Goal: Task Accomplishment & Management: Manage account settings

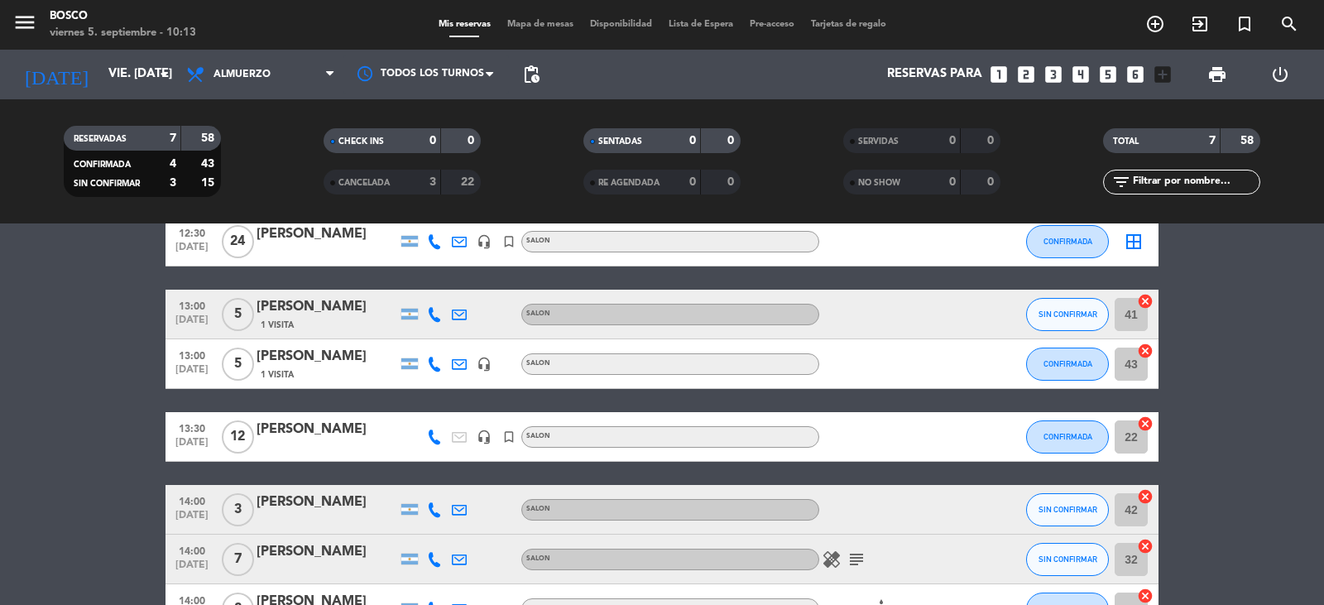
scroll to position [165, 0]
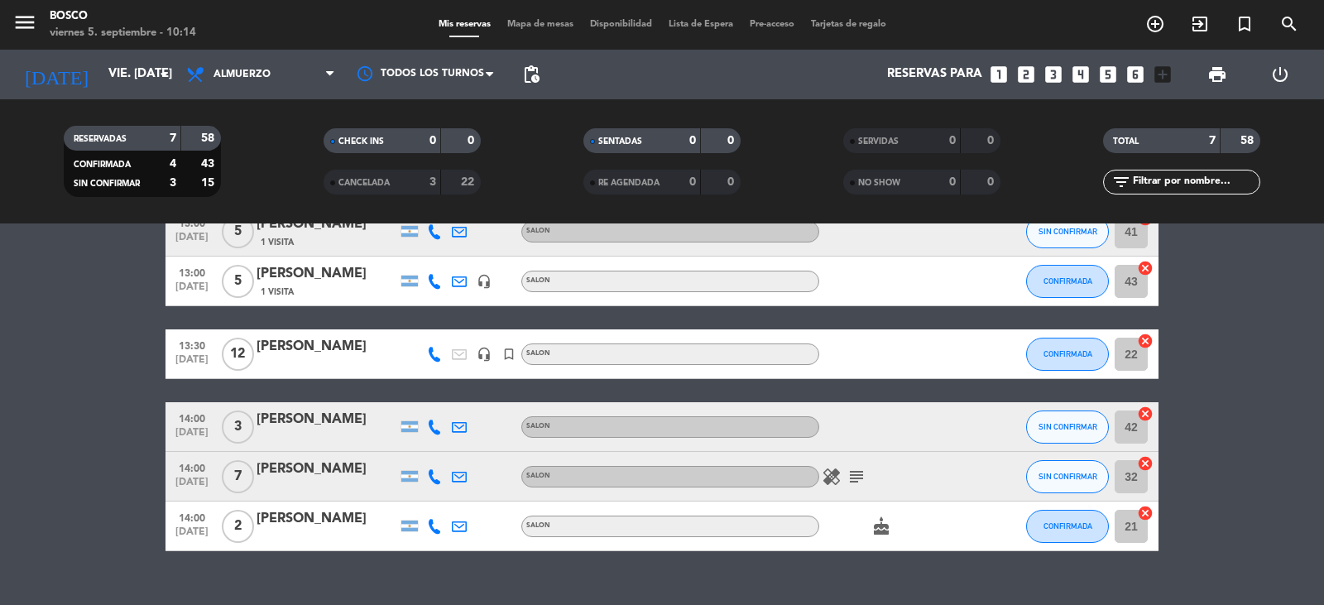
click at [606, 32] on div "menu Bosco viernes 5. septiembre - 10:14 Mis reservas Mapa de mesas Disponibili…" at bounding box center [662, 25] width 1324 height 50
click at [611, 20] on span "Disponibilidad" at bounding box center [621, 24] width 79 height 9
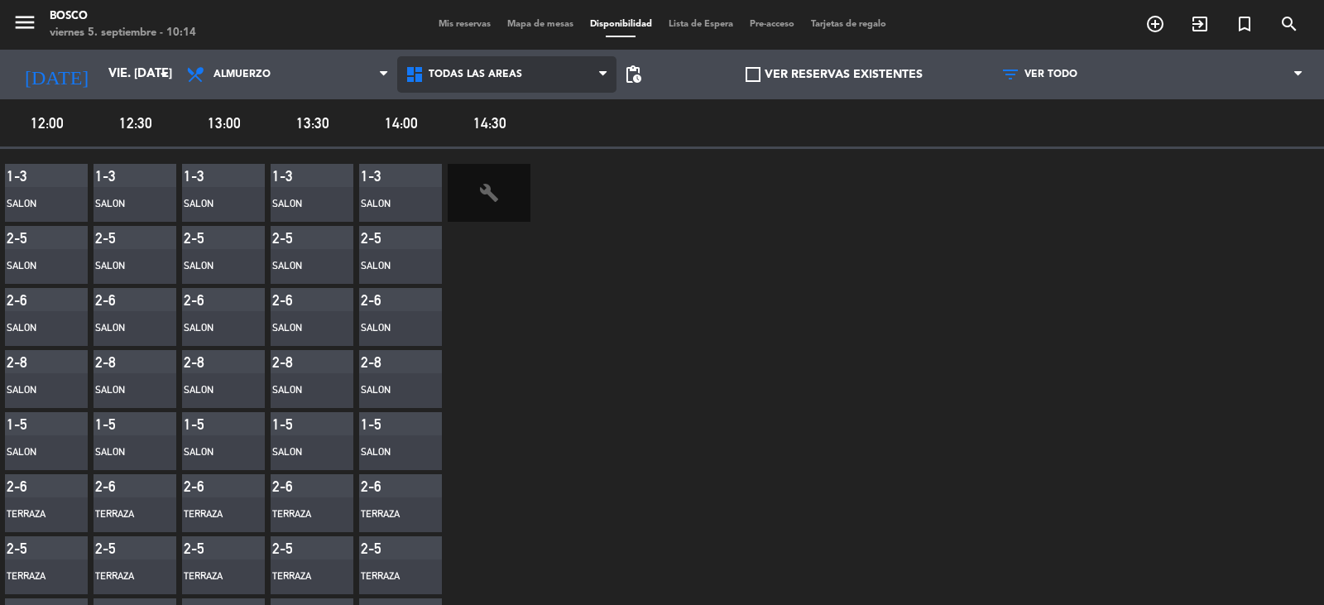
click at [553, 68] on span "Todas las áreas" at bounding box center [506, 74] width 219 height 36
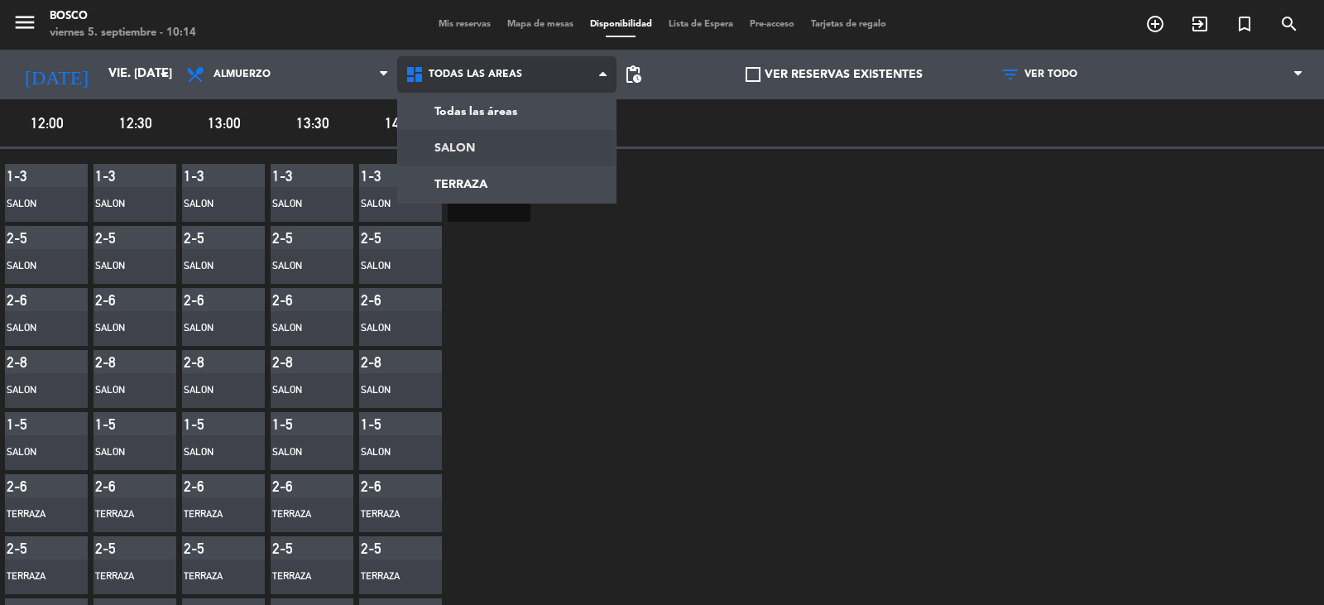
click at [514, 140] on main "menu Bosco viernes 5. septiembre - 10:14 Mis reservas Mapa de mesas Disponibili…" at bounding box center [662, 302] width 1324 height 605
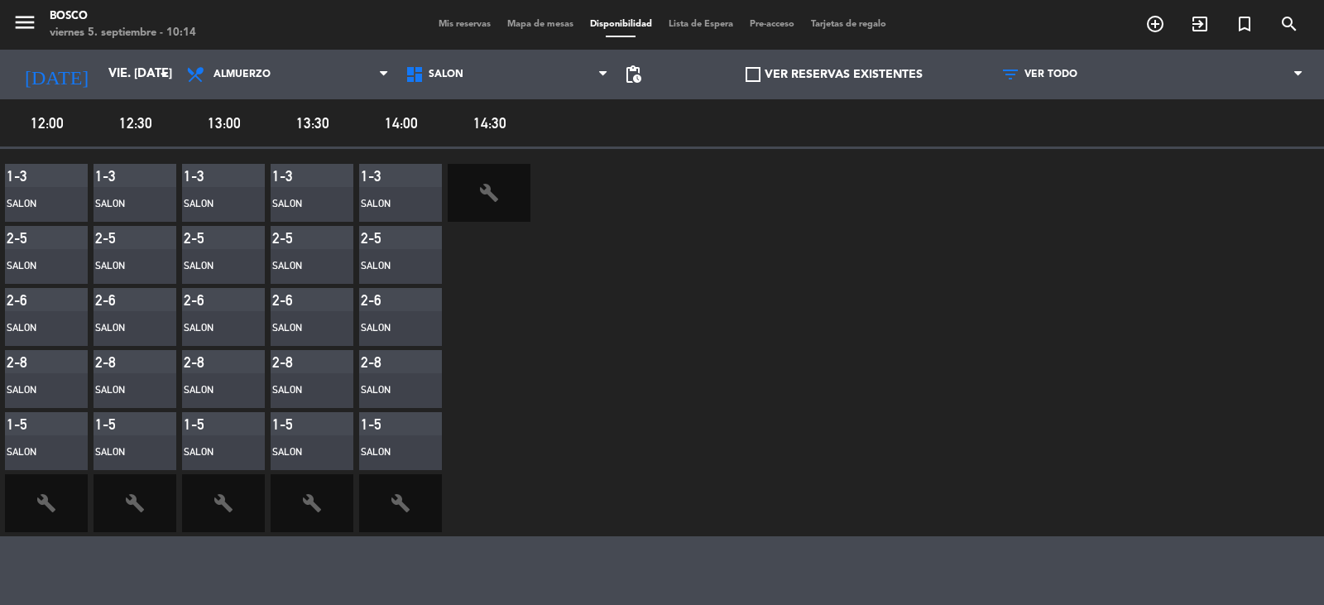
click at [405, 184] on div "1-3" at bounding box center [400, 175] width 83 height 23
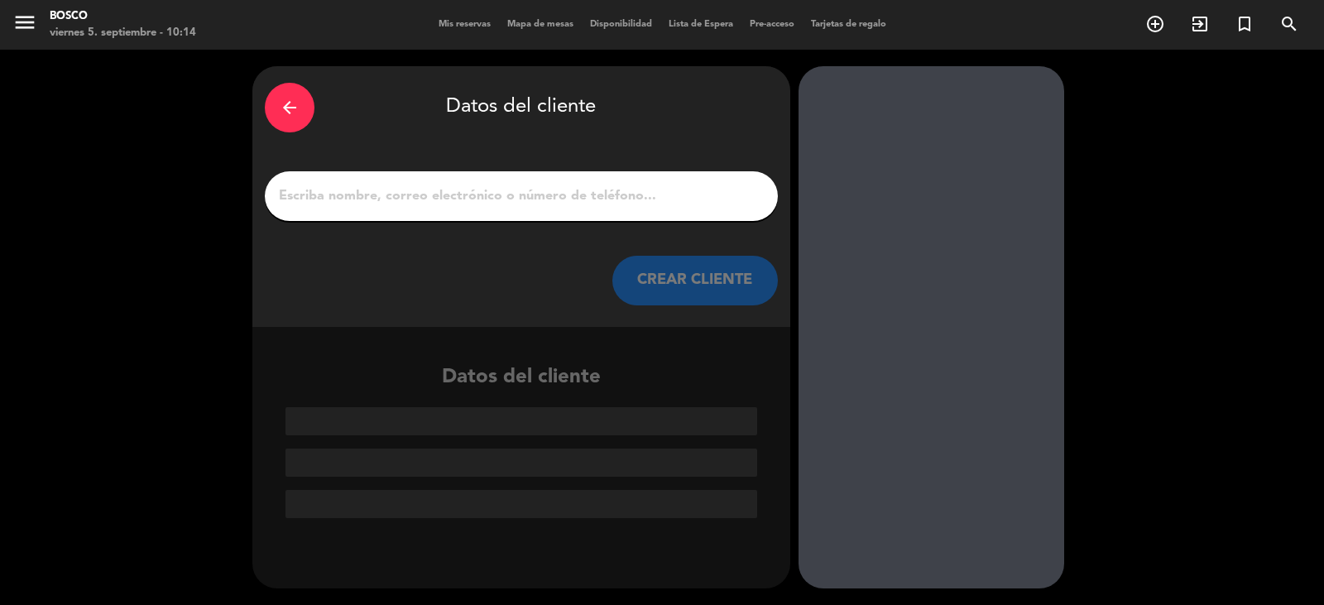
click at [291, 103] on icon "arrow_back" at bounding box center [290, 108] width 20 height 20
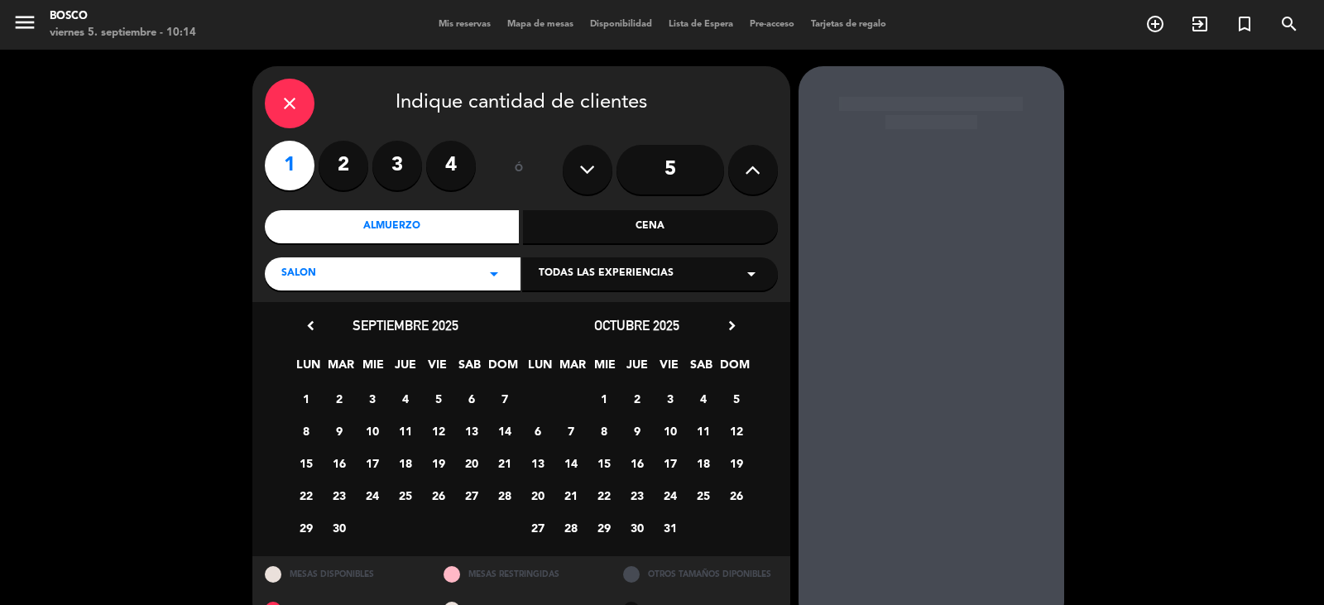
click at [11, 22] on div "menu Bosco viernes 5. septiembre - 10:14" at bounding box center [165, 25] width 331 height 39
click at [27, 22] on icon "menu" at bounding box center [24, 22] width 25 height 25
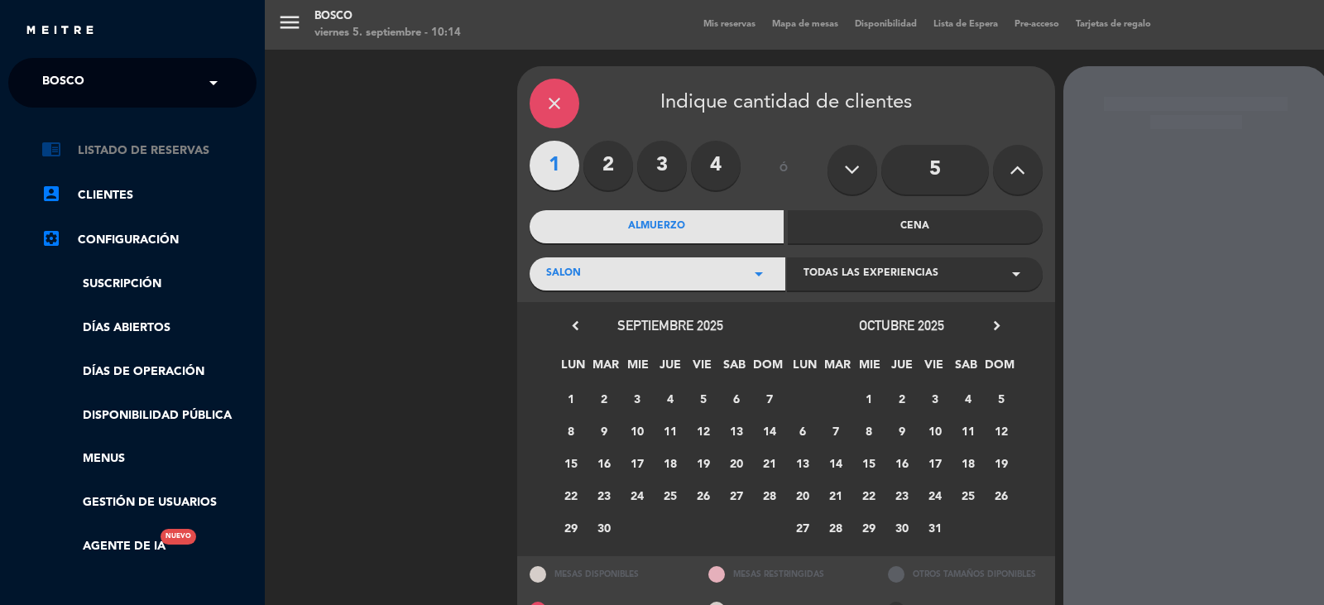
click at [187, 146] on link "chrome_reader_mode Listado de Reservas" at bounding box center [148, 151] width 215 height 20
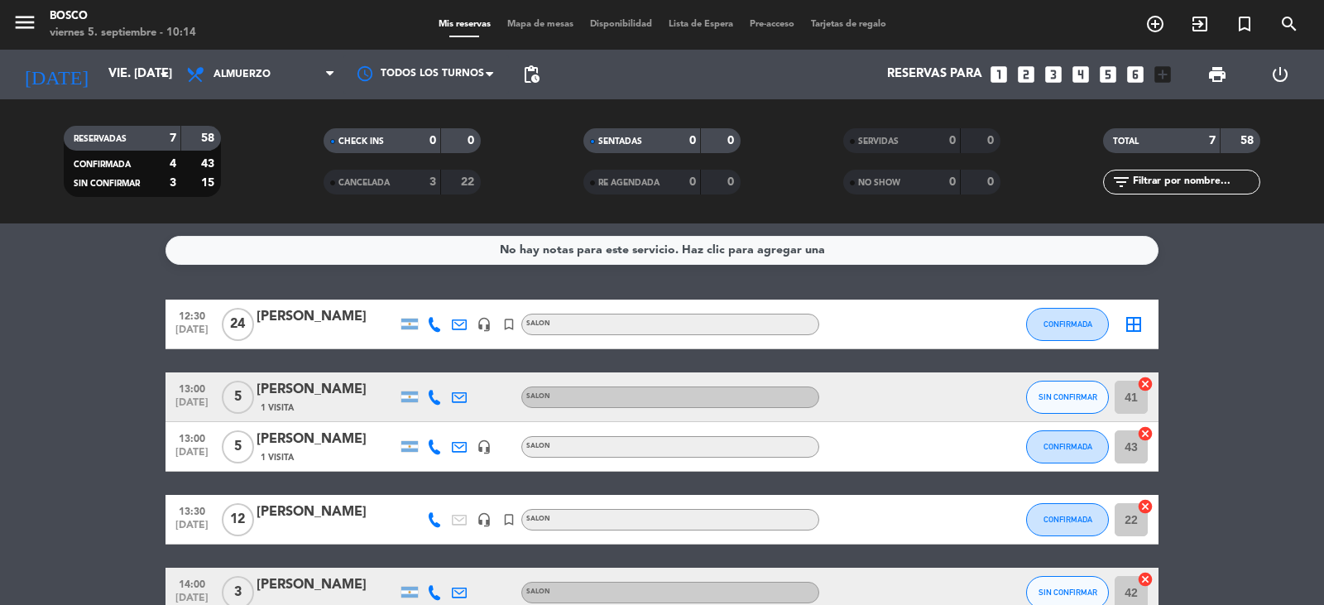
click at [695, 25] on span "Lista de Espera" at bounding box center [700, 24] width 81 height 9
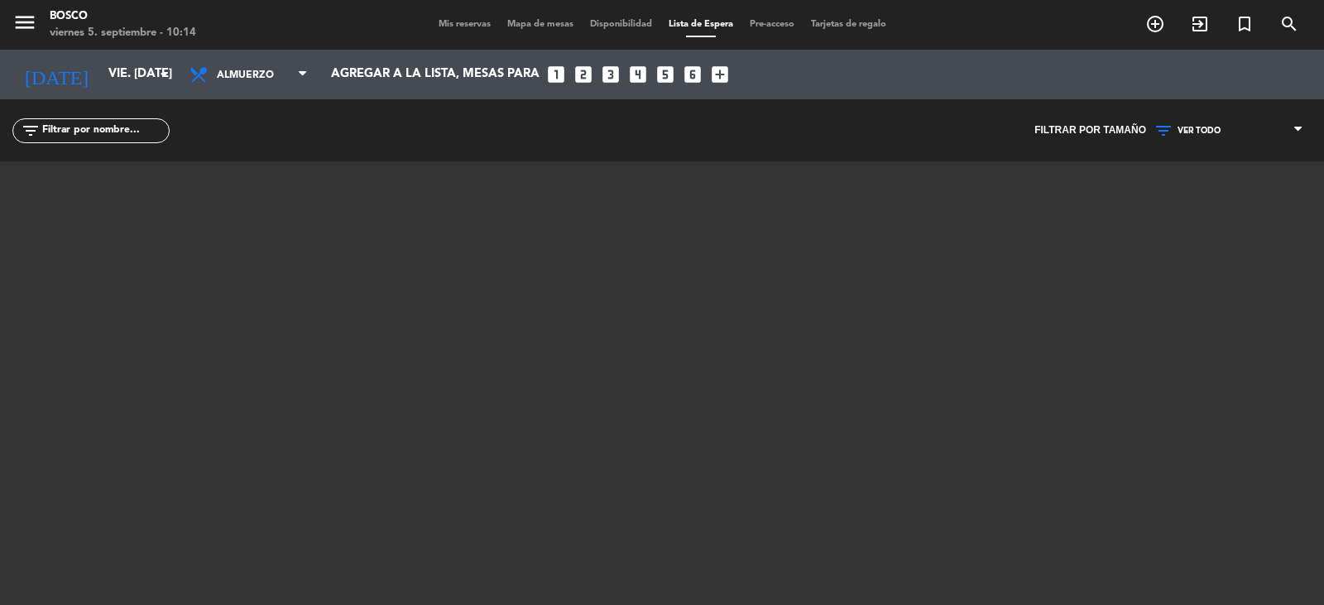
click at [622, 18] on div "Mis reservas Mapa de mesas Disponibilidad Lista de Espera Pre-acceso Tarjetas d…" at bounding box center [662, 24] width 464 height 15
click at [604, 24] on span "Disponibilidad" at bounding box center [621, 24] width 79 height 9
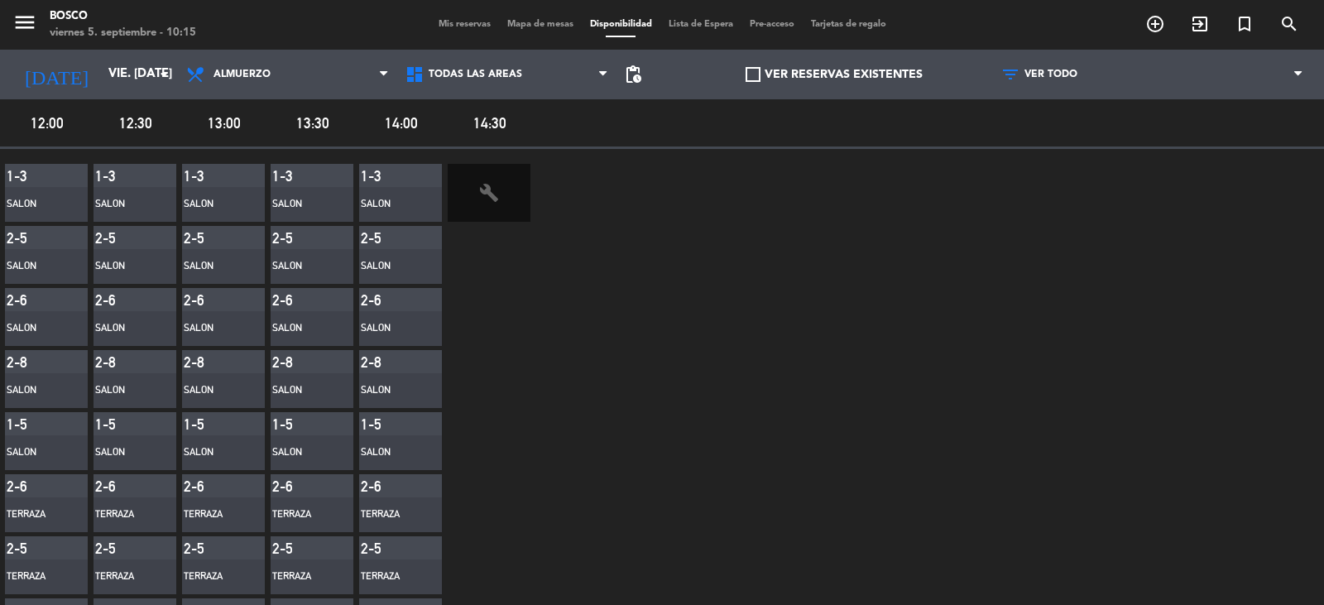
click at [54, 127] on span "12:00" at bounding box center [47, 123] width 84 height 24
click at [140, 125] on span "12:30" at bounding box center [135, 123] width 84 height 24
click at [101, 210] on div "SALON" at bounding box center [124, 204] width 58 height 17
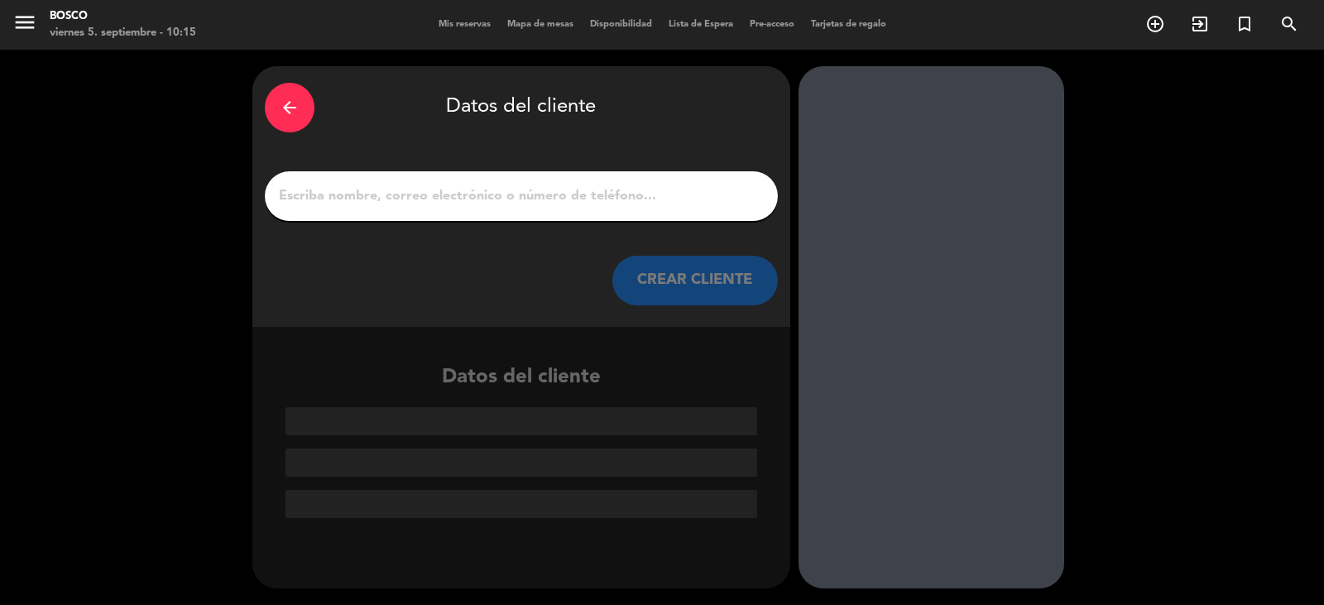
drag, startPoint x: 1322, startPoint y: 430, endPoint x: 1191, endPoint y: 352, distance: 152.1
click at [1321, 430] on div "arrow_back Datos del cliente CREAR CLIENTE Datos del cliente" at bounding box center [662, 327] width 1324 height 555
drag, startPoint x: 1157, startPoint y: 235, endPoint x: 1141, endPoint y: 231, distance: 17.1
click at [1157, 234] on div "arrow_back Datos del cliente CREAR CLIENTE Datos del cliente" at bounding box center [662, 327] width 1324 height 555
click at [267, 95] on div "arrow_back" at bounding box center [290, 108] width 50 height 50
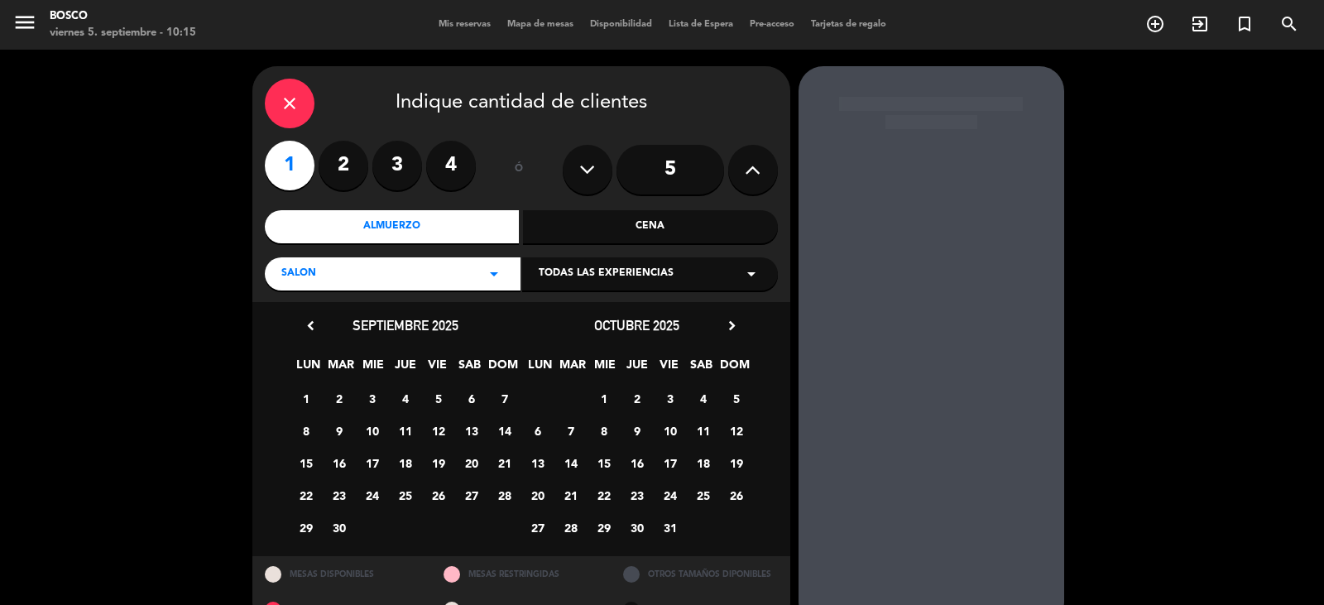
click at [616, 15] on div "menu Bosco viernes 5. septiembre - 10:15 Mis reservas Mapa de mesas Disponibili…" at bounding box center [662, 25] width 1324 height 50
click at [546, 22] on span "Mapa de mesas" at bounding box center [540, 24] width 83 height 9
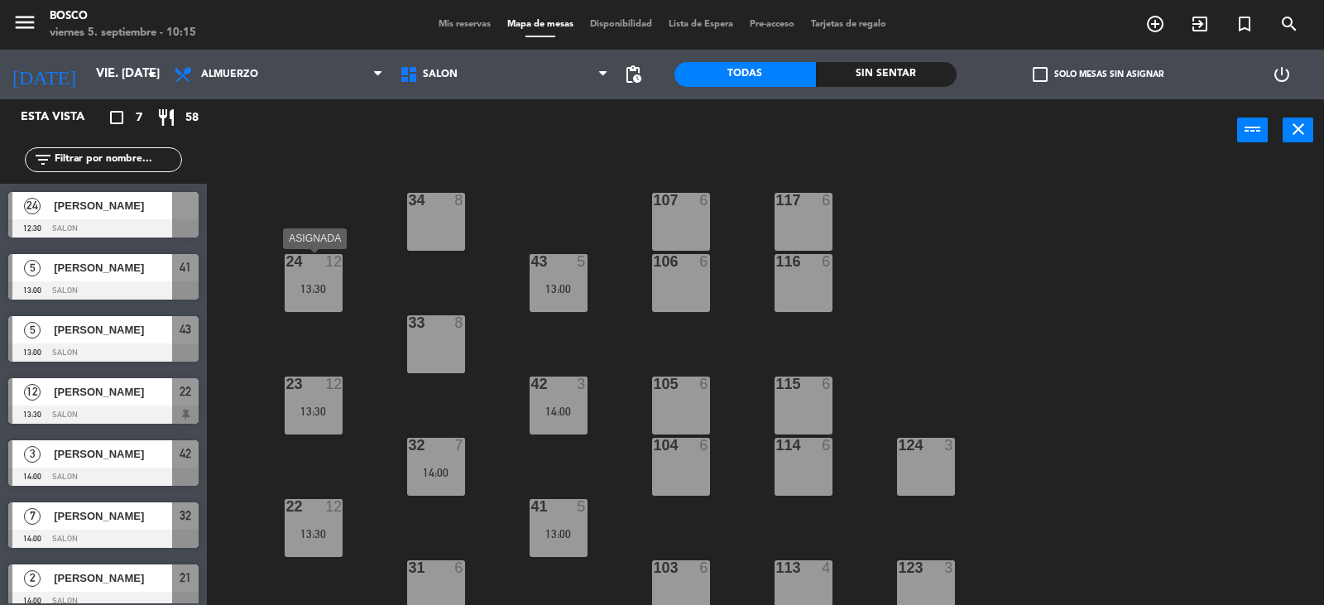
click at [326, 270] on div "24 12" at bounding box center [314, 262] width 58 height 17
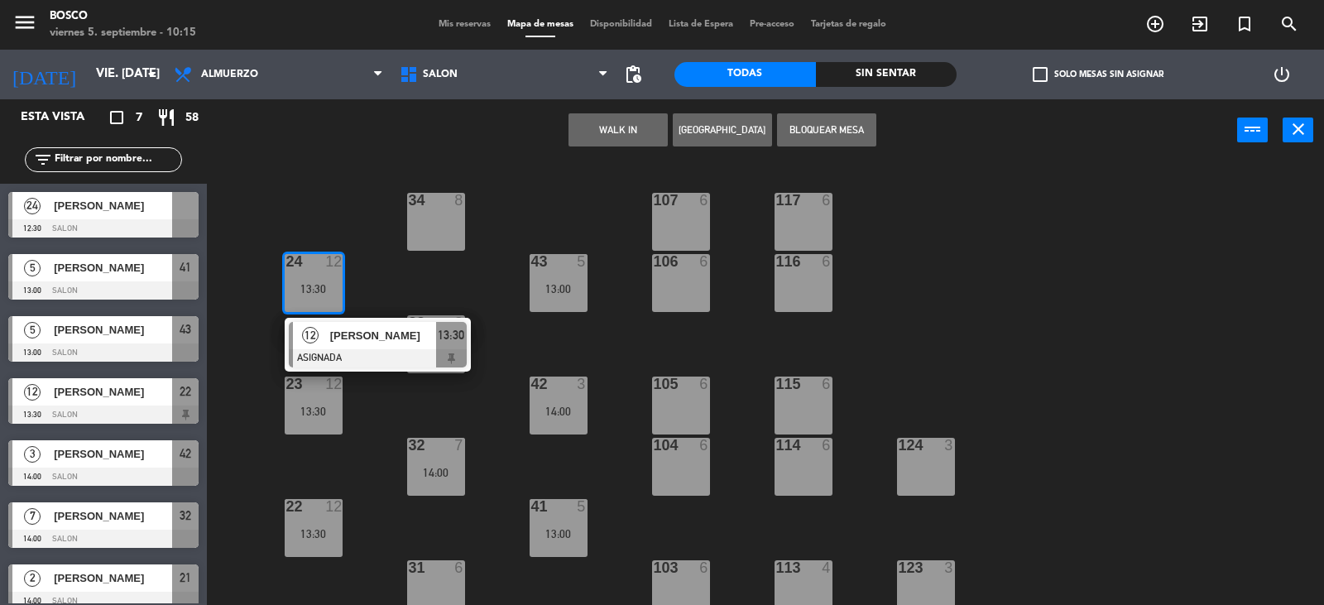
click at [903, 81] on div "Sin sentar" at bounding box center [886, 74] width 141 height 25
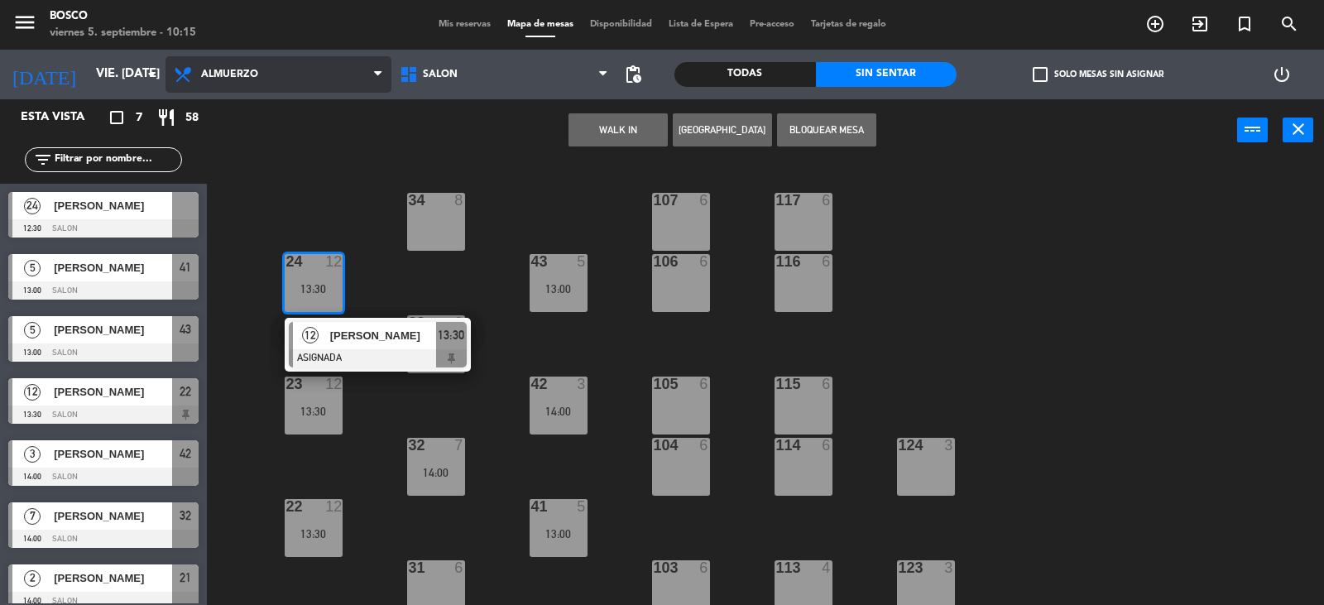
click at [261, 80] on span "Almuerzo" at bounding box center [278, 74] width 226 height 36
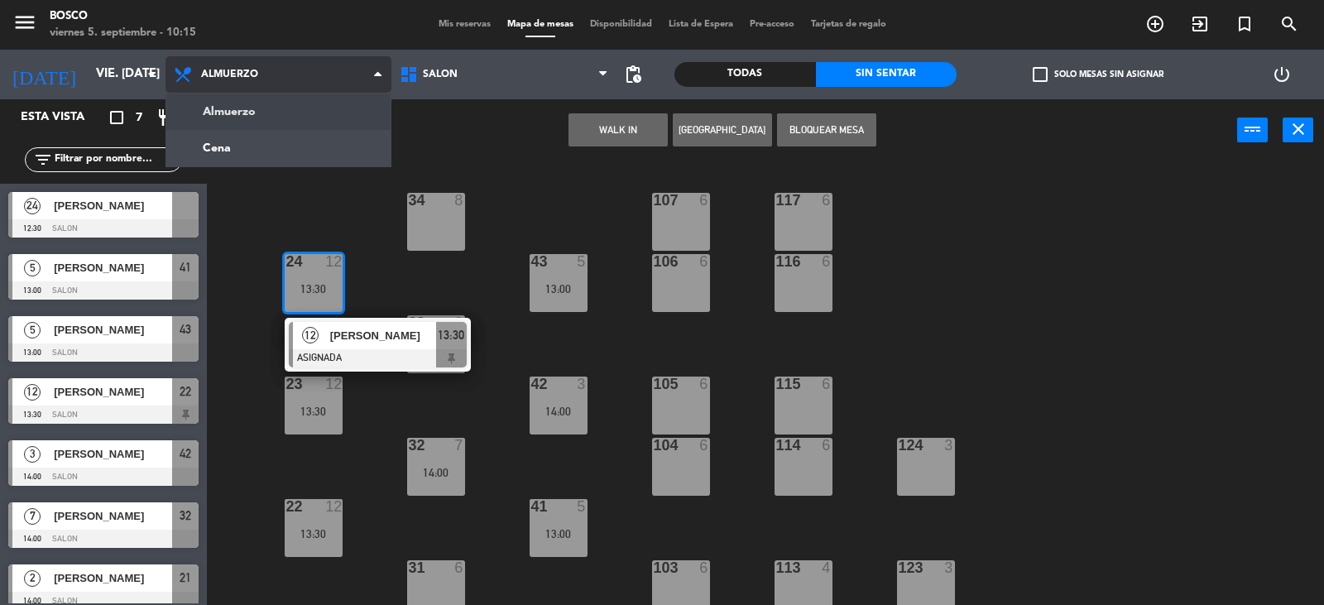
click at [275, 99] on ng-component "menu Bosco viernes 5. septiembre - 10:15 Mis reservas Mapa de mesas Disponibili…" at bounding box center [662, 303] width 1324 height 606
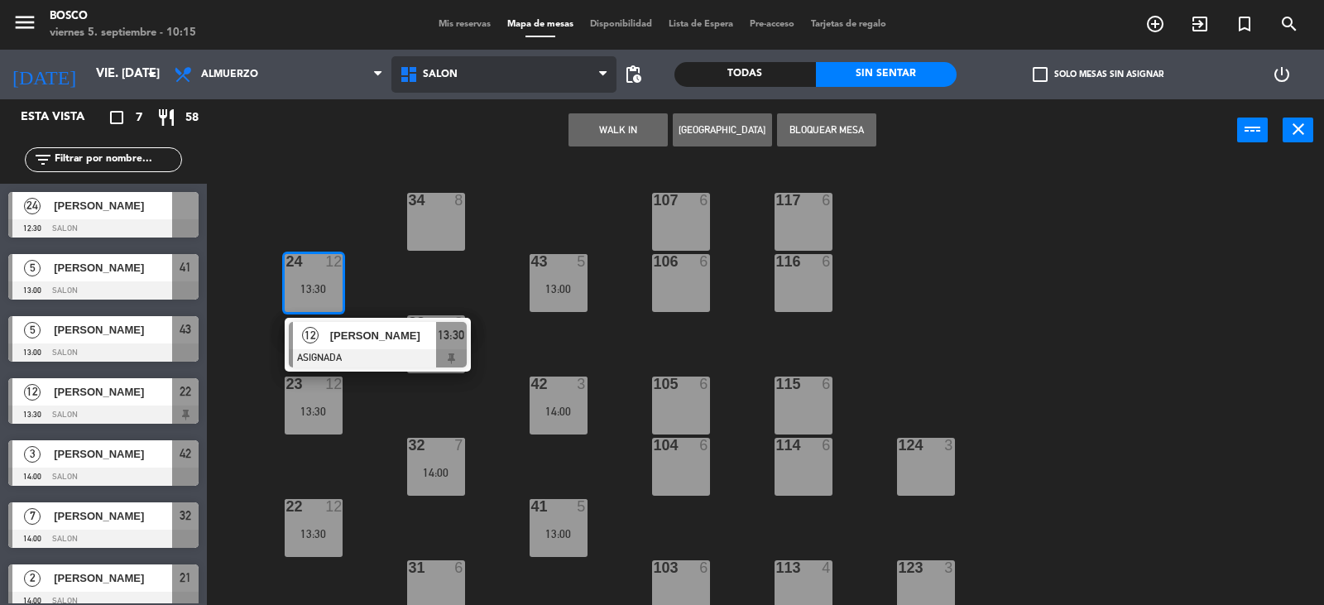
click at [478, 71] on span "SALON" at bounding box center [504, 74] width 226 height 36
click at [478, 116] on ng-component "menu Bosco viernes 5. septiembre - 10:15 Mis reservas Mapa de mesas Disponibili…" at bounding box center [662, 303] width 1324 height 606
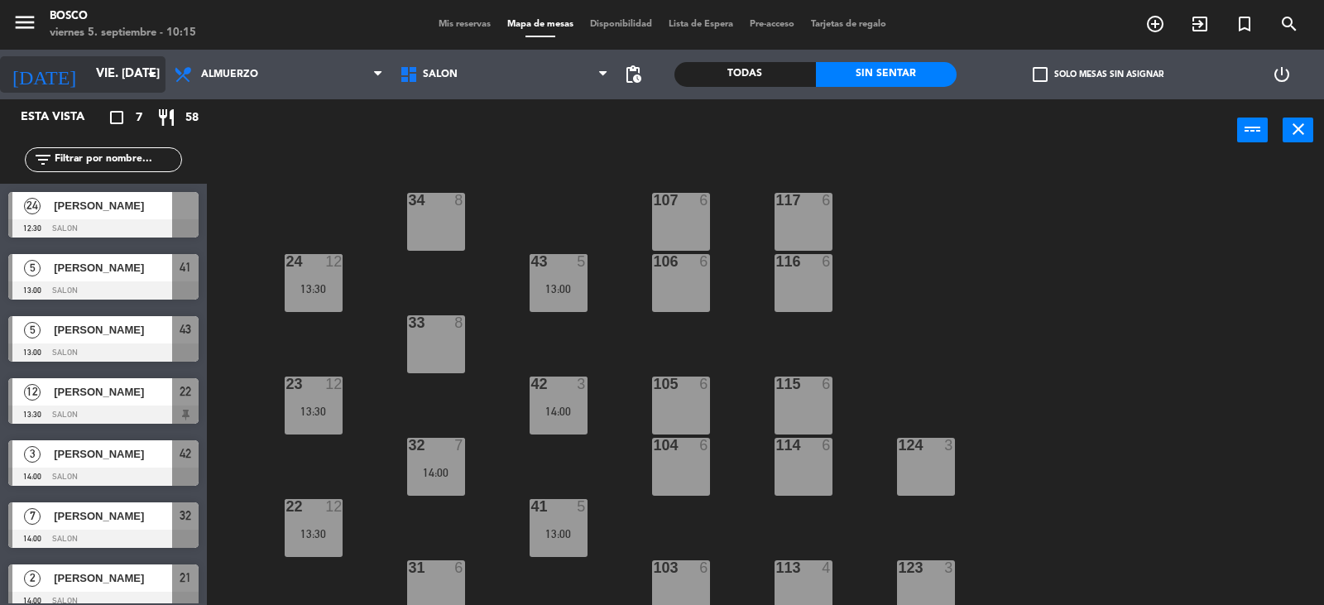
click at [108, 79] on input "vie. [DATE]" at bounding box center [168, 74] width 160 height 31
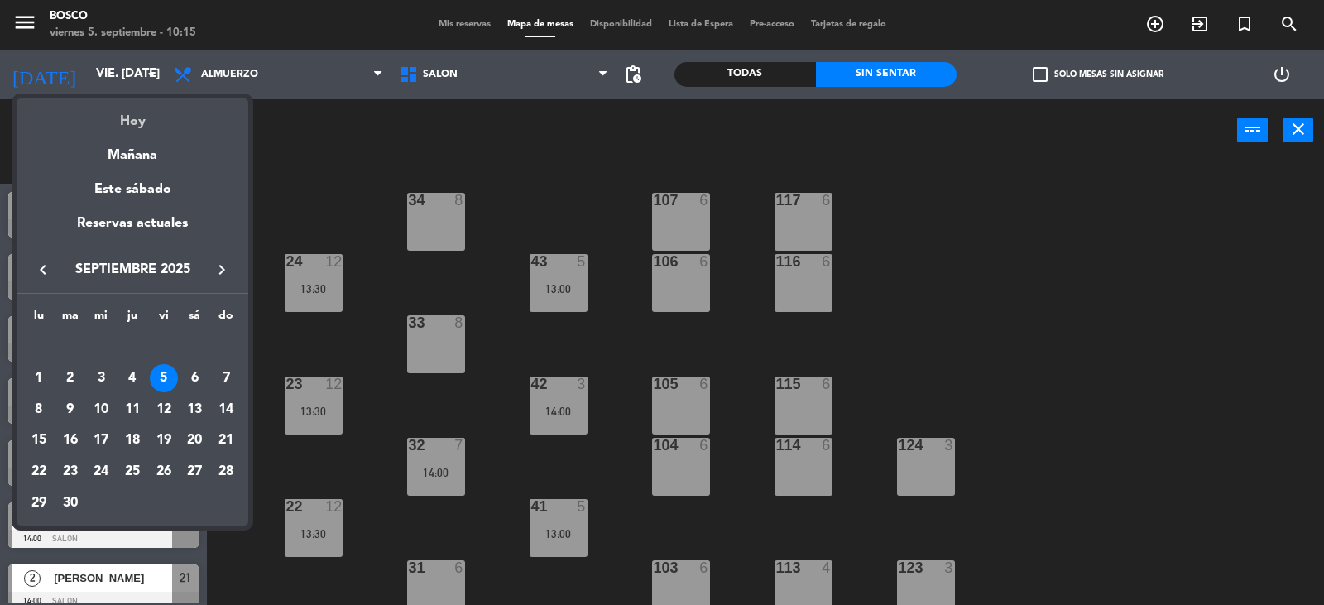
click at [179, 117] on div "Hoy" at bounding box center [133, 115] width 232 height 34
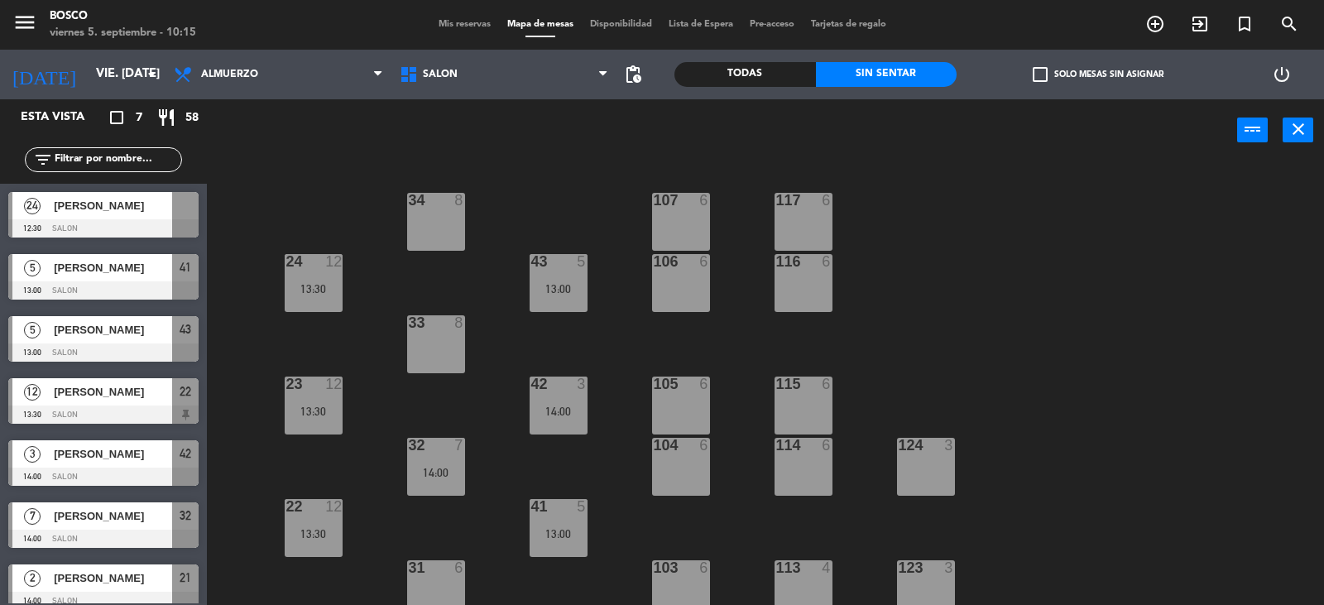
click at [467, 31] on div "Mis reservas Mapa de mesas Disponibilidad Lista de Espera Pre-acceso Tarjetas d…" at bounding box center [662, 24] width 464 height 15
click at [467, 26] on span "Mis reservas" at bounding box center [464, 24] width 69 height 9
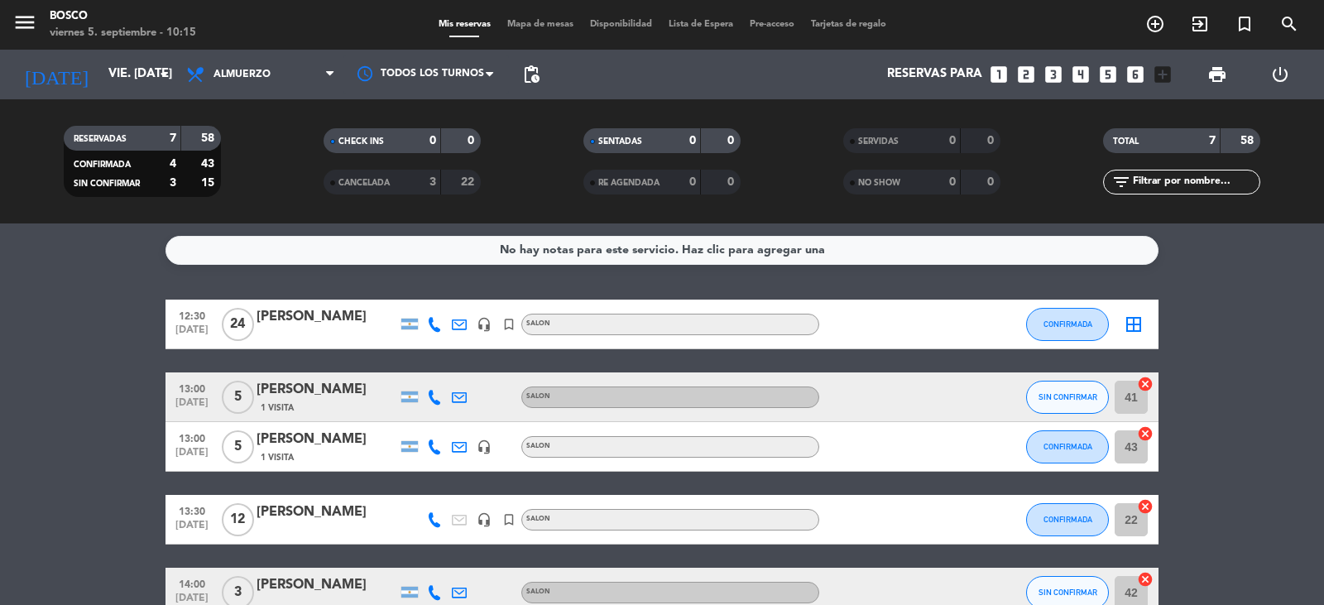
click at [1247, 141] on strong "58" at bounding box center [1248, 141] width 17 height 12
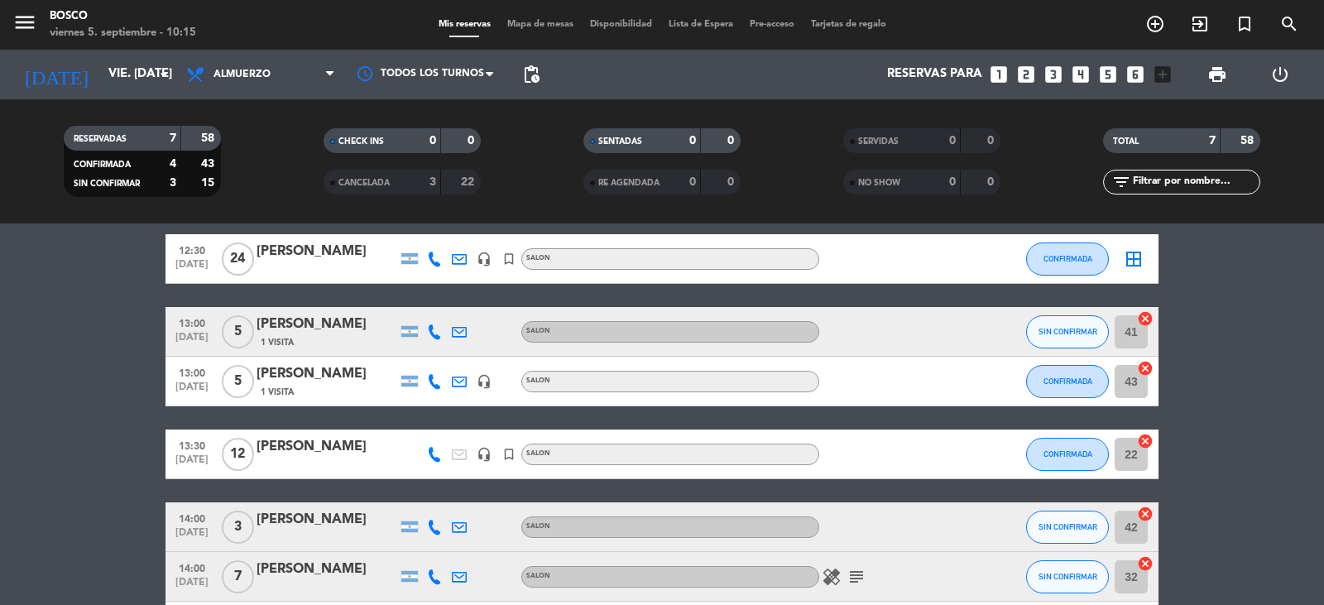
scroll to position [194, 0]
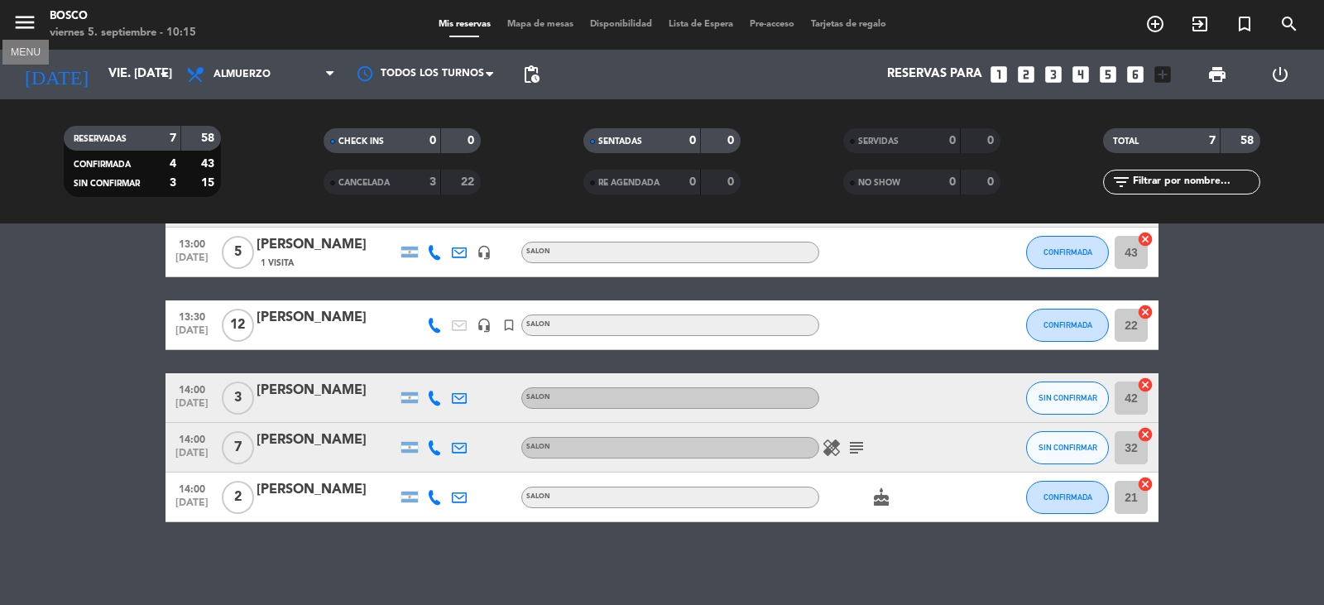
click at [28, 34] on icon "menu" at bounding box center [24, 22] width 25 height 25
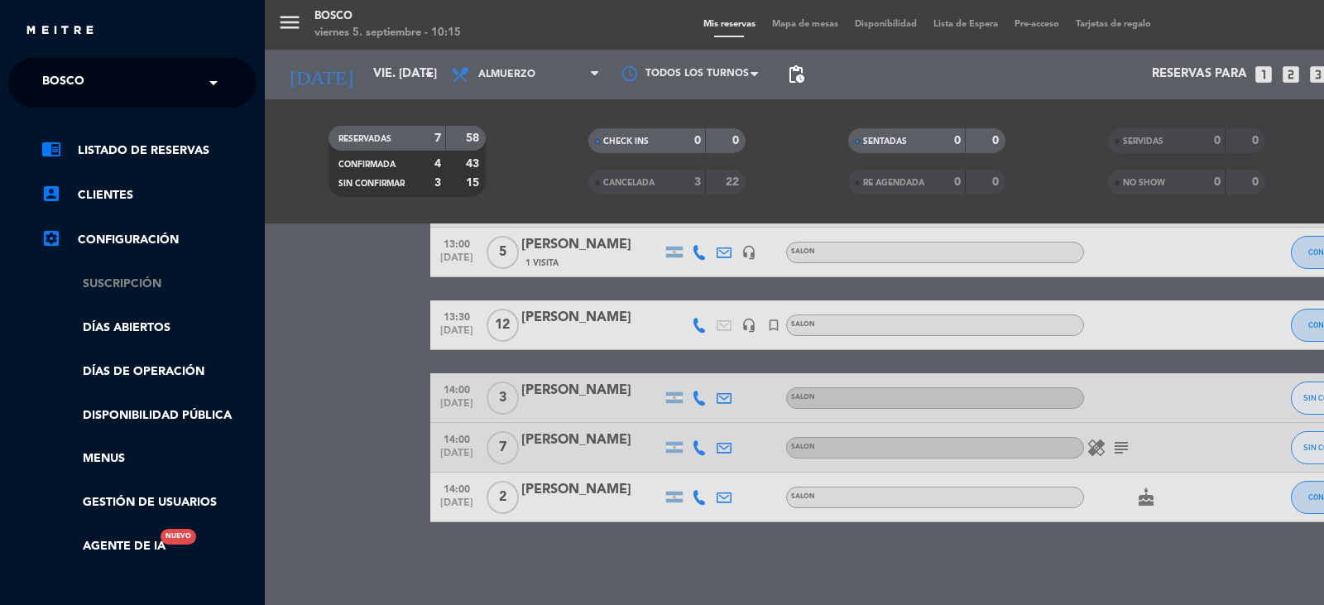
click at [115, 284] on link "Suscripción" at bounding box center [148, 284] width 215 height 19
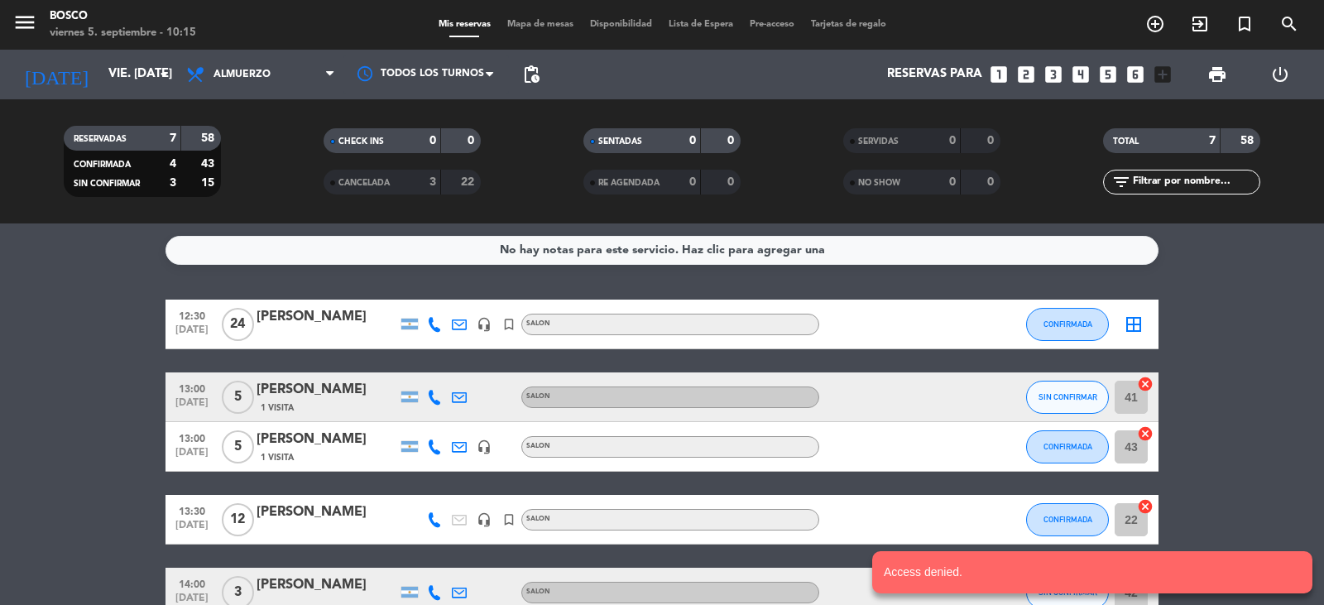
click at [549, 14] on div "menu Bosco viernes 5. septiembre - 10:15 Mis reservas Mapa de mesas Disponibili…" at bounding box center [662, 25] width 1324 height 50
click at [656, 17] on div "Mis reservas Mapa de mesas Disponibilidad Lista de Espera Pre-acceso Tarjetas d…" at bounding box center [662, 24] width 464 height 15
click at [643, 28] on span "Disponibilidad" at bounding box center [621, 24] width 79 height 9
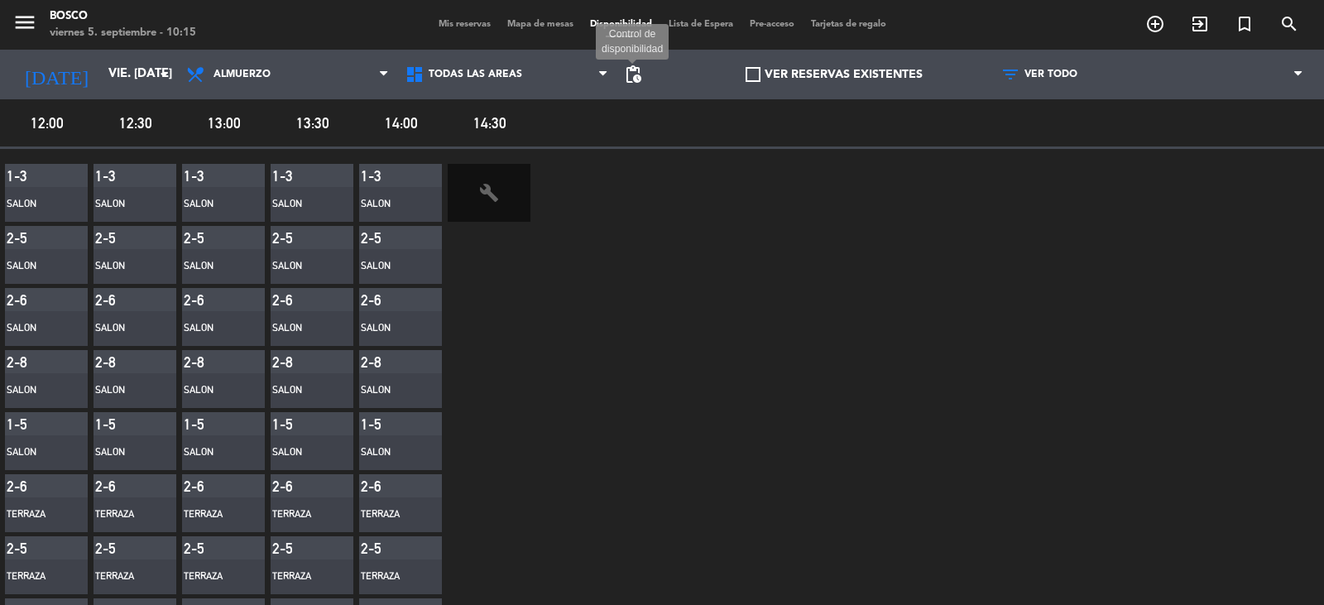
click at [630, 71] on span "pending_actions" at bounding box center [633, 75] width 20 height 20
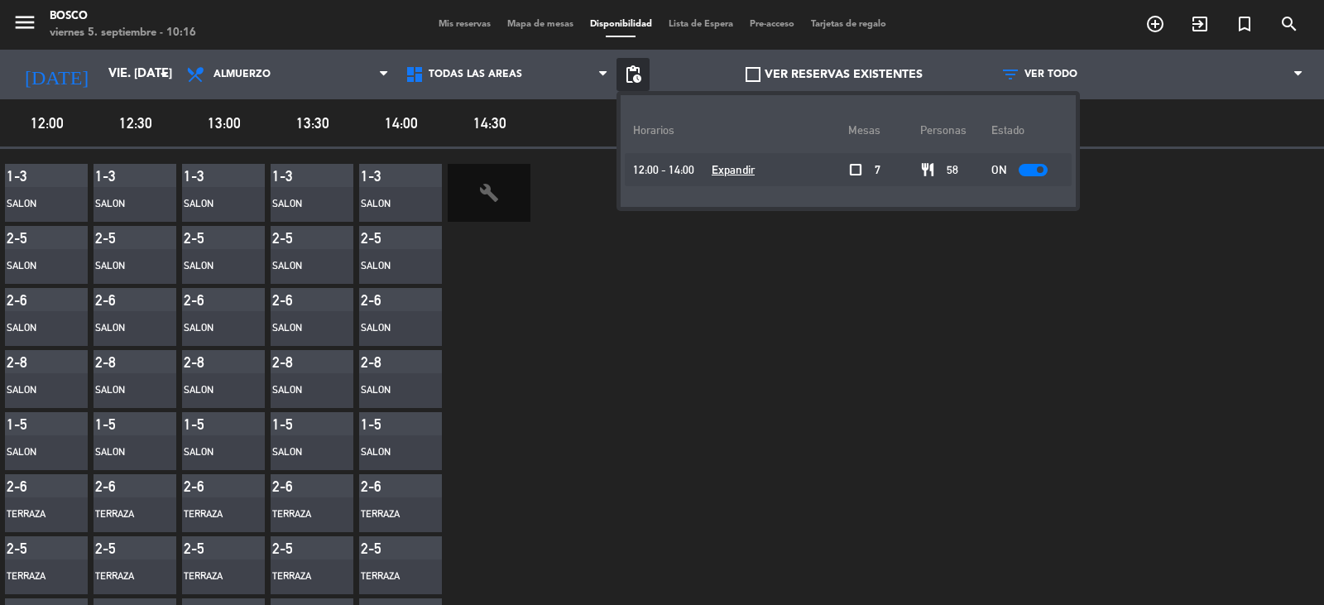
click at [1018, 165] on div at bounding box center [1032, 170] width 29 height 12
drag, startPoint x: 890, startPoint y: 350, endPoint x: 898, endPoint y: 329, distance: 22.0
click at [891, 350] on div "1-3 SALON 2-5 SALON 2-6 SALON 2-8 SALON 1-5 SALON 2-6 TERRAZA 2-5 TERRAZA 1-6 T…" at bounding box center [662, 528] width 1324 height 759
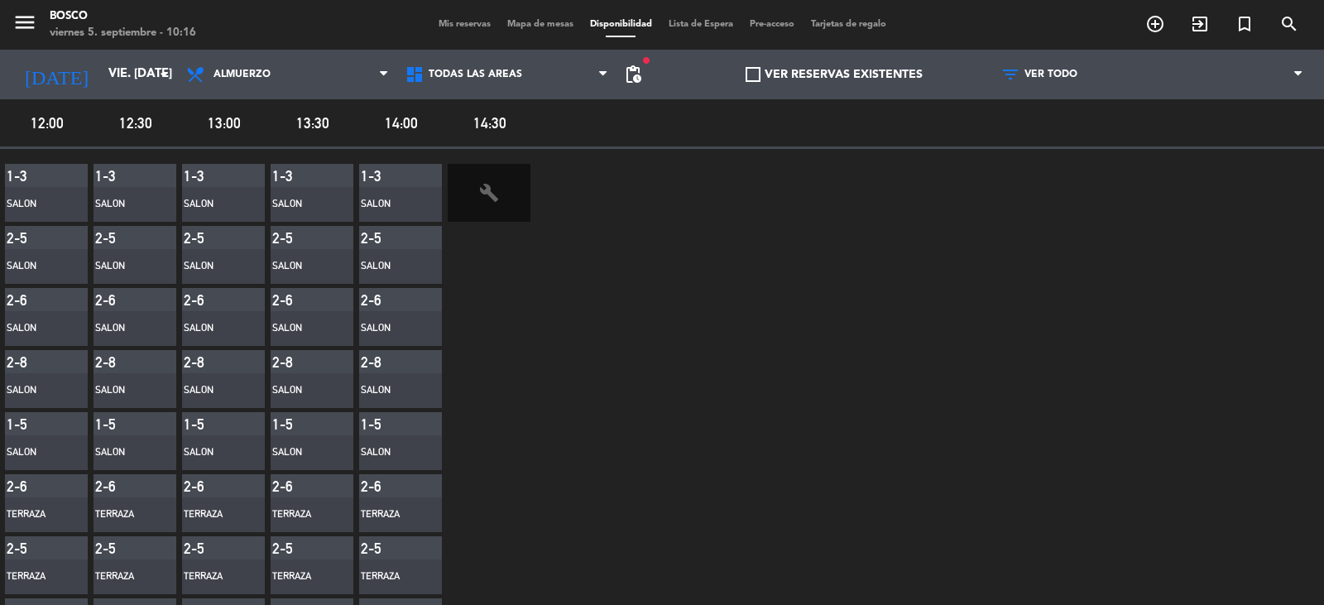
click at [703, 24] on span "Lista de Espera" at bounding box center [700, 24] width 81 height 9
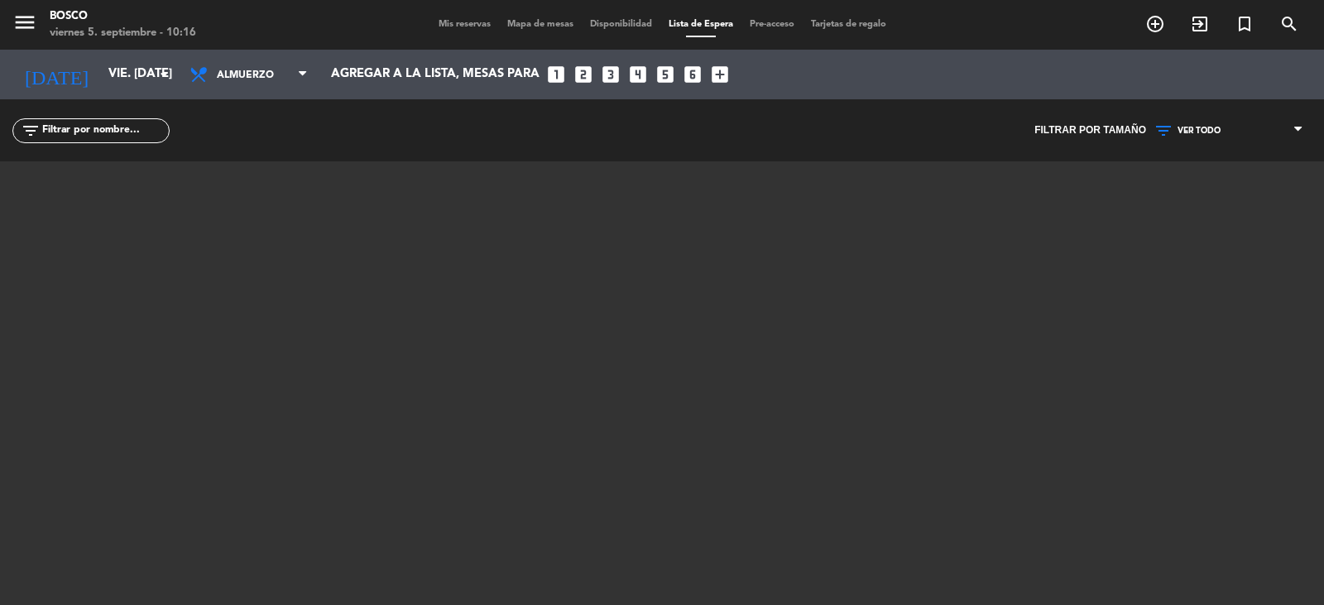
click at [610, 24] on span "Disponibilidad" at bounding box center [621, 24] width 79 height 9
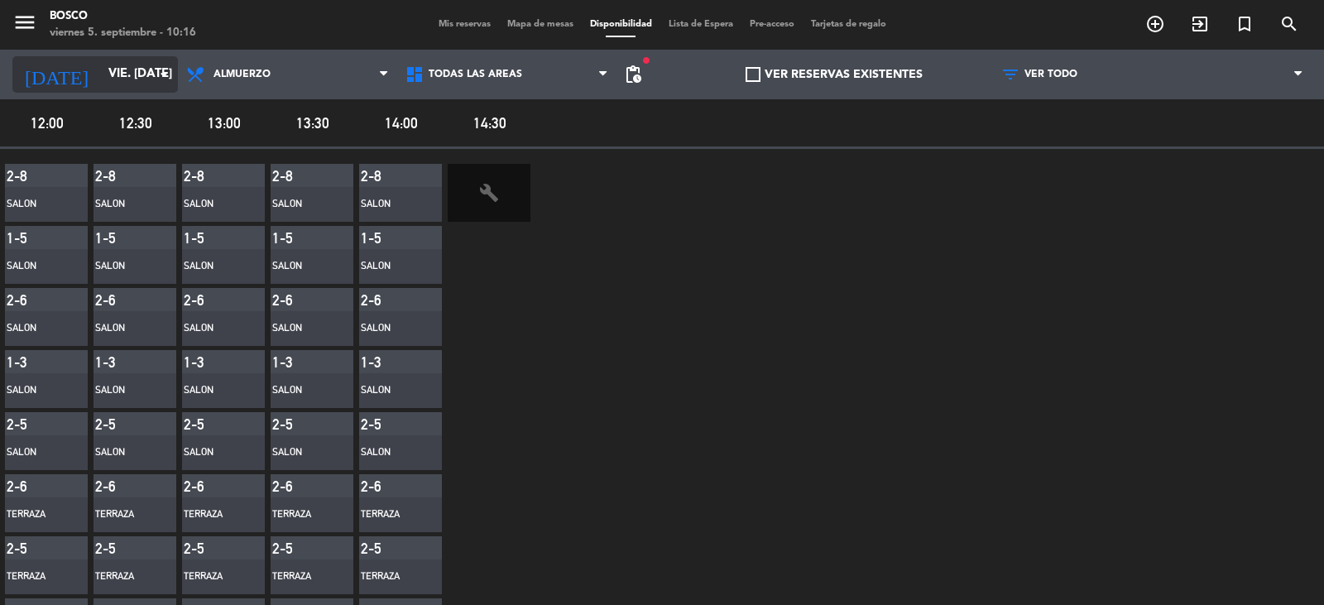
click at [116, 80] on input "vie. [DATE]" at bounding box center [180, 74] width 160 height 31
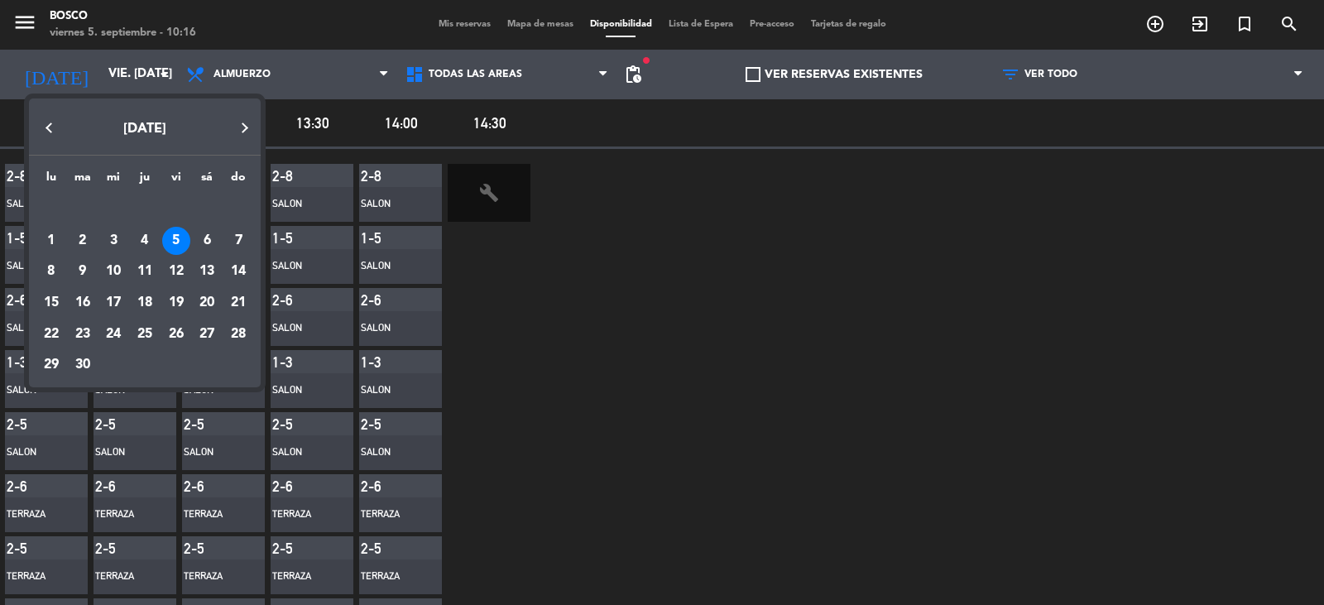
click at [180, 242] on div "5" at bounding box center [176, 241] width 28 height 28
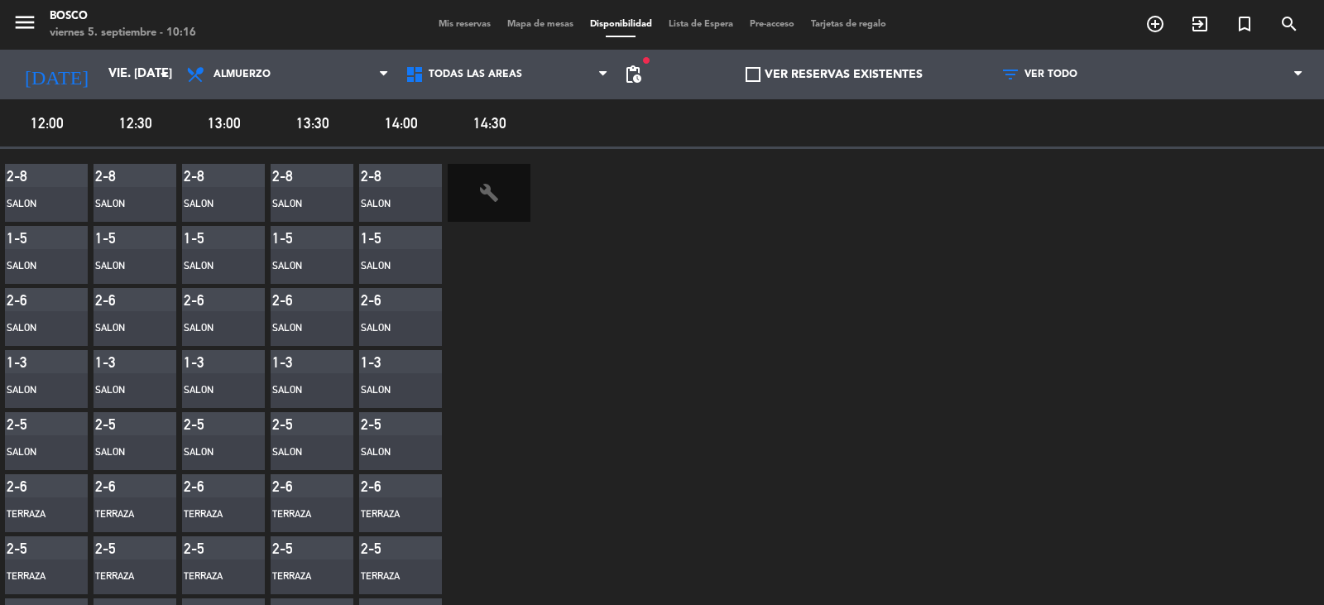
click at [468, 17] on div "menu Bosco viernes 5. septiembre - 10:16 Mis reservas Mapa de mesas Disponibili…" at bounding box center [662, 25] width 1324 height 50
click at [459, 28] on span "Mis reservas" at bounding box center [464, 24] width 69 height 9
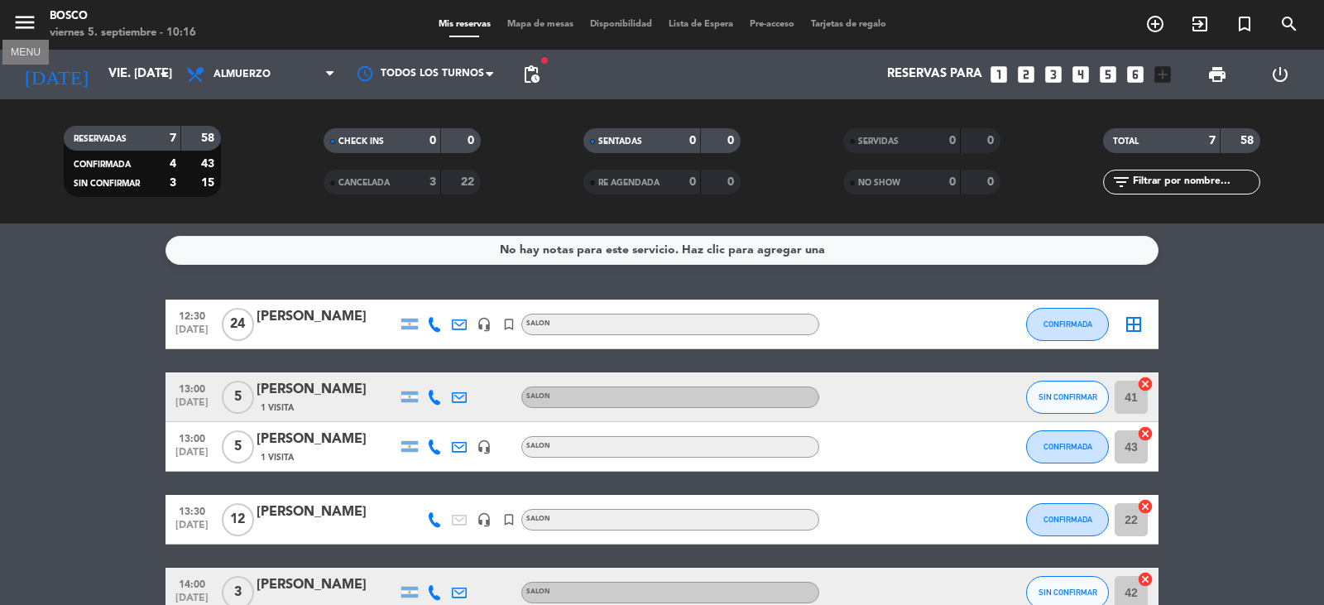
click at [30, 24] on icon "menu" at bounding box center [24, 22] width 25 height 25
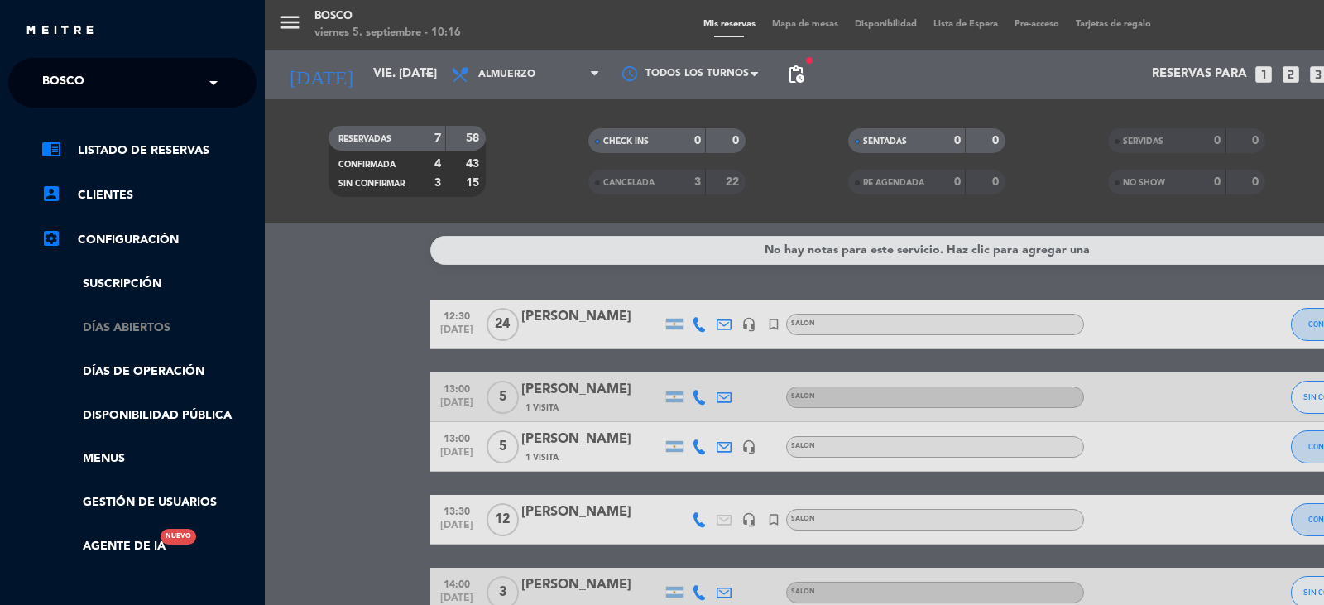
click at [149, 322] on link "Días abiertos" at bounding box center [148, 328] width 215 height 19
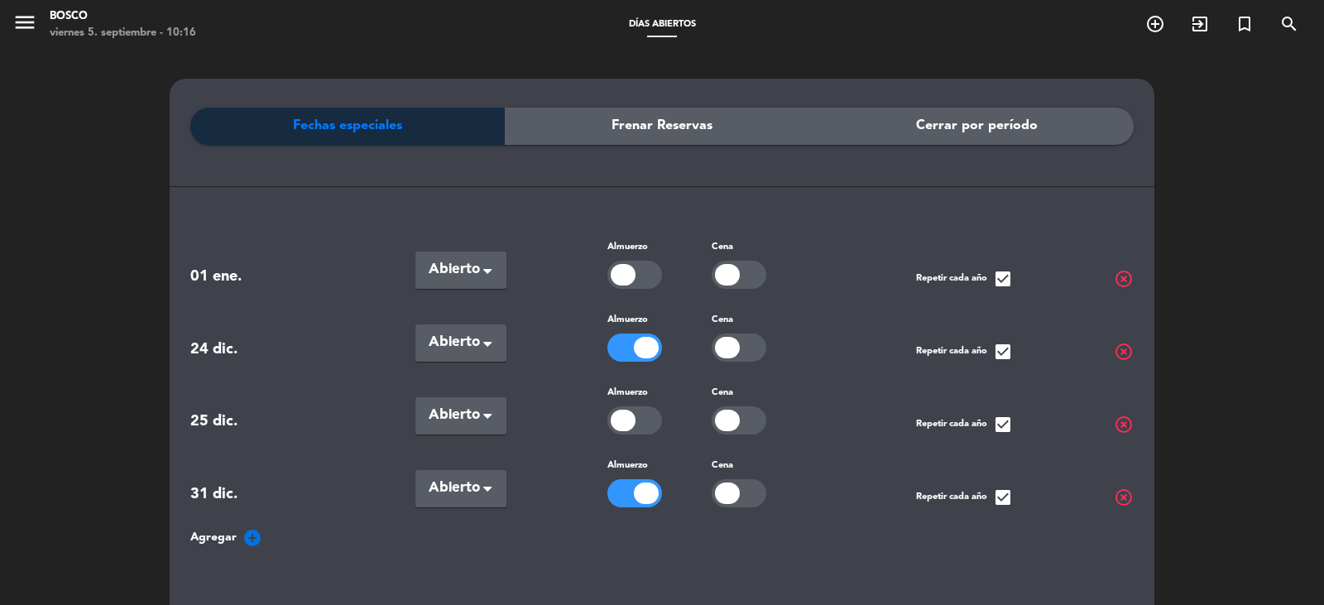
click at [651, 127] on span "Frenar Reservas" at bounding box center [661, 126] width 101 height 22
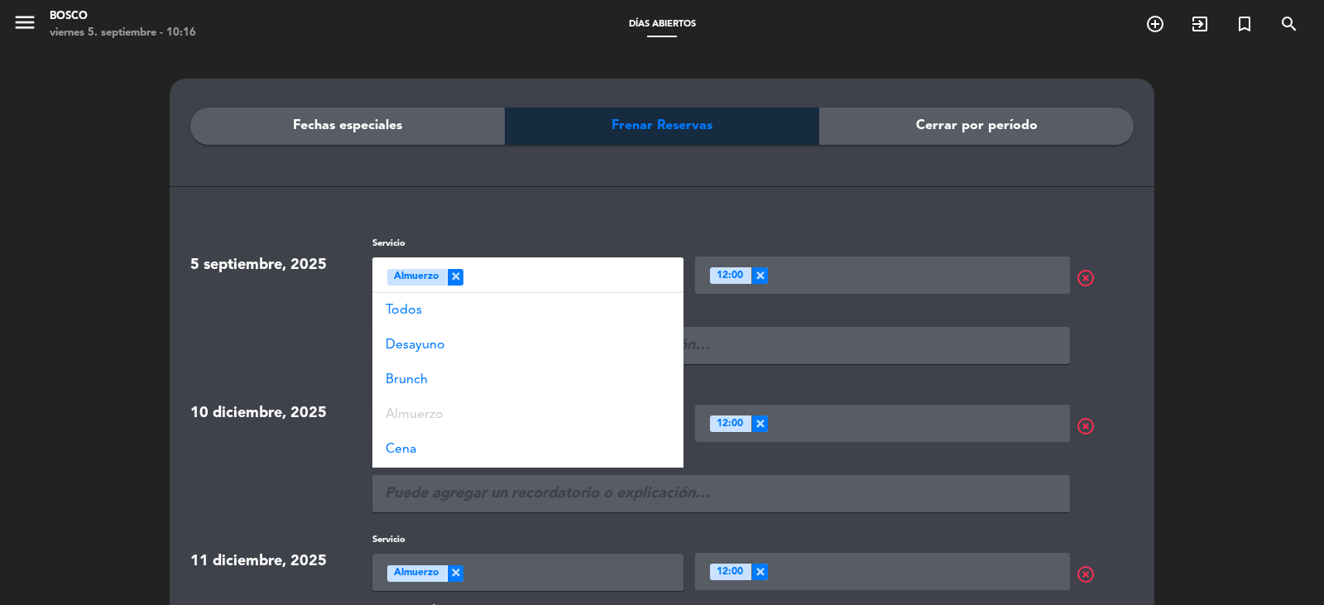
click at [423, 275] on span "Almuerzo" at bounding box center [416, 277] width 45 height 17
click at [438, 415] on span "Almuerzo" at bounding box center [415, 414] width 58 height 13
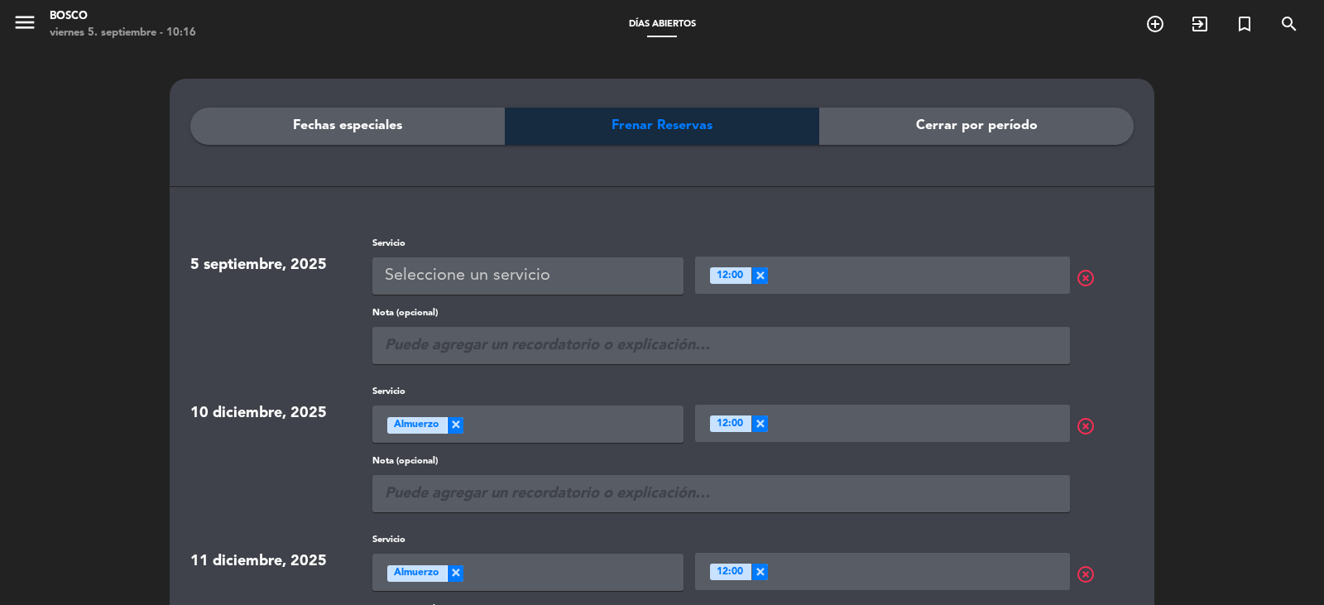
click at [763, 281] on span "×" at bounding box center [759, 275] width 17 height 17
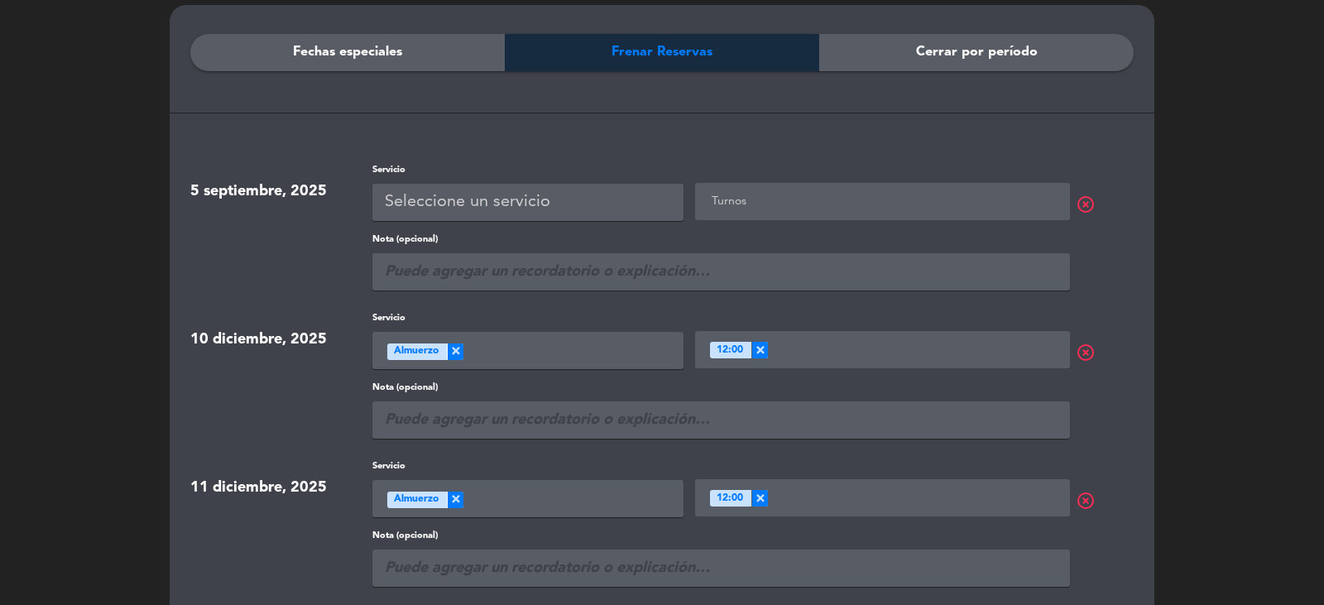
scroll to position [71, 0]
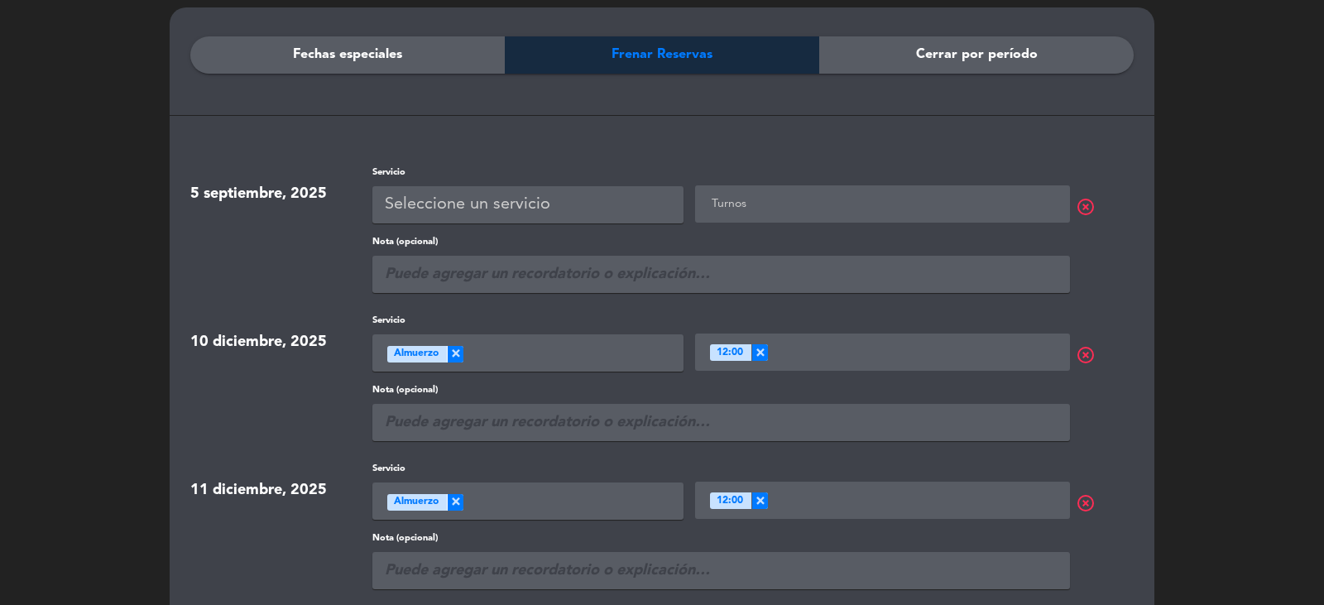
click at [992, 60] on span "Cerrar por período" at bounding box center [977, 55] width 122 height 22
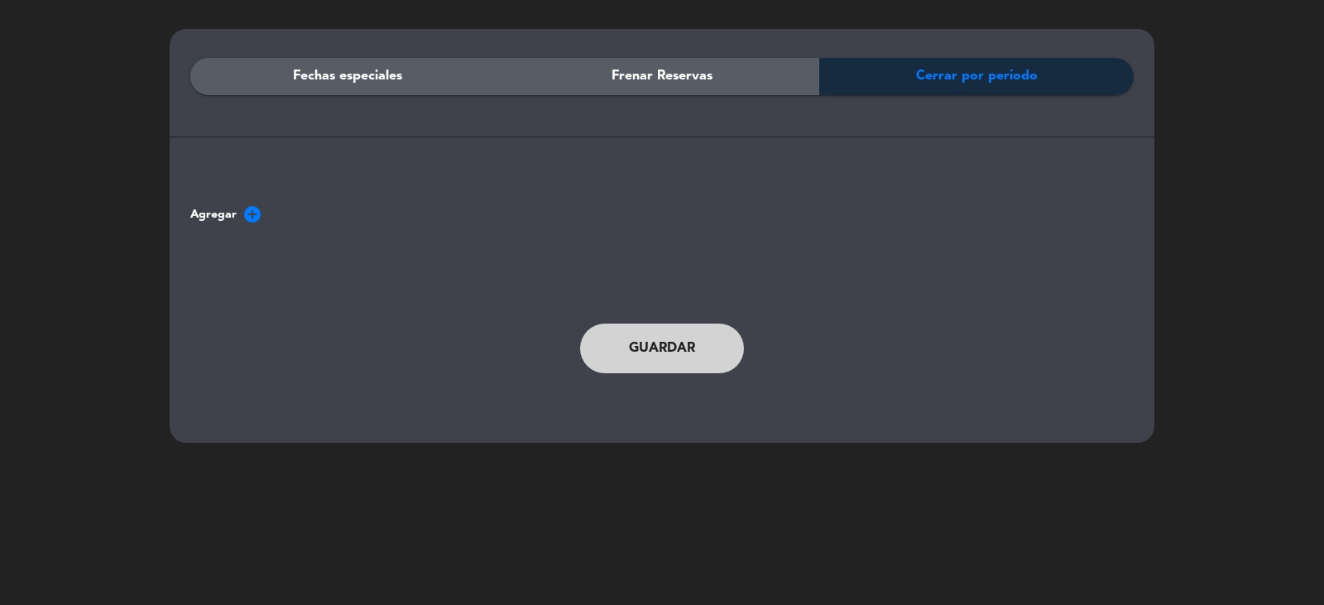
scroll to position [50, 0]
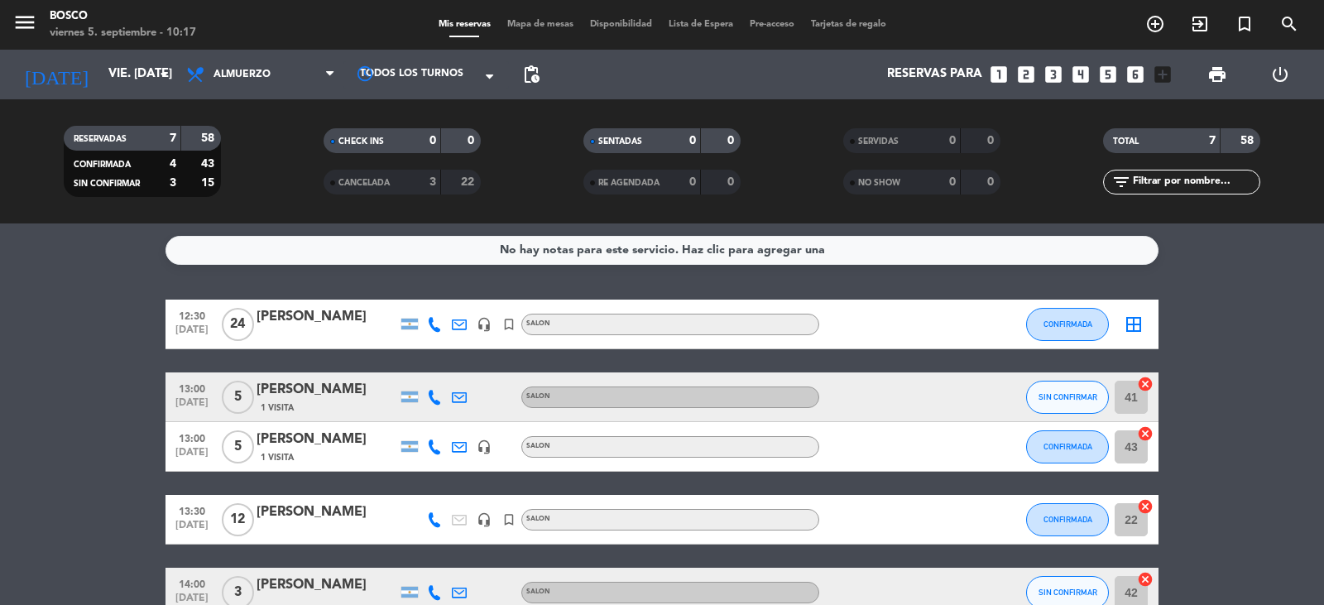
click at [621, 22] on span "Disponibilidad" at bounding box center [621, 24] width 79 height 9
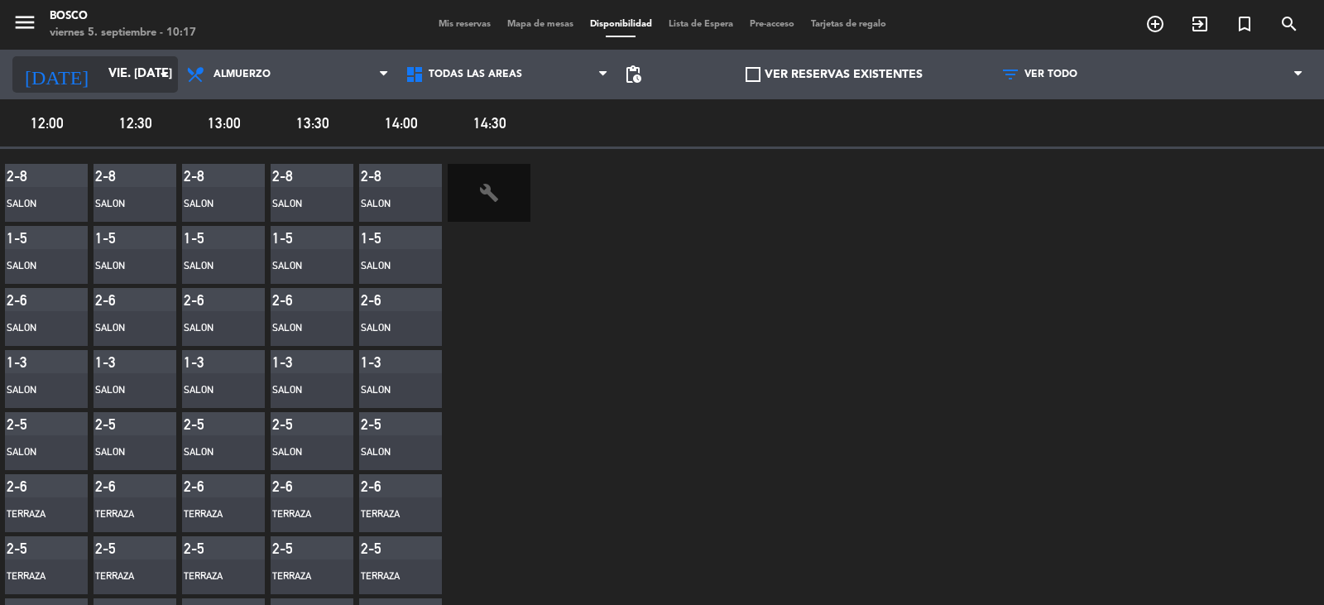
click at [100, 74] on input "vie. [DATE]" at bounding box center [180, 74] width 160 height 31
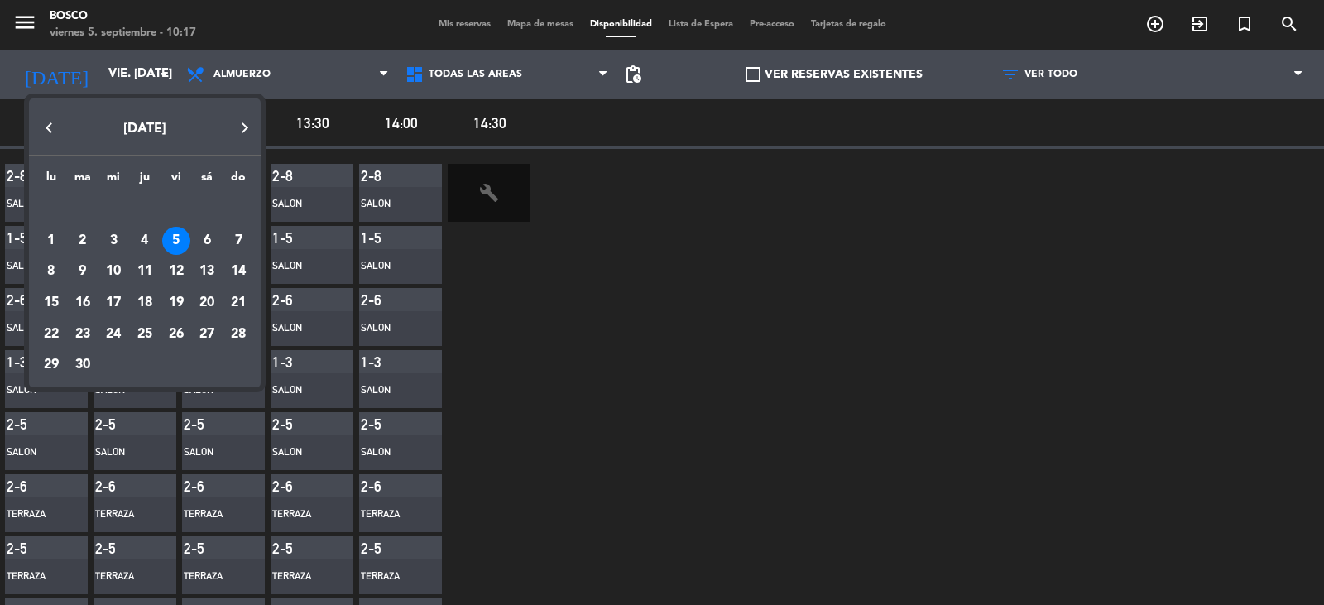
click at [27, 16] on div at bounding box center [662, 302] width 1324 height 605
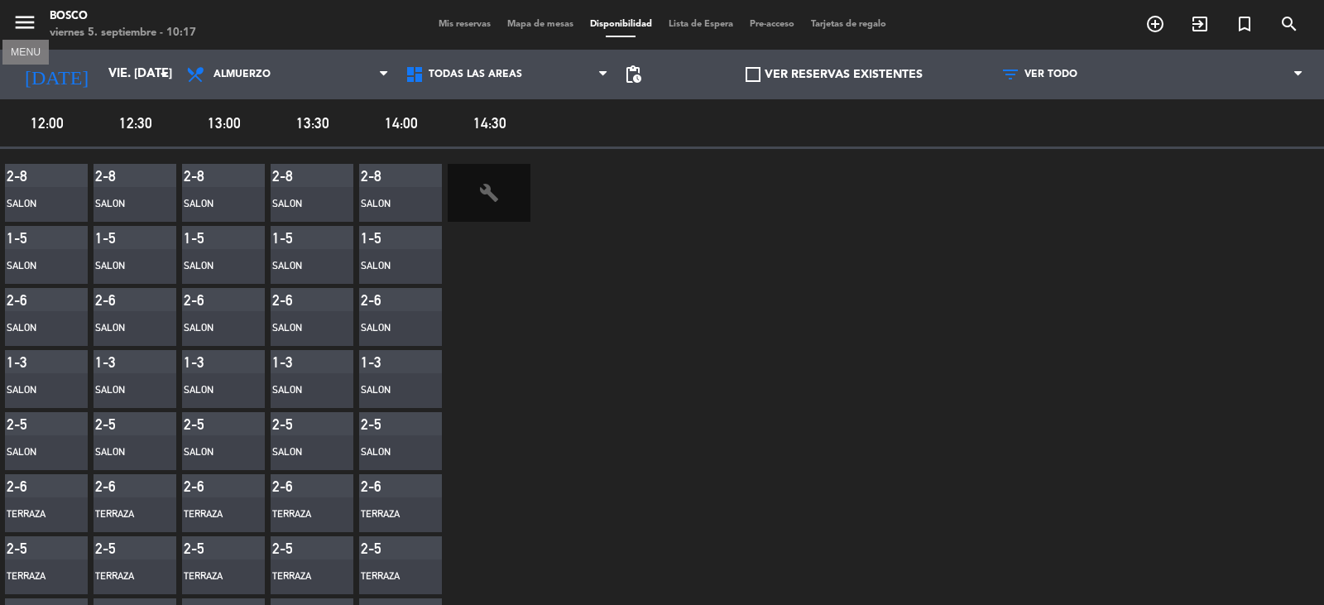
click at [27, 16] on icon "menu" at bounding box center [24, 22] width 25 height 25
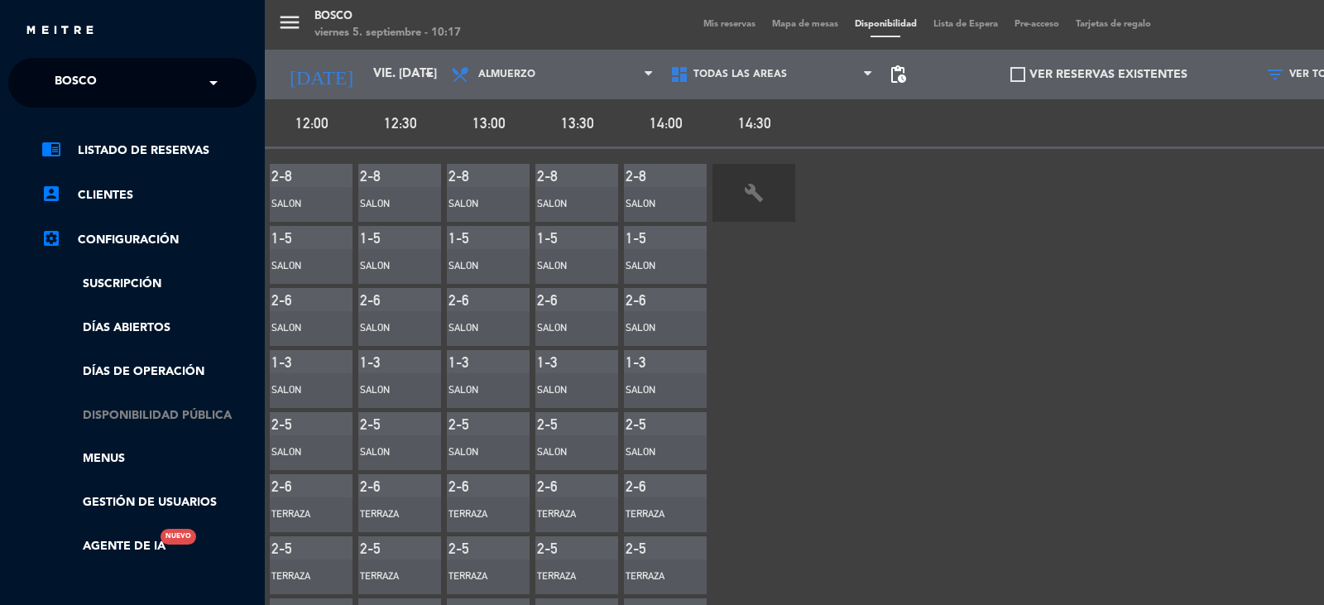
click at [154, 409] on link "Disponibilidad pública" at bounding box center [148, 415] width 215 height 19
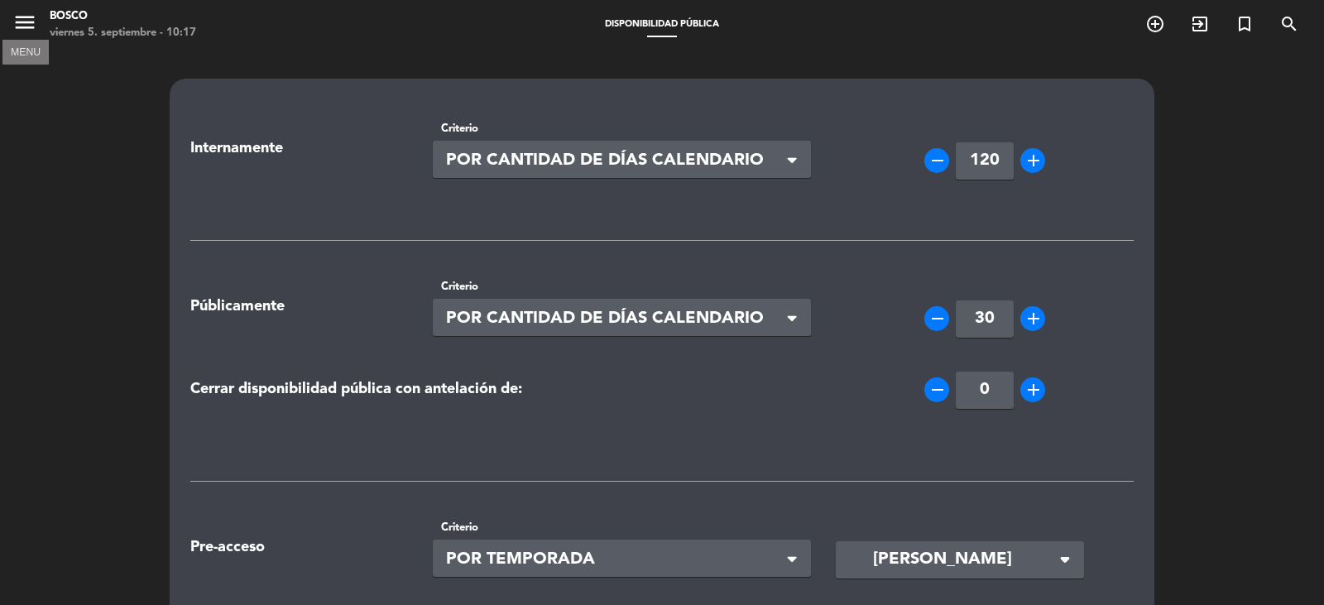
click at [36, 17] on icon "menu" at bounding box center [24, 22] width 25 height 25
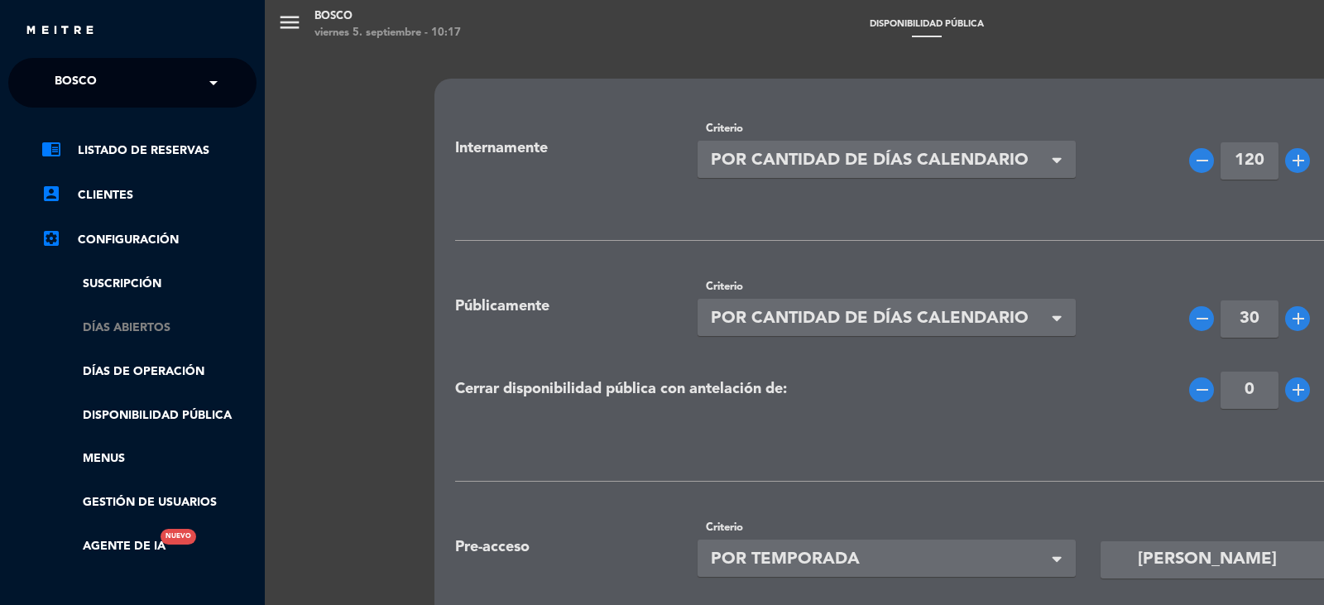
click at [156, 330] on link "Días abiertos" at bounding box center [148, 328] width 215 height 19
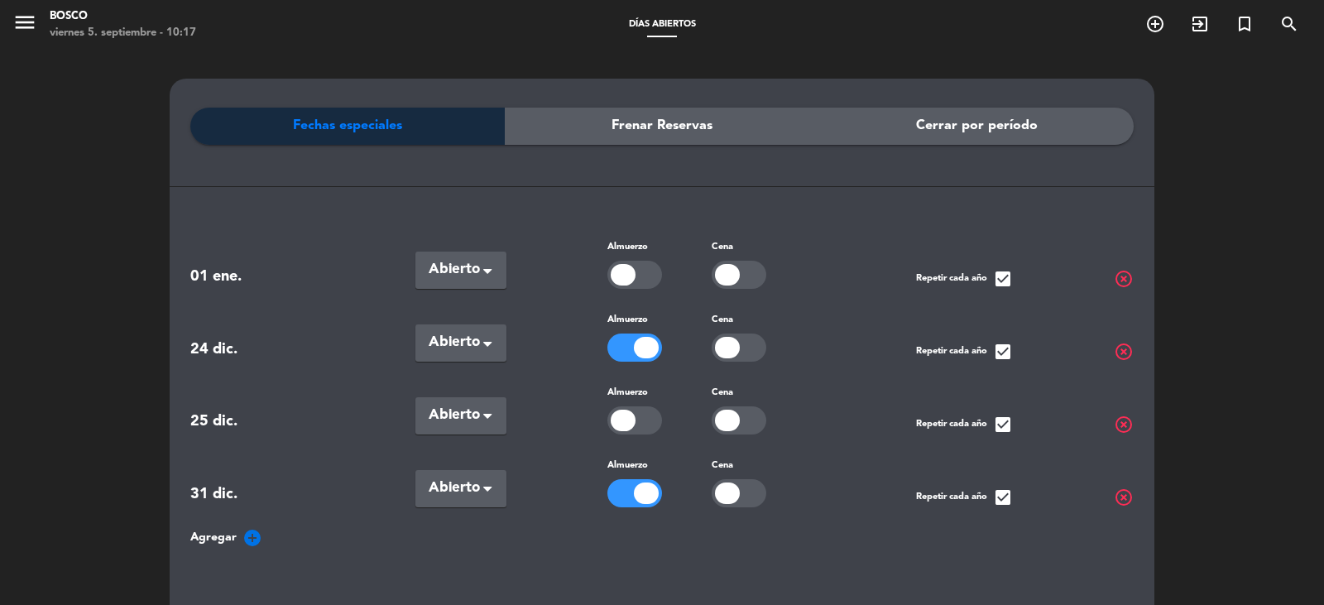
click at [59, 25] on div "viernes 5. septiembre - 10:17" at bounding box center [123, 33] width 146 height 17
click at [36, 20] on icon "menu" at bounding box center [24, 22] width 25 height 25
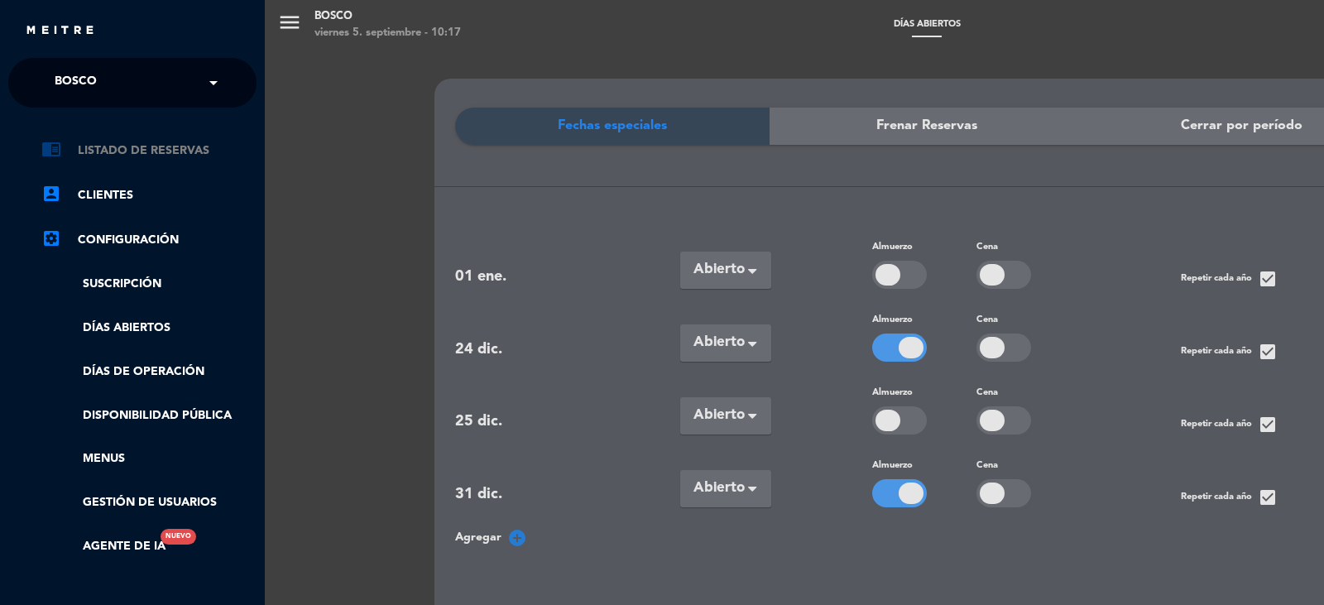
click at [121, 157] on link "chrome_reader_mode Listado de Reservas" at bounding box center [148, 151] width 215 height 20
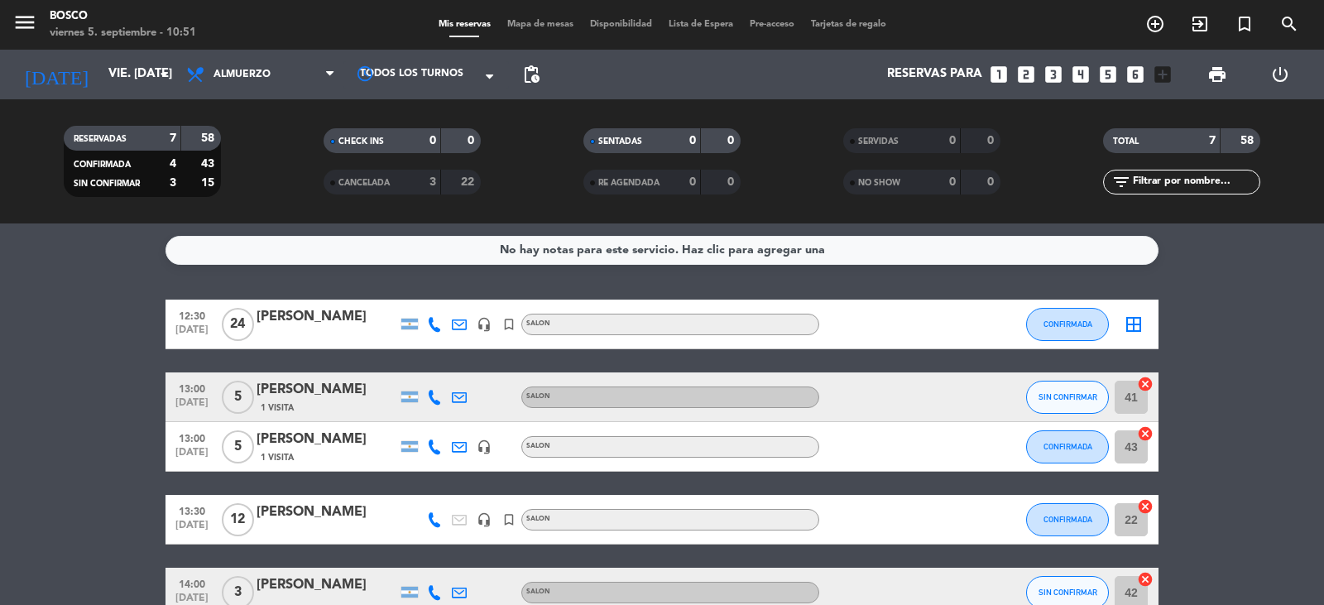
click at [1024, 399] on div "13:00 [DATE] 5 [PERSON_NAME] 1 Visita SALON SIN CONFIRMAR 41 cancel" at bounding box center [661, 397] width 993 height 50
click at [1065, 403] on button "SIN CONFIRMAR" at bounding box center [1067, 397] width 83 height 33
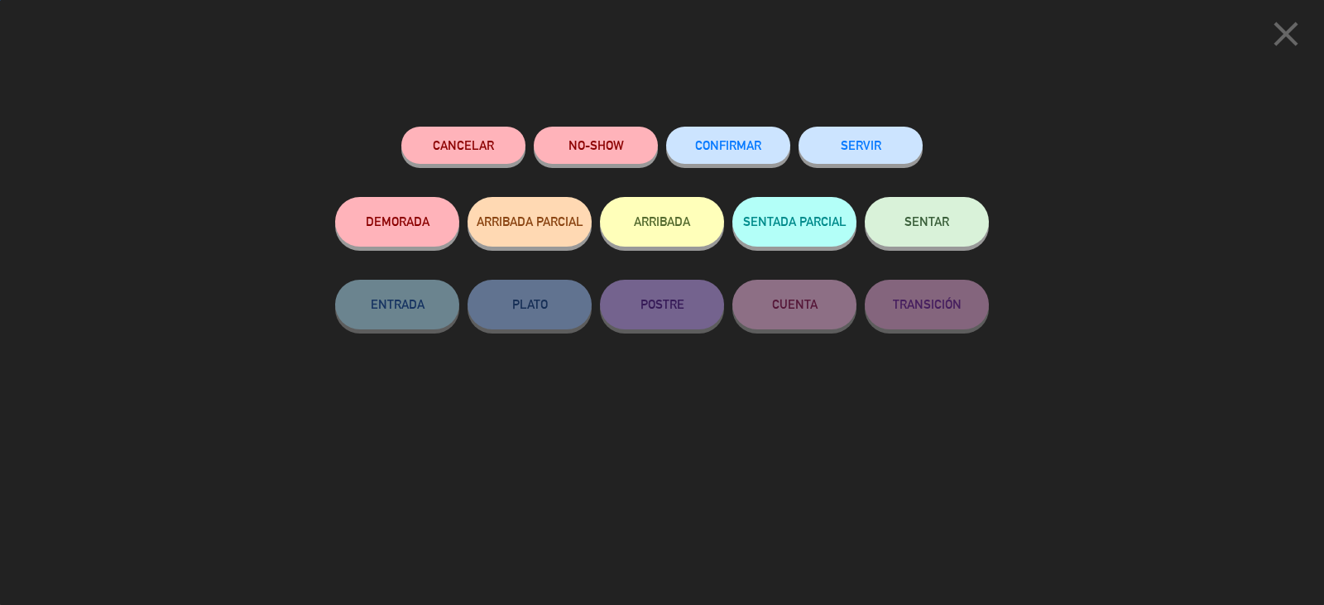
click at [771, 151] on button "CONFIRMAR" at bounding box center [728, 145] width 124 height 37
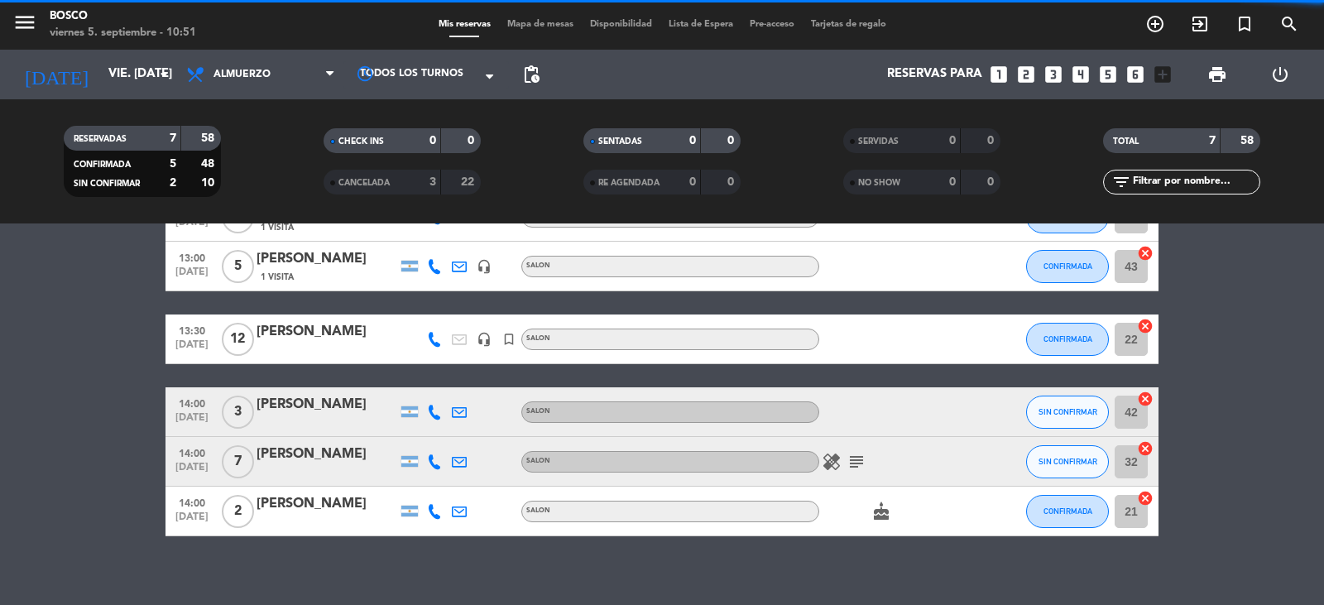
scroll to position [194, 0]
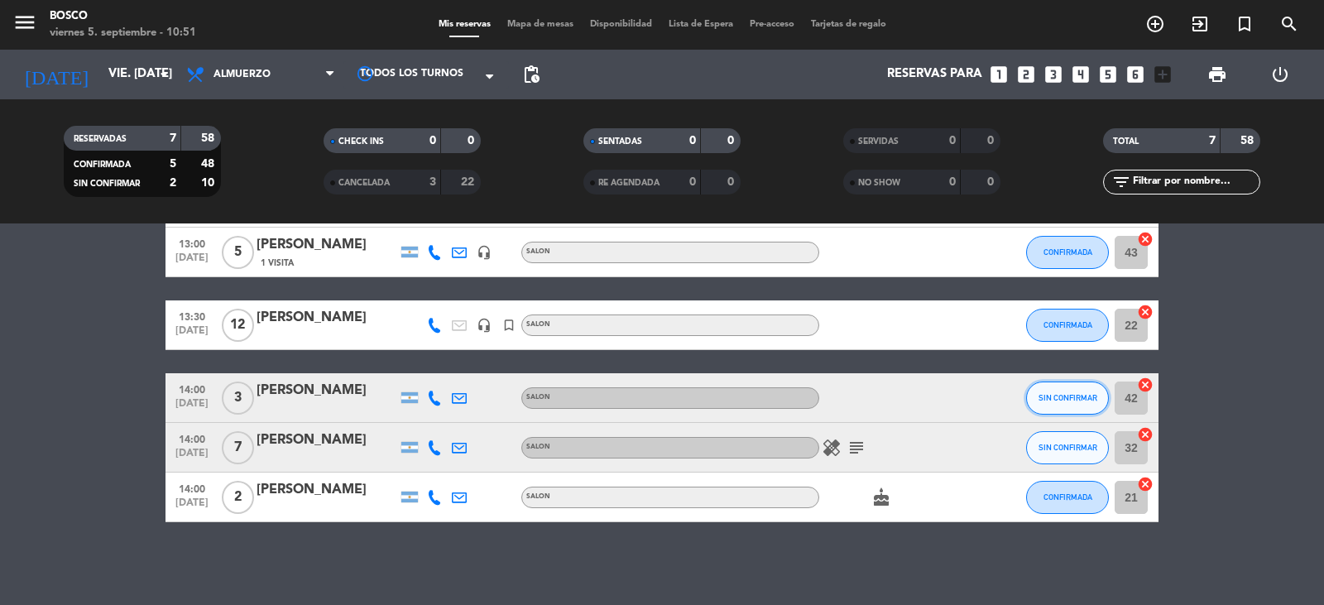
click at [1044, 386] on button "SIN CONFIRMAR" at bounding box center [1067, 397] width 83 height 33
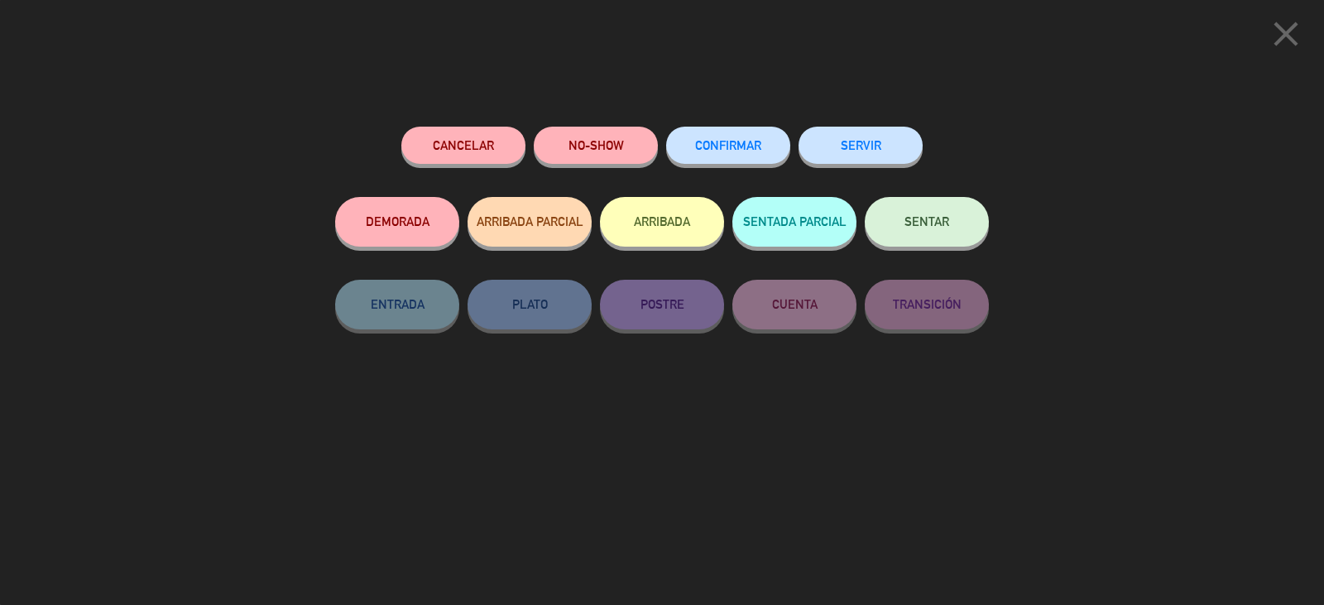
click at [745, 149] on span "CONFIRMAR" at bounding box center [728, 145] width 66 height 14
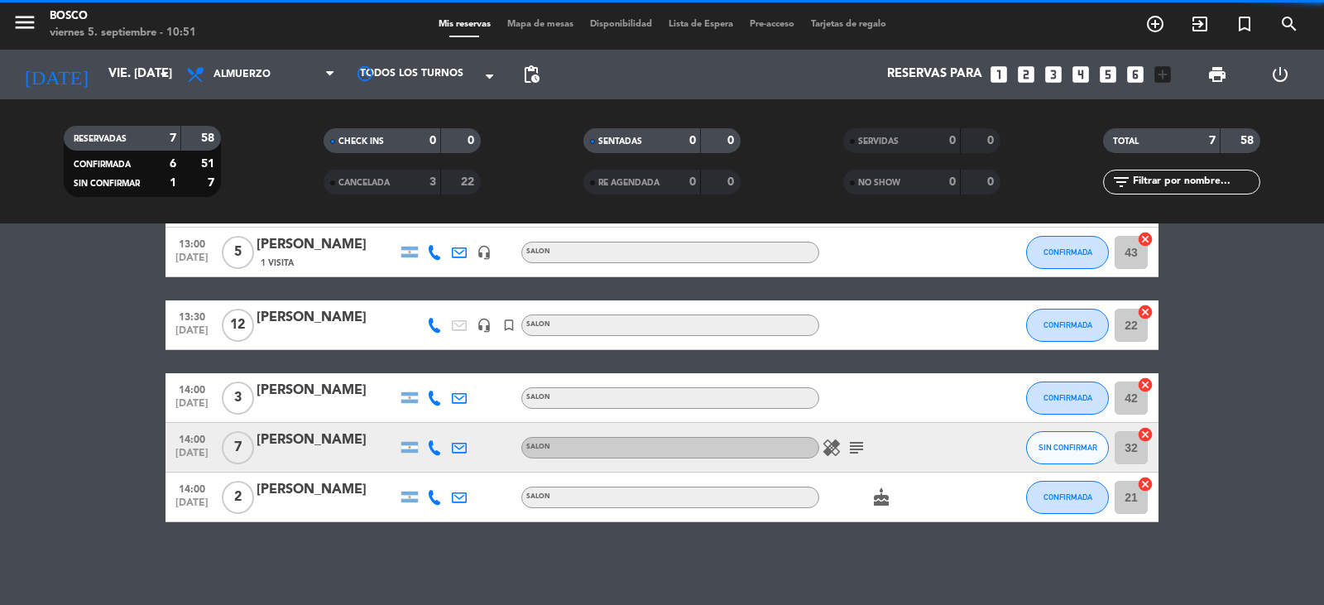
click at [1064, 431] on button "SIN CONFIRMAR" at bounding box center [1067, 447] width 83 height 33
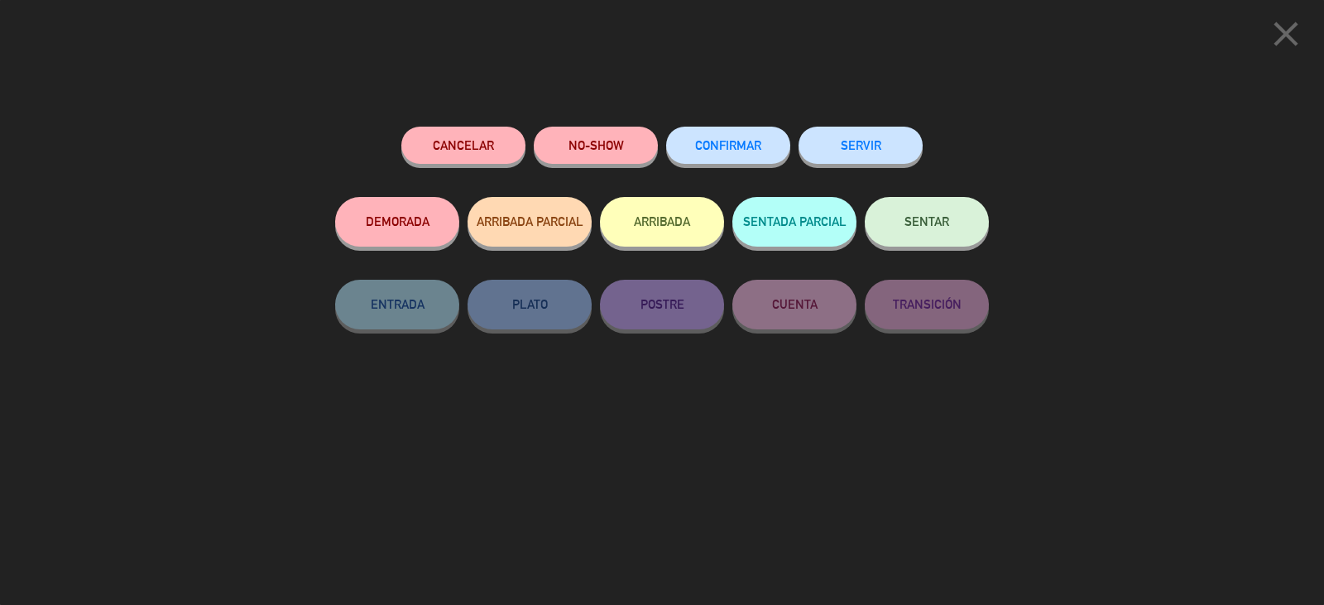
click at [705, 154] on button "CONFIRMAR" at bounding box center [728, 145] width 124 height 37
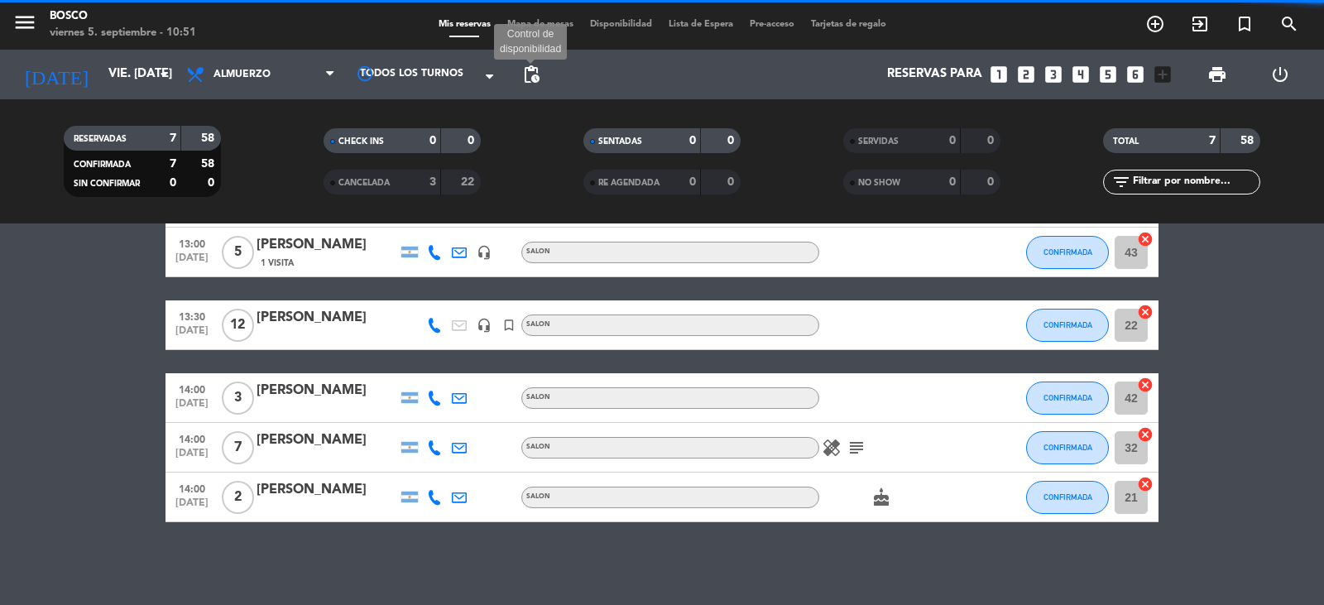
click at [527, 79] on span "pending_actions" at bounding box center [531, 75] width 20 height 20
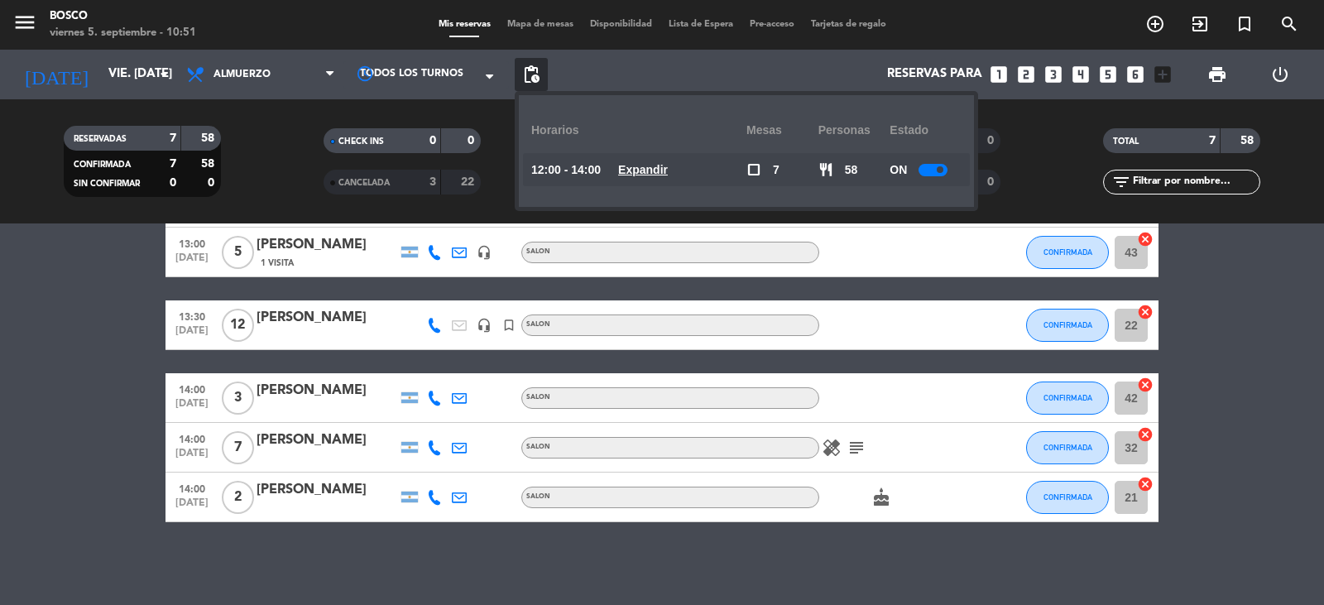
click at [560, 24] on span "Mapa de mesas" at bounding box center [540, 24] width 83 height 9
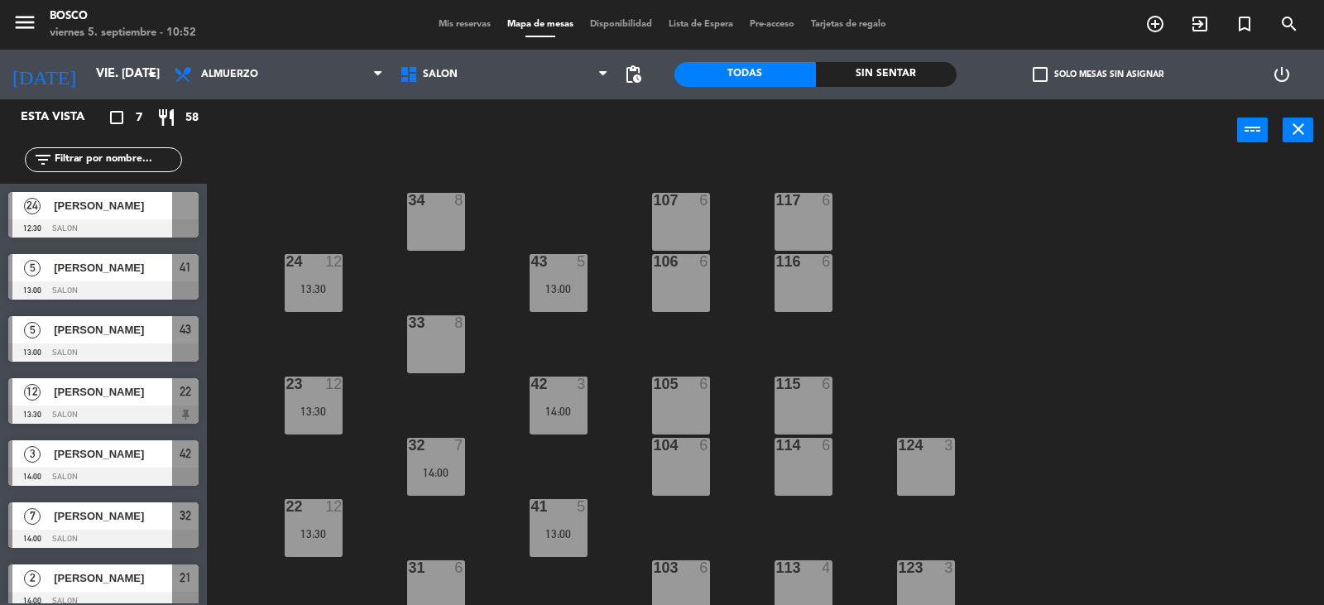
scroll to position [83, 0]
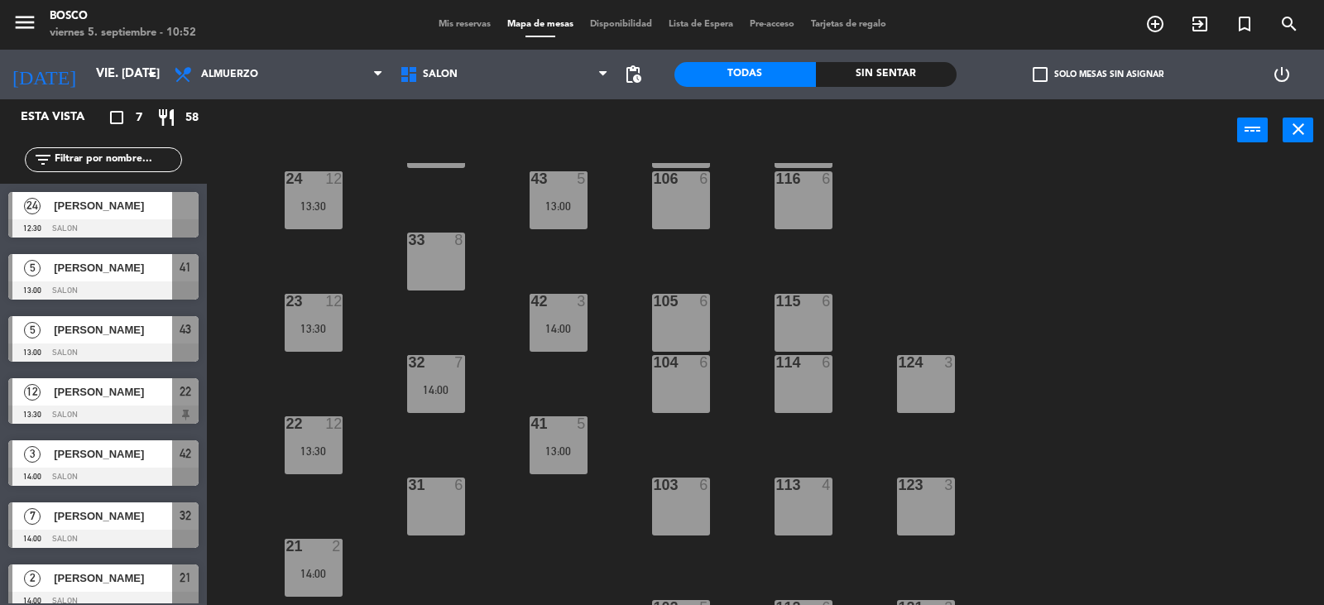
click at [439, 264] on div "33 8" at bounding box center [436, 261] width 58 height 58
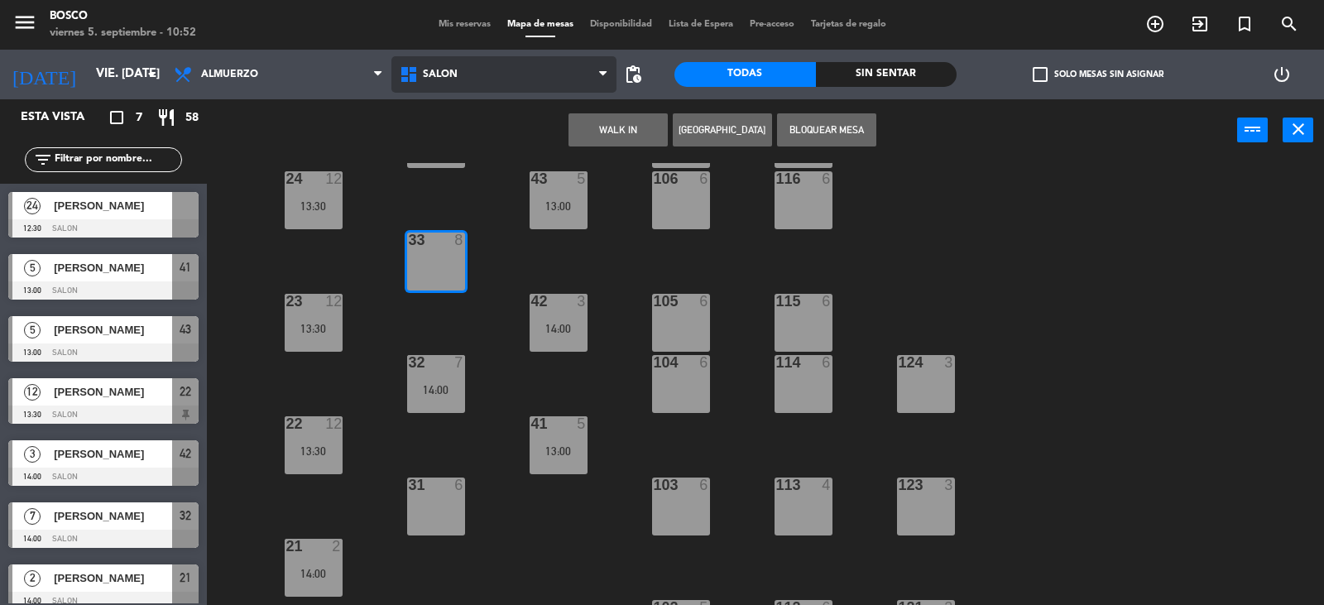
click at [510, 71] on span "SALON" at bounding box center [504, 74] width 226 height 36
click at [498, 106] on ng-component "menu Bosco viernes 5. septiembre - 10:52 Mis reservas Mapa de mesas Disponibili…" at bounding box center [662, 303] width 1324 height 606
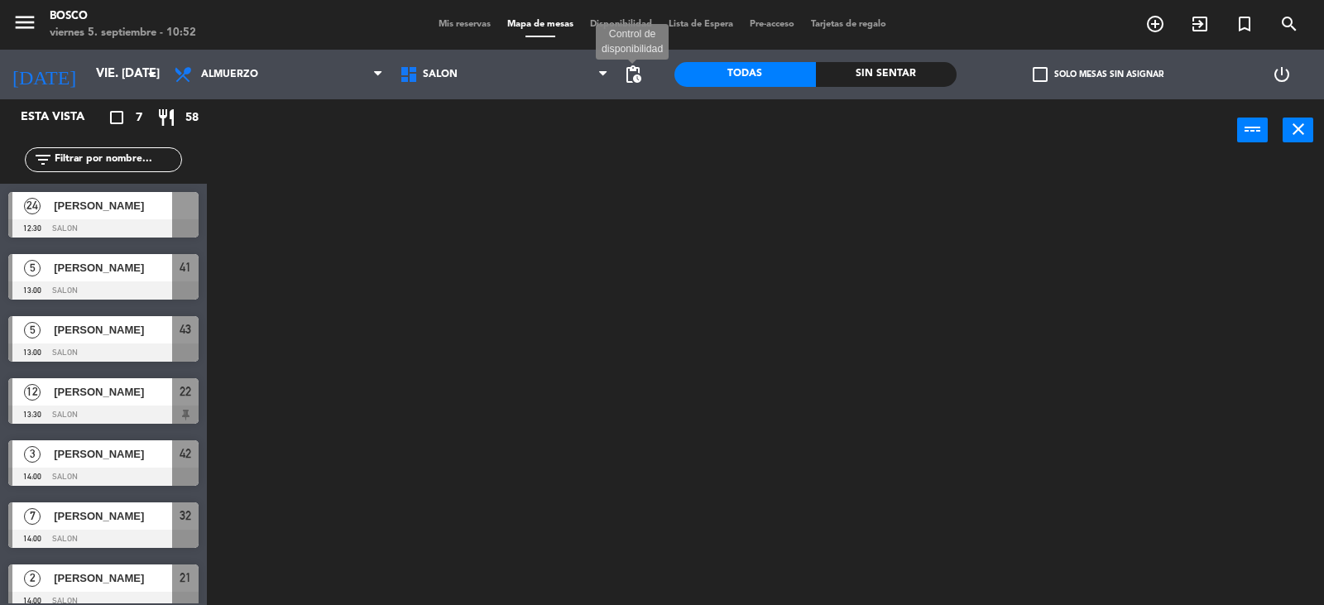
click at [636, 70] on span "pending_actions" at bounding box center [633, 75] width 20 height 20
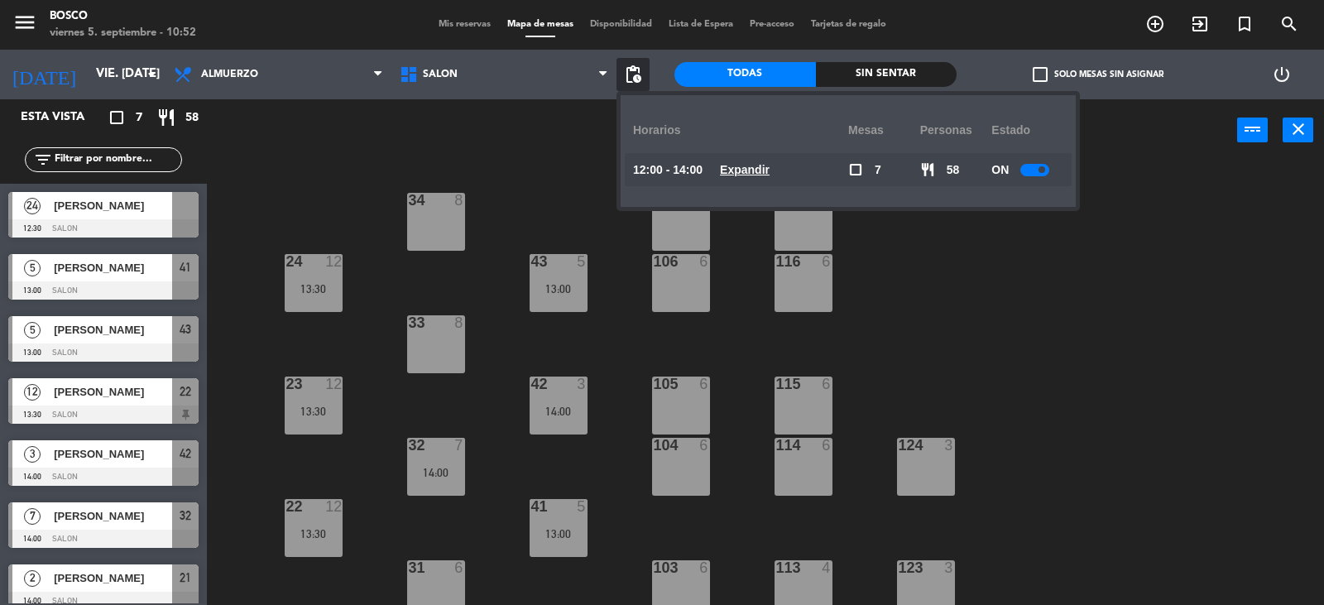
click at [636, 70] on span "pending_actions" at bounding box center [633, 75] width 20 height 20
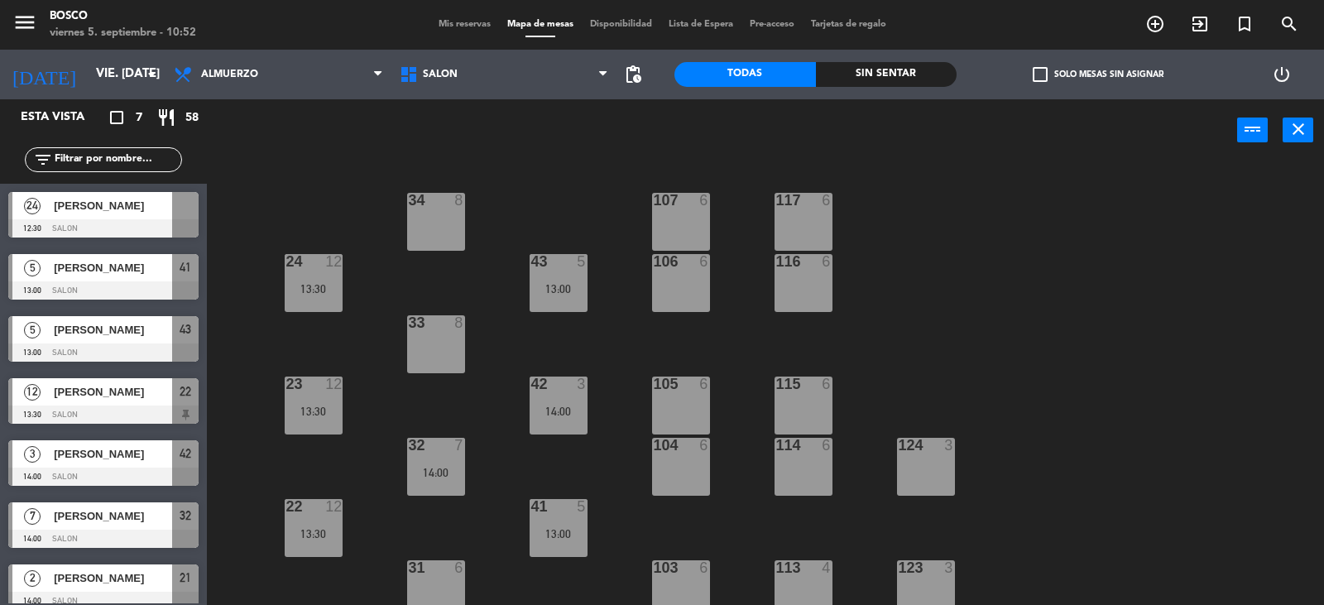
click at [442, 185] on div "34 8 107 6 117 6 24 12 13:30 43 5 13:00 106 6 116 6 33 8 23 12 13:30 42 3 14:00…" at bounding box center [772, 384] width 1104 height 443
click at [458, 213] on div "34 8" at bounding box center [436, 222] width 58 height 58
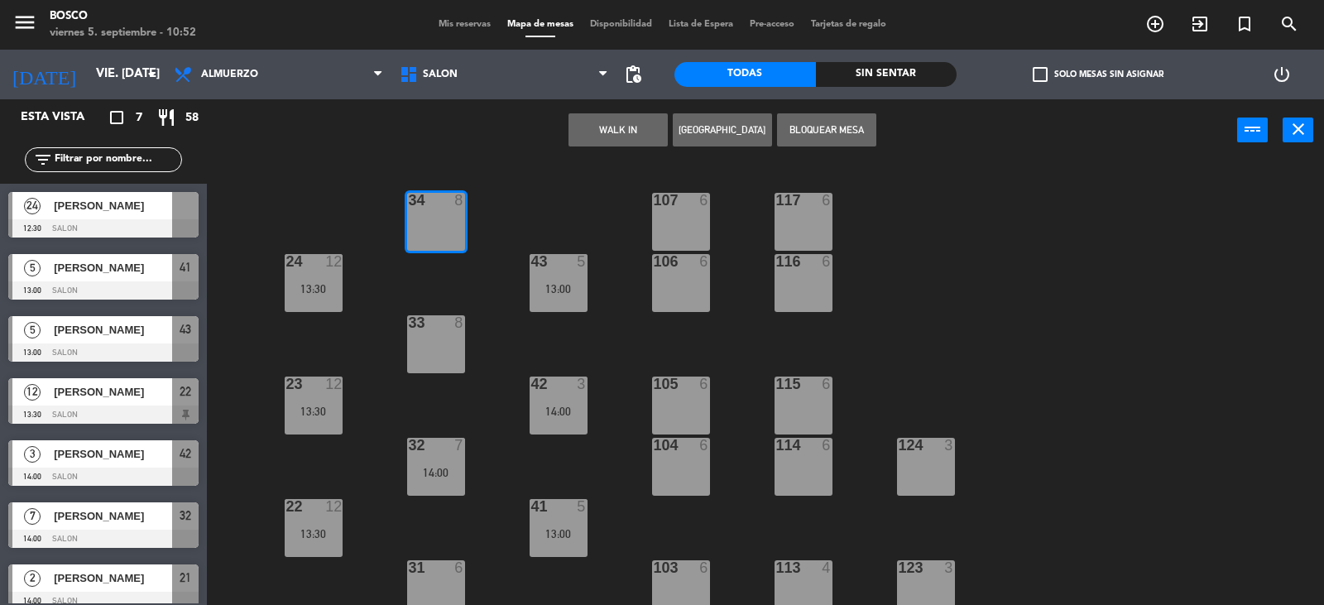
click at [879, 126] on div "WALK IN [GEOGRAPHIC_DATA] Bloquear Mesa power_input close" at bounding box center [722, 130] width 1030 height 63
click at [815, 129] on button "Bloquear Mesa" at bounding box center [826, 129] width 99 height 33
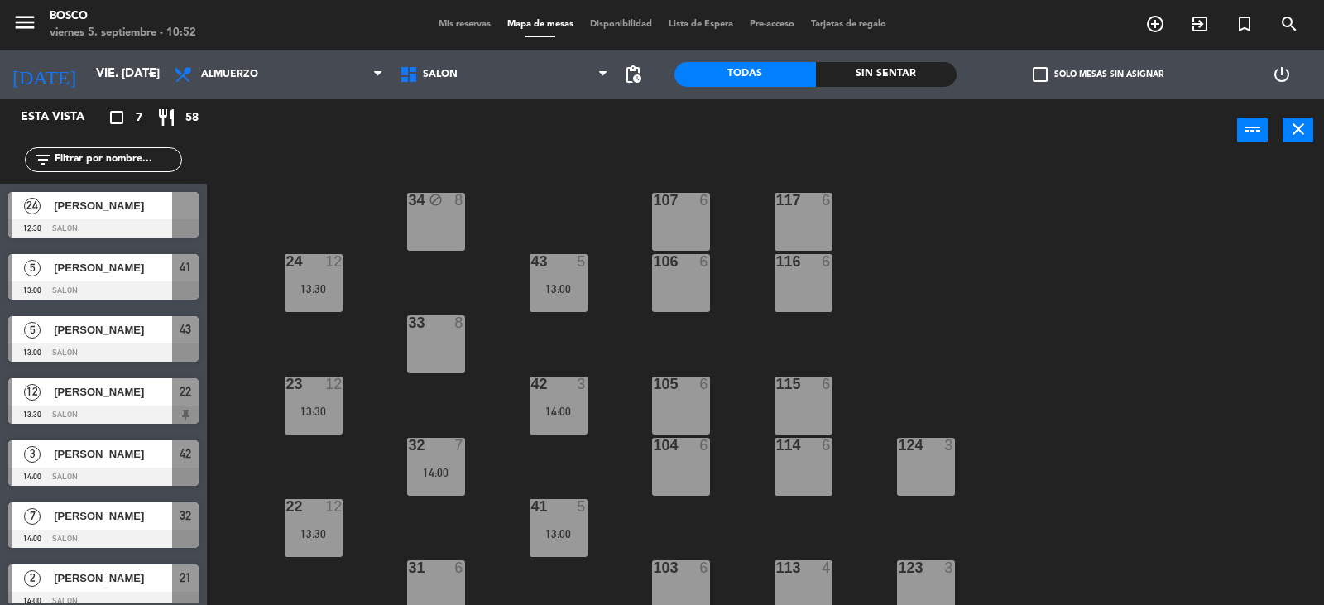
click at [436, 334] on div "33 8" at bounding box center [436, 344] width 58 height 58
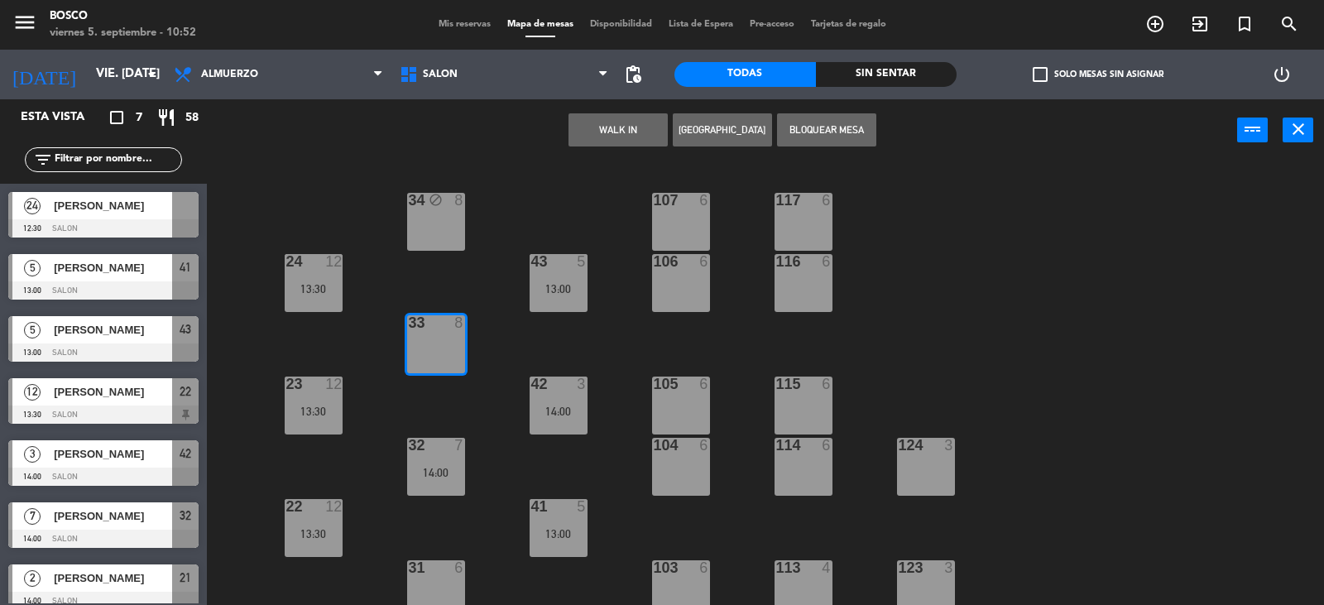
click at [827, 142] on button "Bloquear Mesa" at bounding box center [826, 129] width 99 height 33
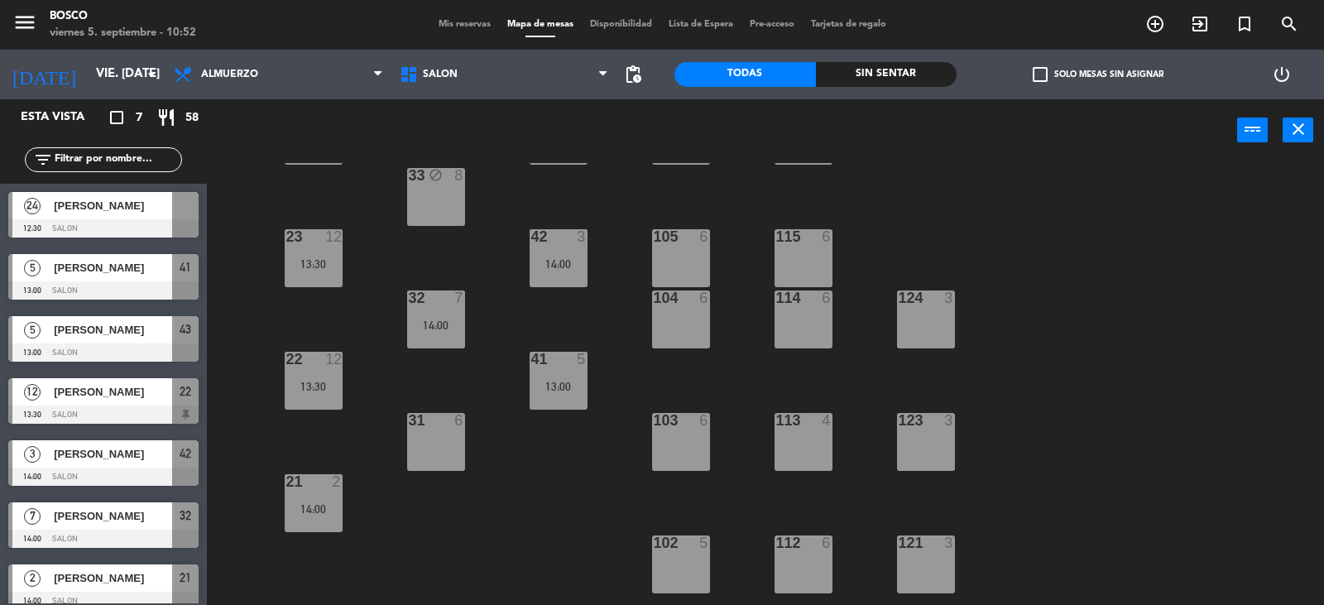
scroll to position [165, 0]
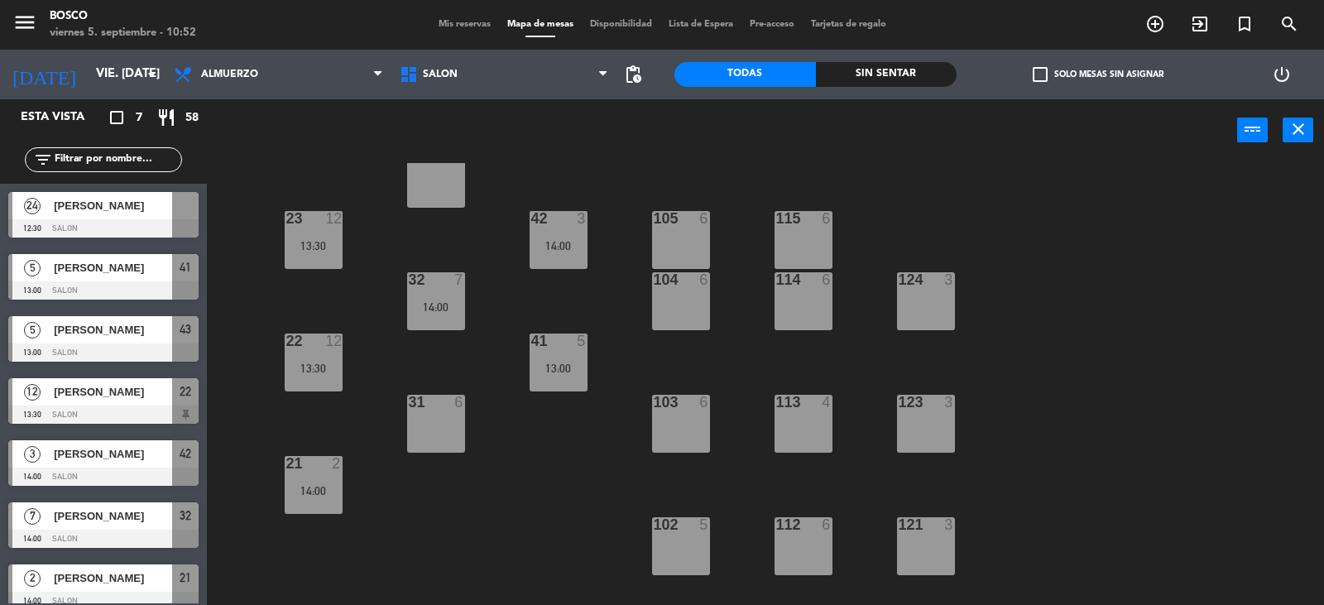
click at [415, 453] on div "34 block 8 107 6 117 6 24 12 13:30 43 5 13:00 106 6 116 6 33 block 8 23 12 13:3…" at bounding box center [772, 384] width 1104 height 443
click at [474, 355] on div "34 block 8 107 6 117 6 24 12 13:30 43 5 13:00 106 6 116 6 33 block 8 23 12 13:3…" at bounding box center [772, 384] width 1104 height 443
click at [448, 426] on div "31 6" at bounding box center [436, 424] width 58 height 58
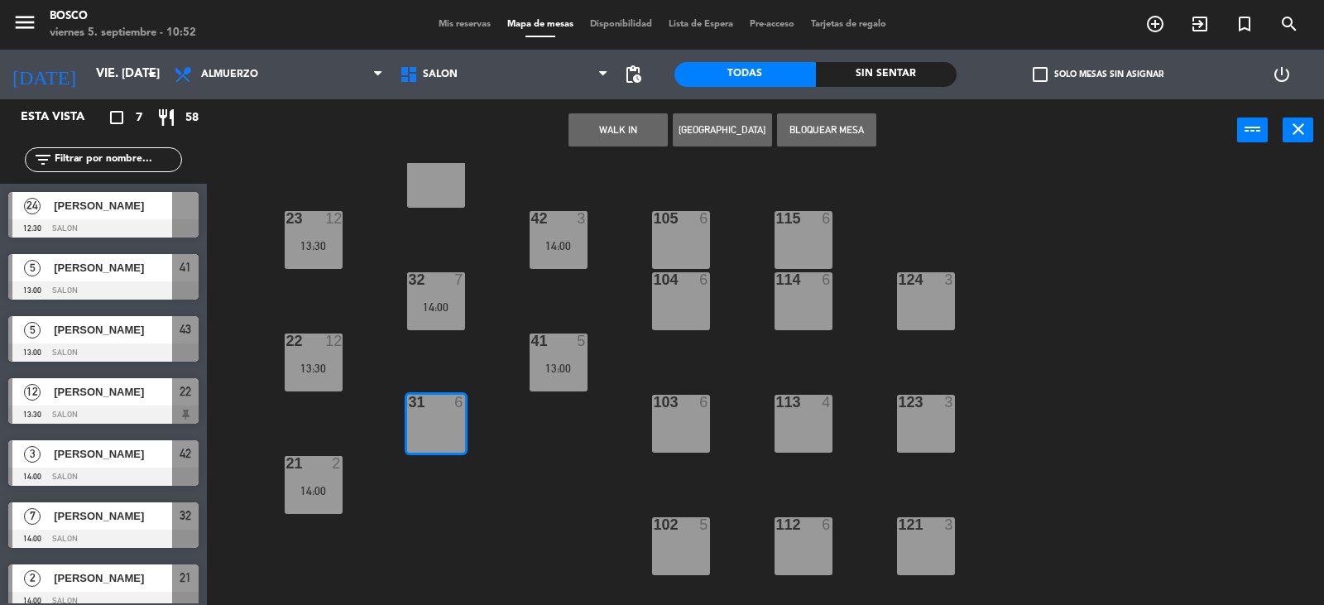
click at [839, 115] on button "Bloquear Mesa" at bounding box center [826, 129] width 99 height 33
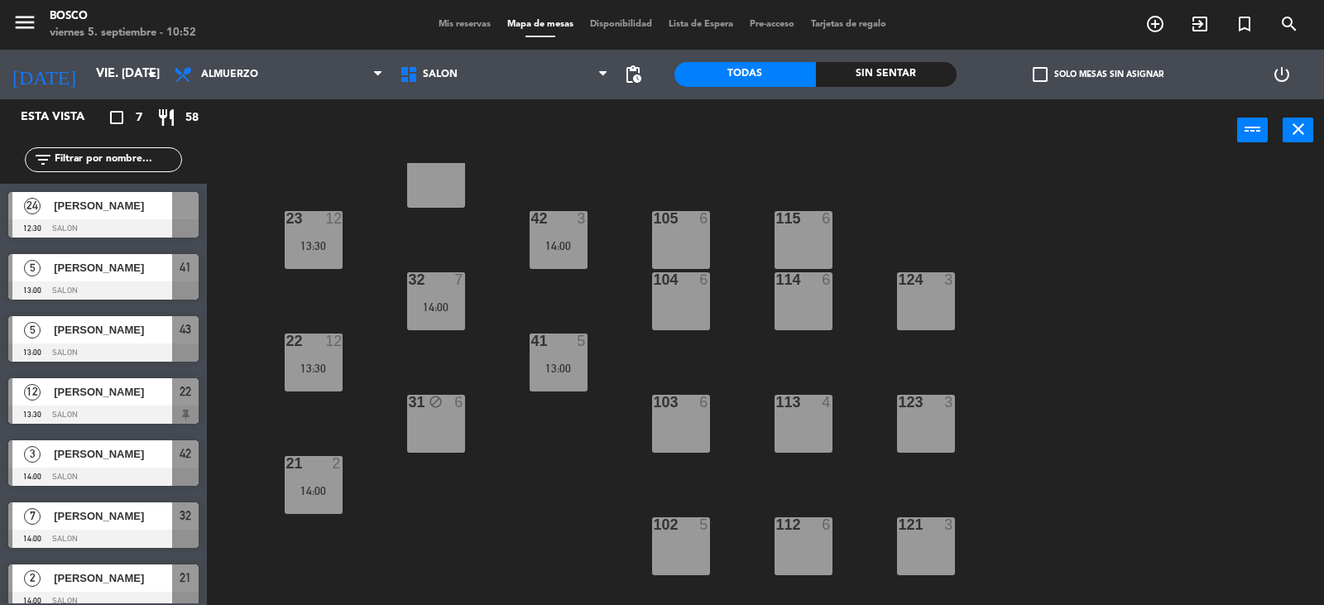
click at [1311, 142] on div "power_input close" at bounding box center [765, 130] width 1117 height 63
click at [1310, 138] on button "close" at bounding box center [1297, 129] width 31 height 25
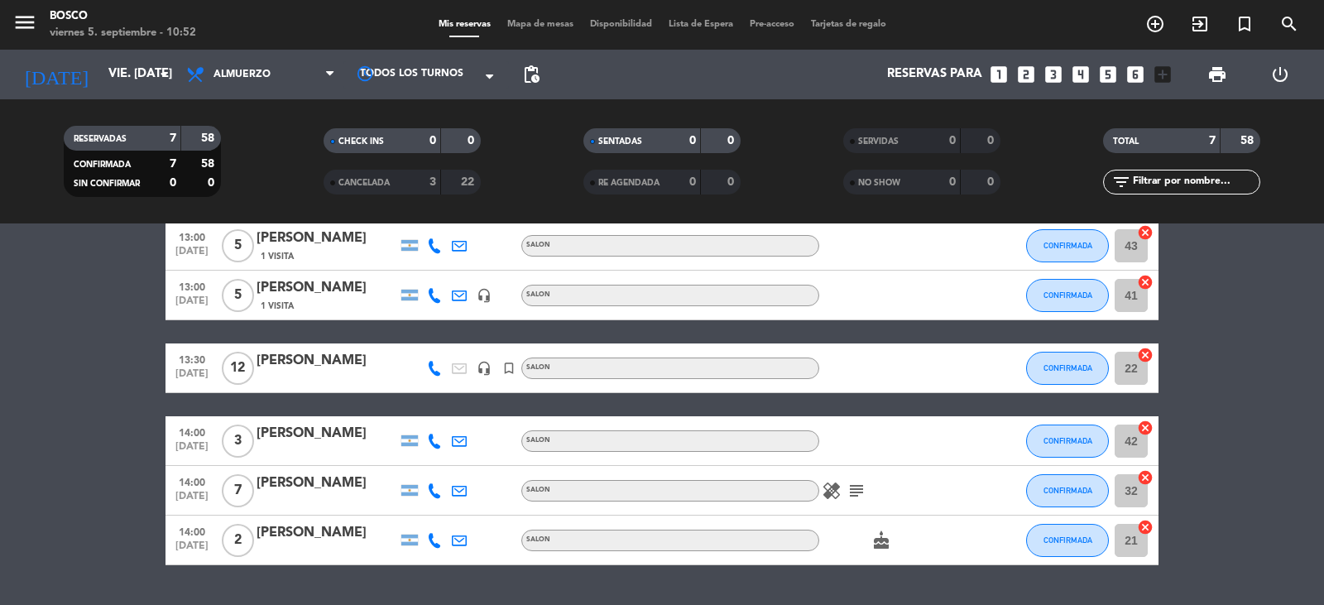
scroll to position [165, 0]
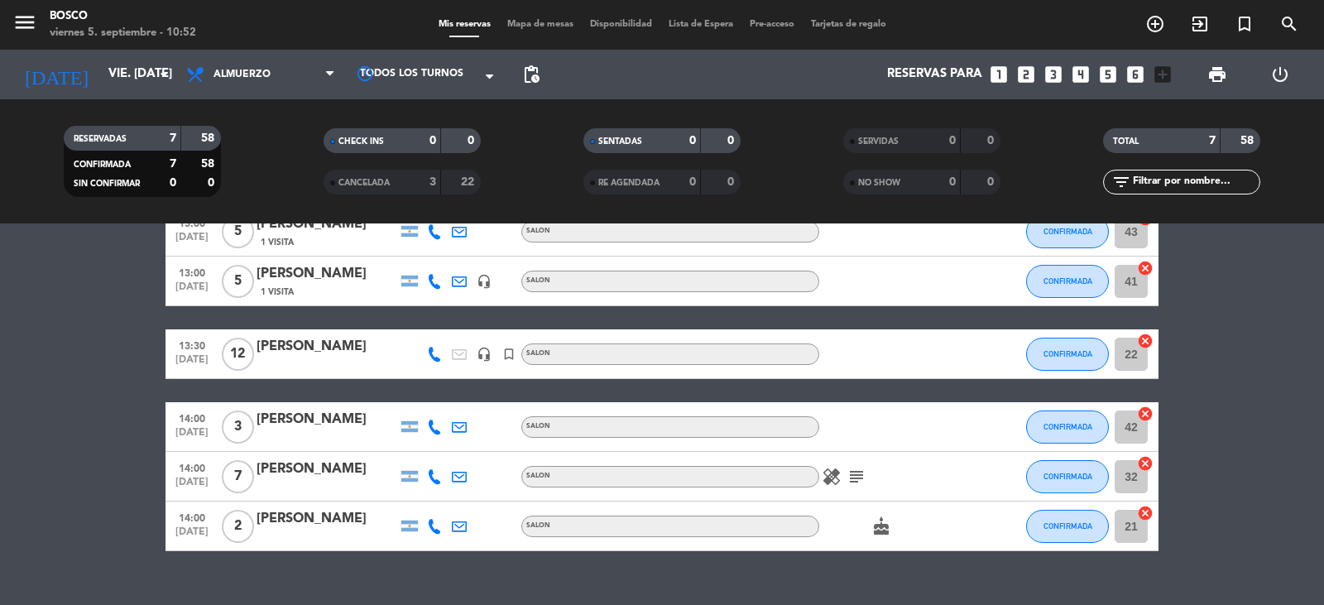
click at [1235, 66] on div "print" at bounding box center [1216, 75] width 63 height 50
click at [1221, 77] on span "print" at bounding box center [1217, 75] width 20 height 20
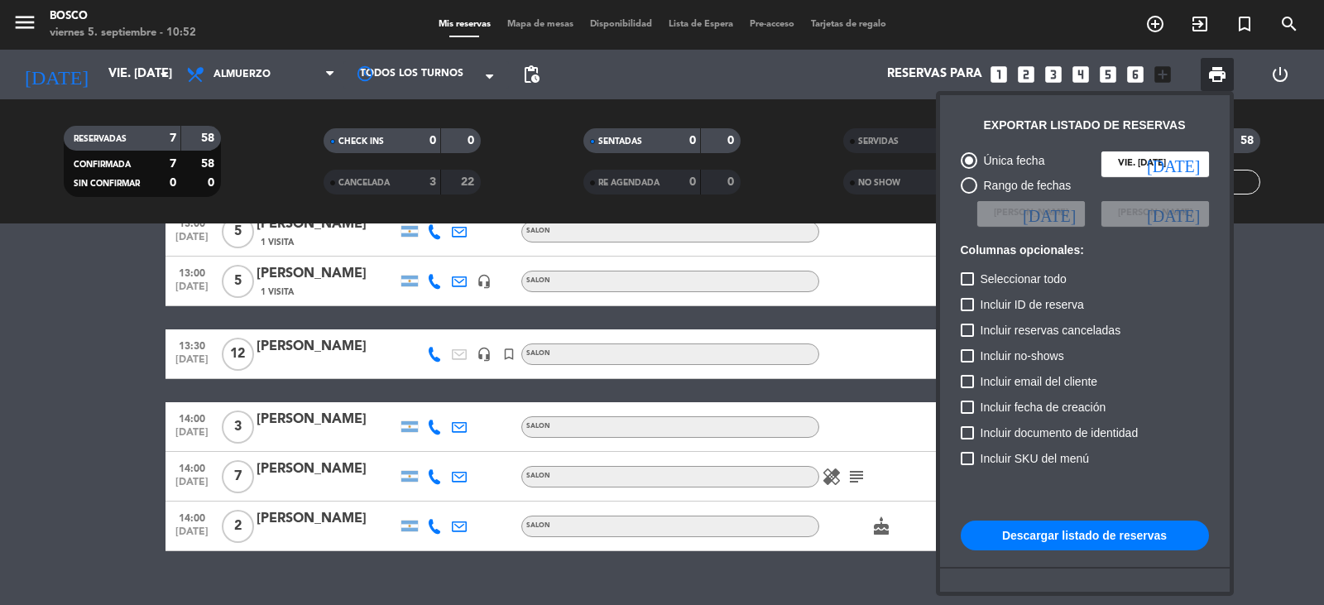
click at [1003, 525] on button "Descargar listado de reservas" at bounding box center [1085, 535] width 248 height 30
click at [350, 59] on div at bounding box center [662, 302] width 1324 height 605
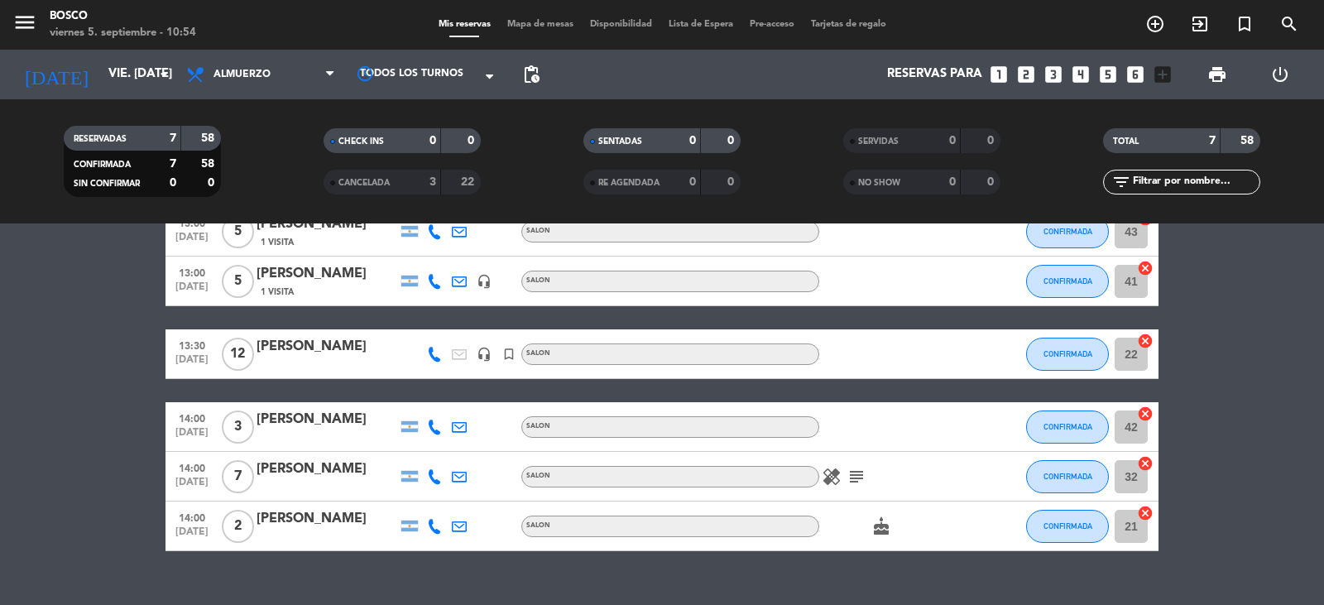
click at [1061, 79] on icon "looks_3" at bounding box center [1053, 75] width 22 height 22
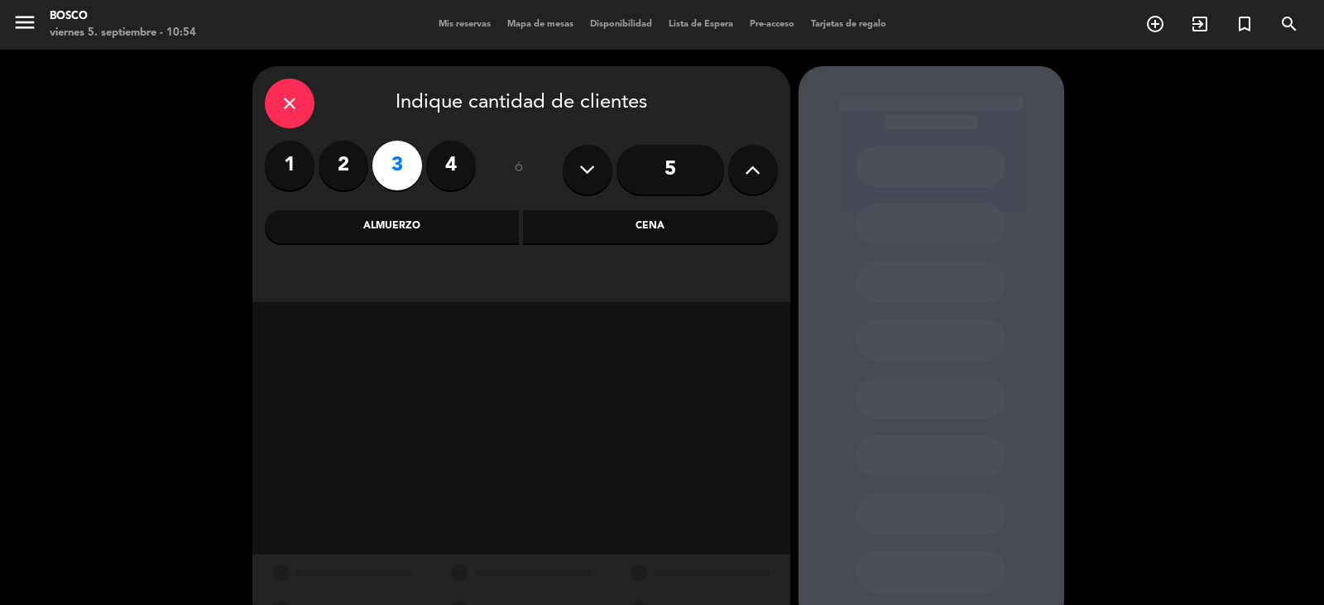
click at [451, 219] on div "Almuerzo" at bounding box center [392, 226] width 255 height 33
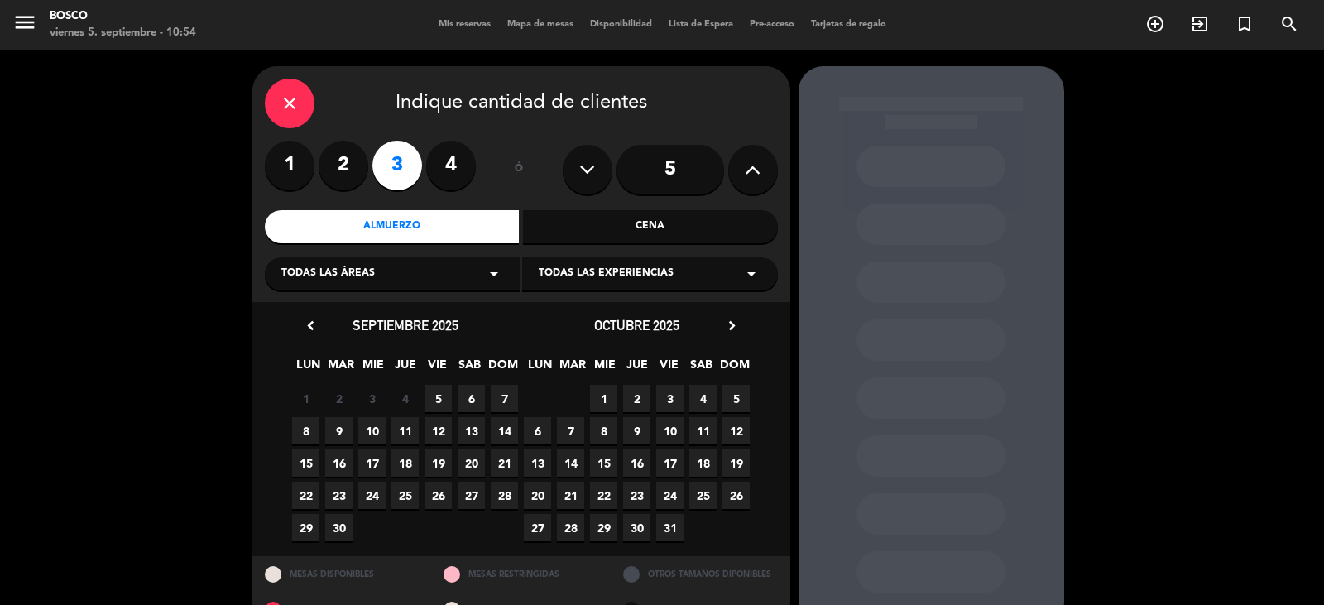
click at [442, 387] on span "5" at bounding box center [437, 398] width 27 height 27
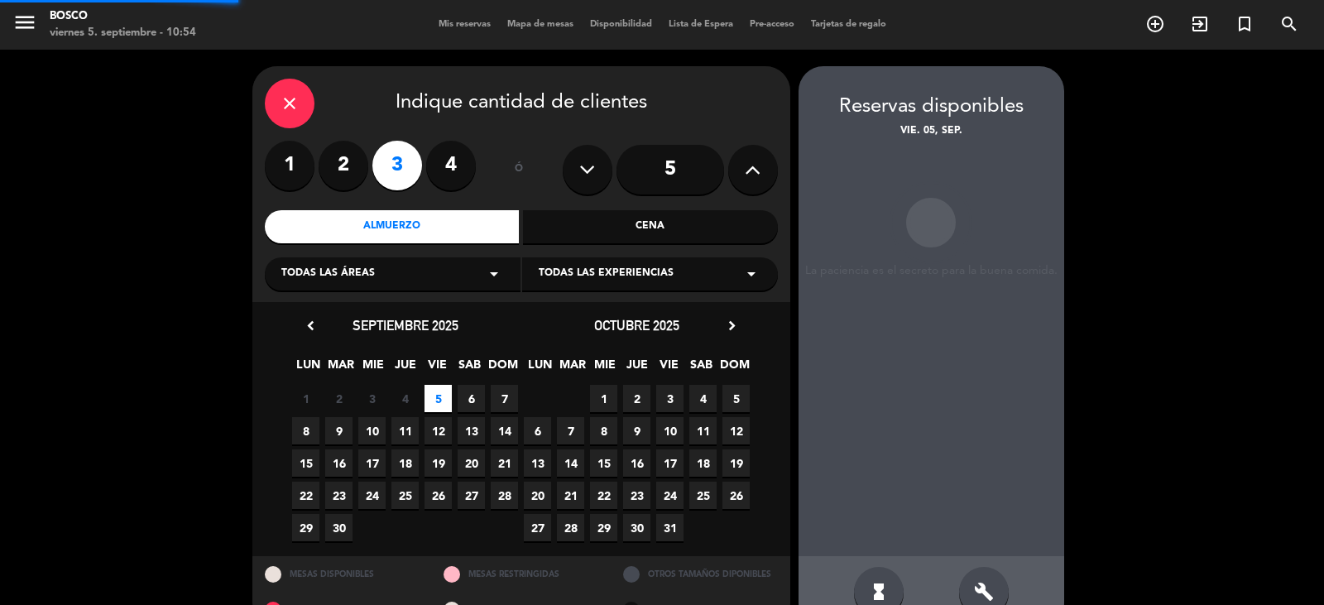
scroll to position [38, 0]
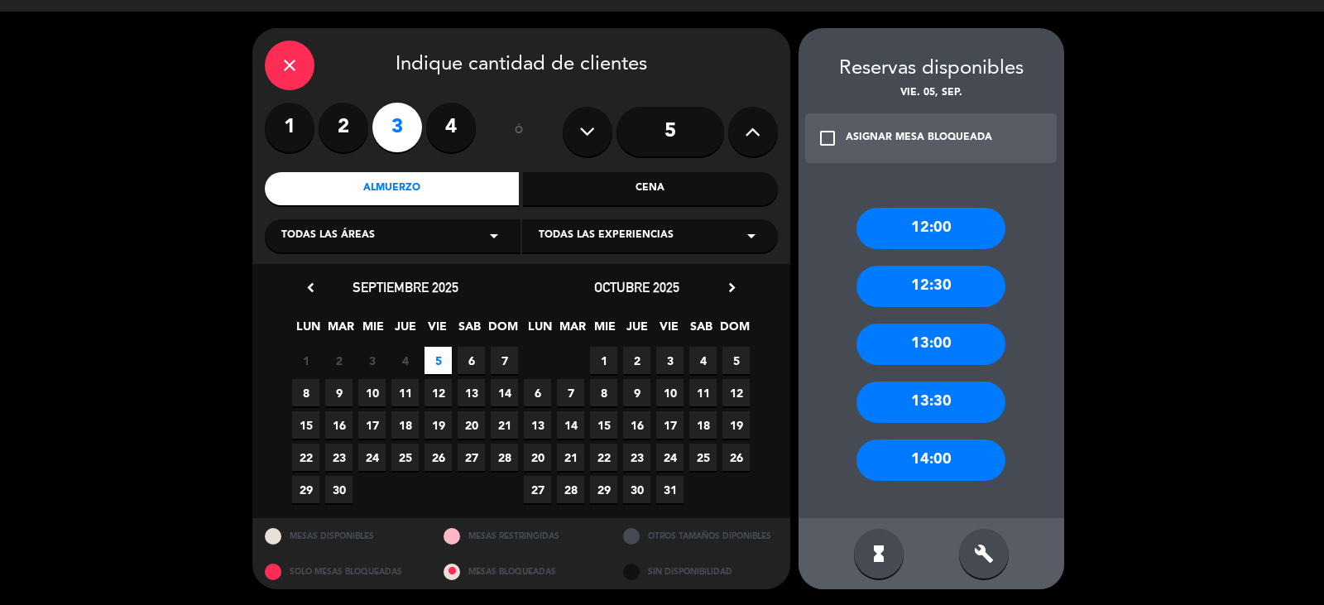
click at [903, 384] on div "13:30" at bounding box center [930, 401] width 149 height 41
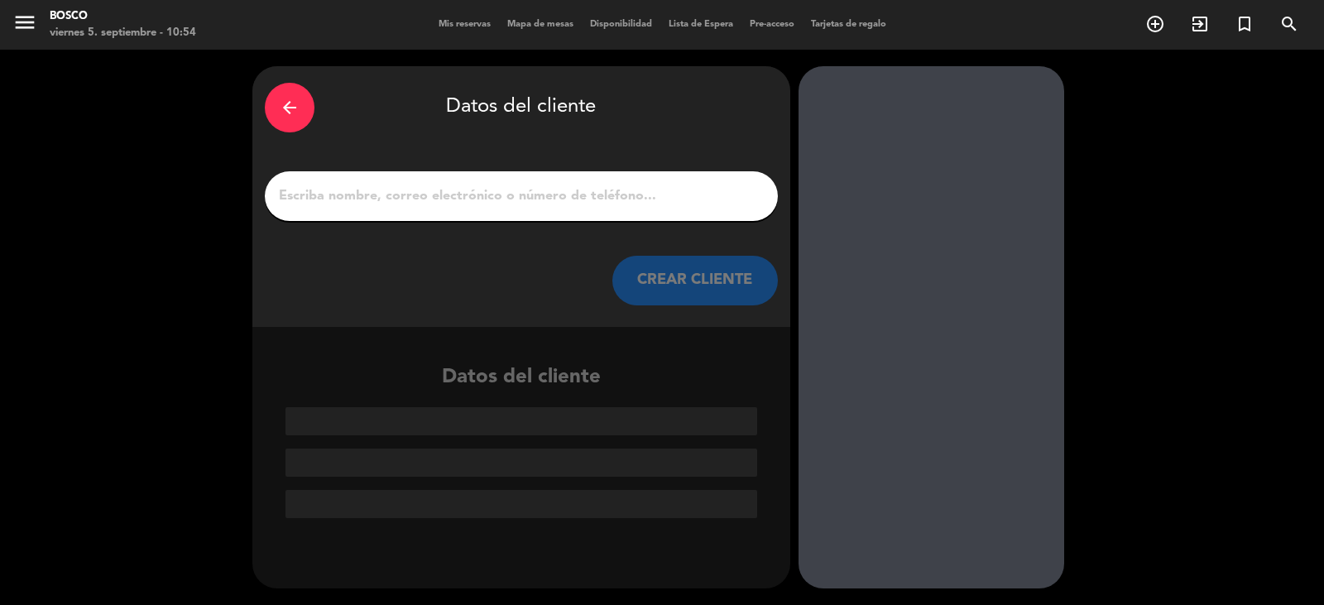
scroll to position [0, 0]
click at [564, 207] on input "1" at bounding box center [521, 195] width 488 height 23
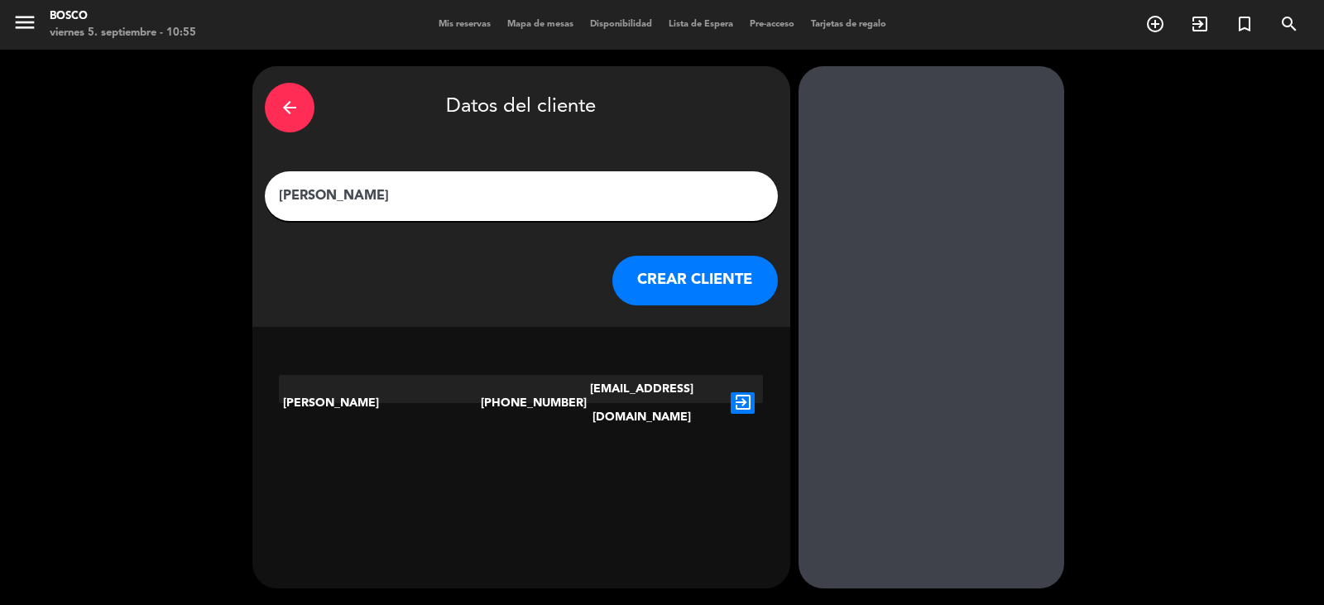
type input "[PERSON_NAME]"
click at [735, 392] on icon "exit_to_app" at bounding box center [743, 403] width 24 height 22
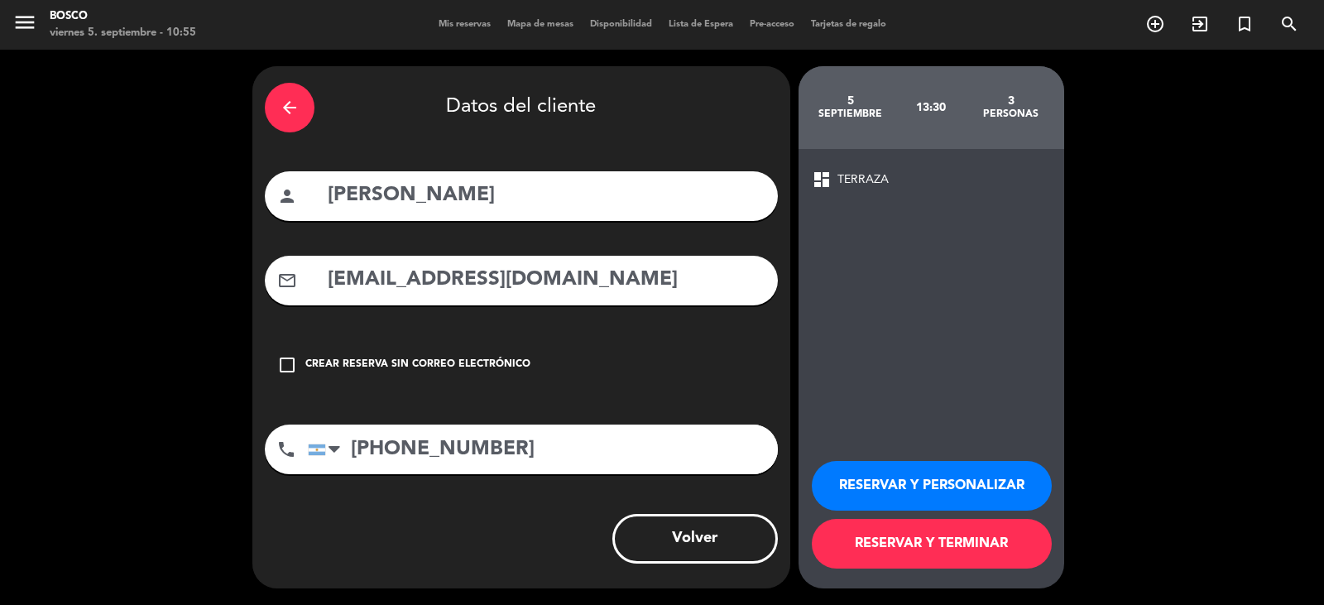
click at [905, 484] on button "RESERVAR Y PERSONALIZAR" at bounding box center [932, 486] width 240 height 50
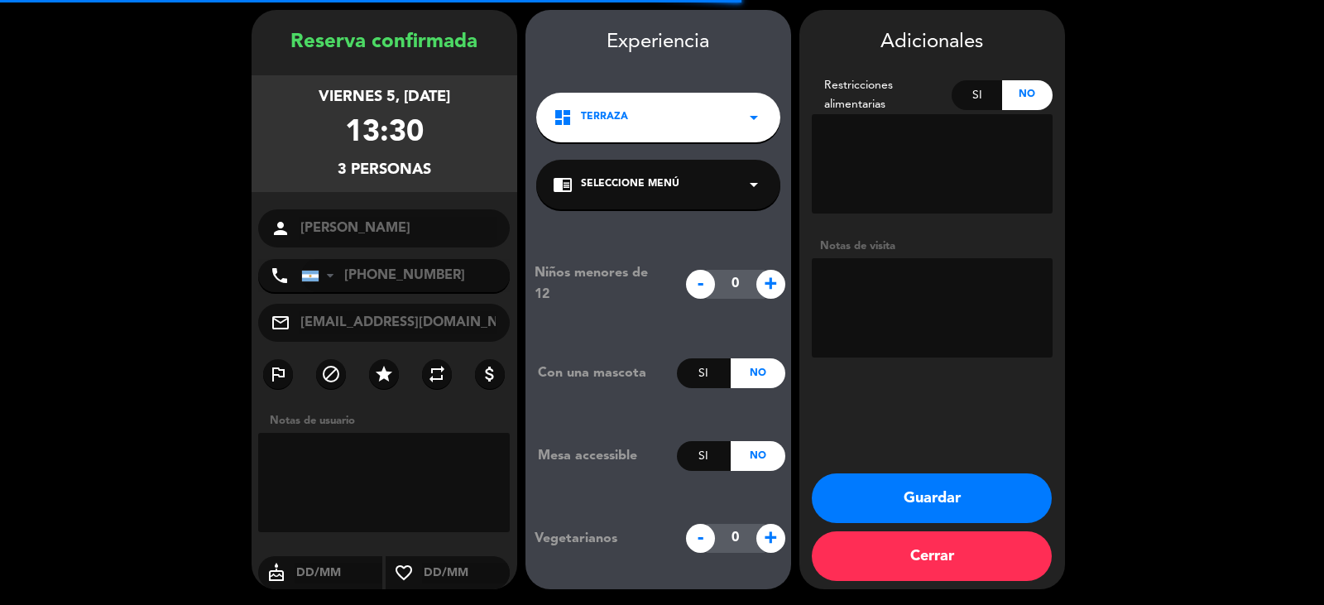
scroll to position [57, 0]
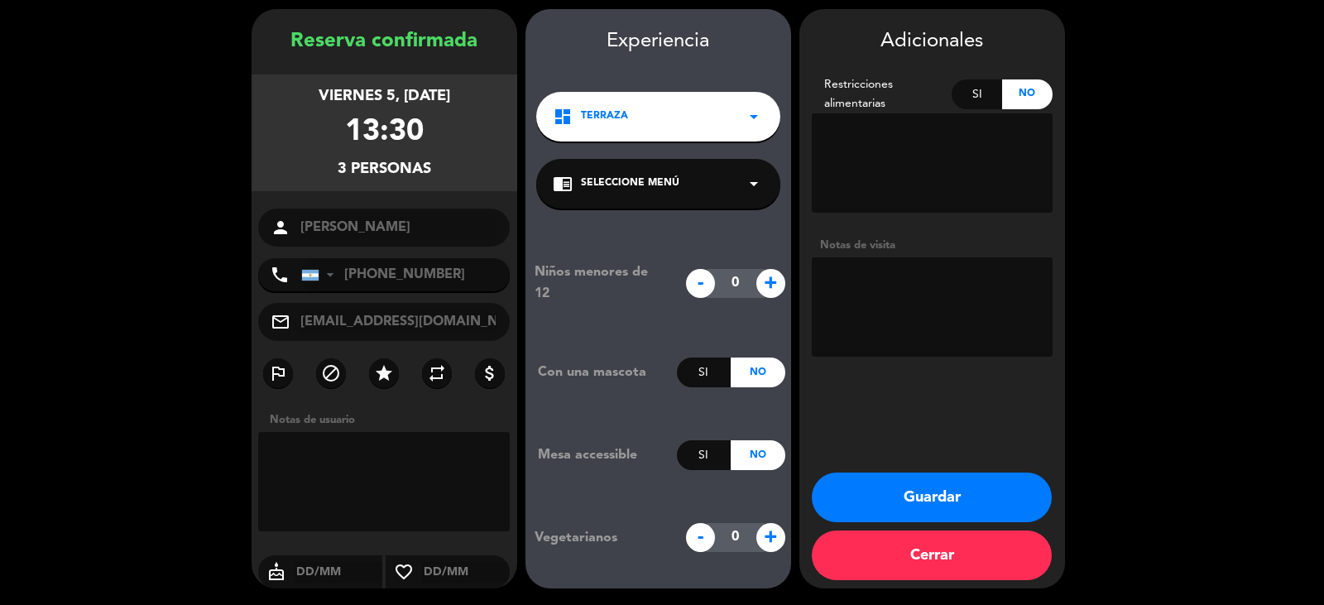
click at [567, 131] on div "dashboard TERRAZA arrow_drop_down" at bounding box center [658, 117] width 244 height 50
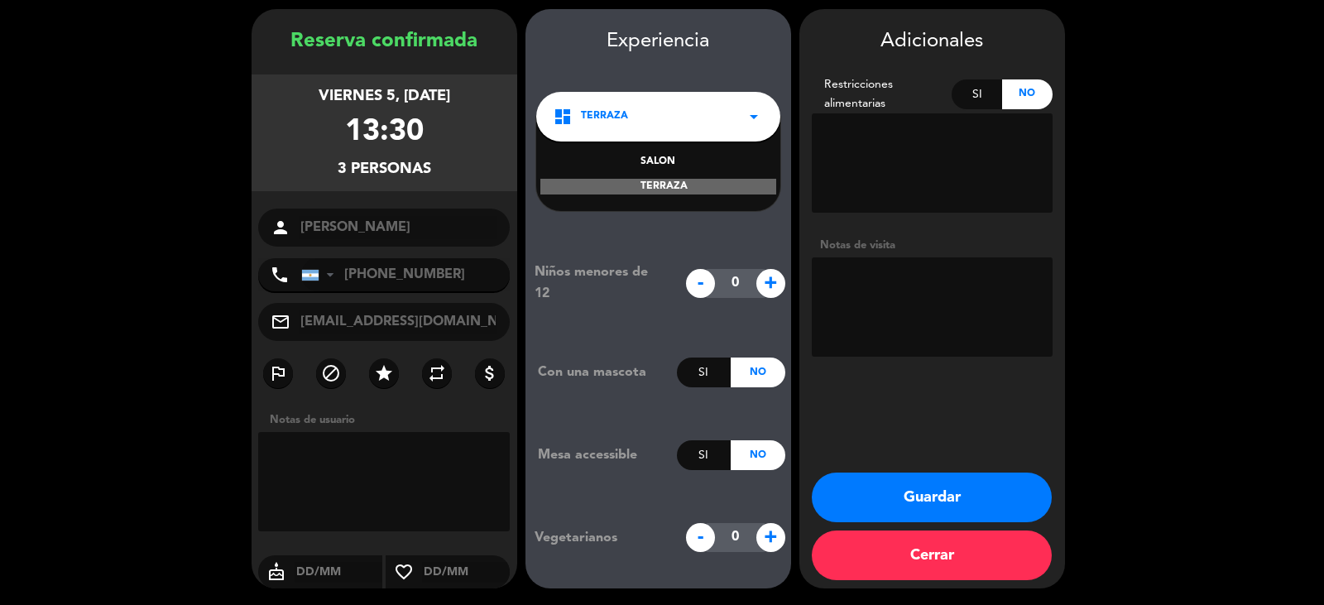
click at [617, 154] on div "SALON" at bounding box center [658, 162] width 211 height 17
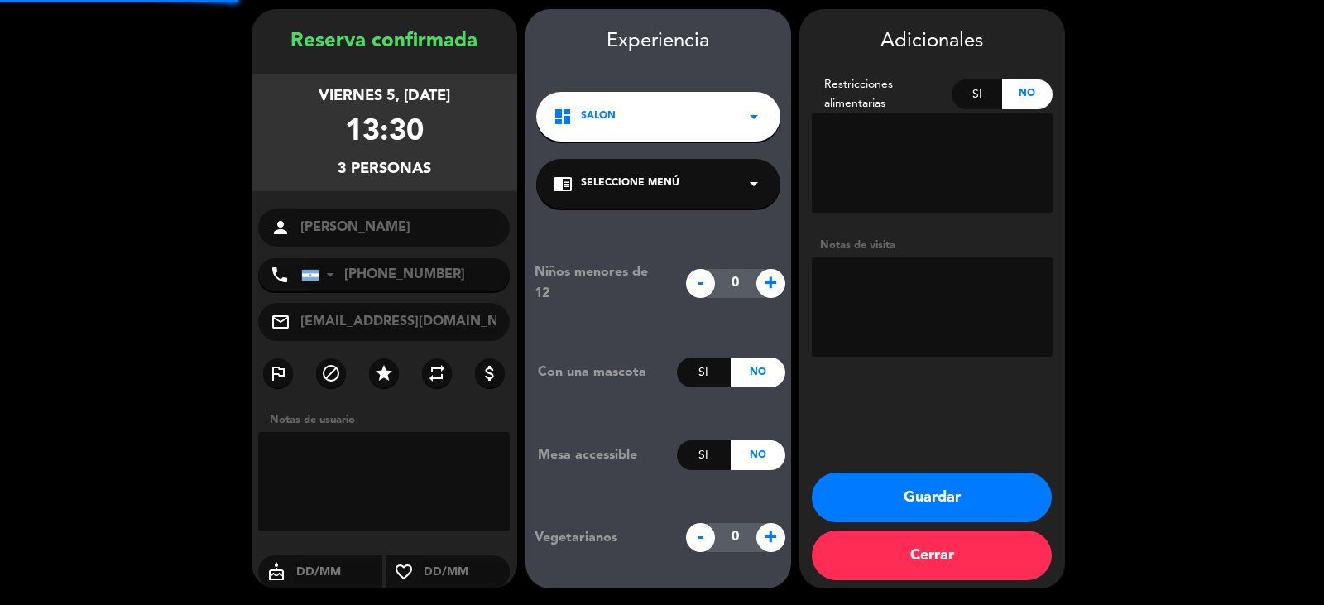
click at [619, 165] on div "chrome_reader_mode Seleccione Menú arrow_drop_down" at bounding box center [658, 184] width 244 height 50
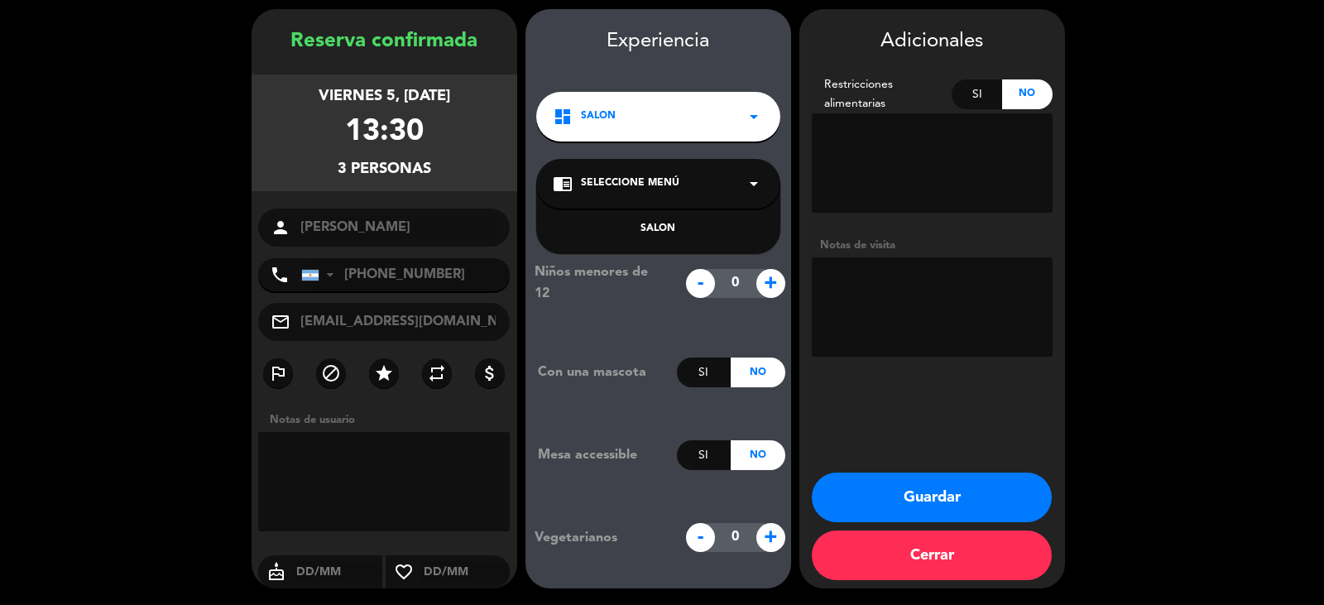
click at [652, 220] on div "SALON" at bounding box center [658, 219] width 244 height 70
click at [660, 241] on div "SALON" at bounding box center [658, 219] width 244 height 70
click at [667, 224] on div "SALON" at bounding box center [658, 229] width 211 height 17
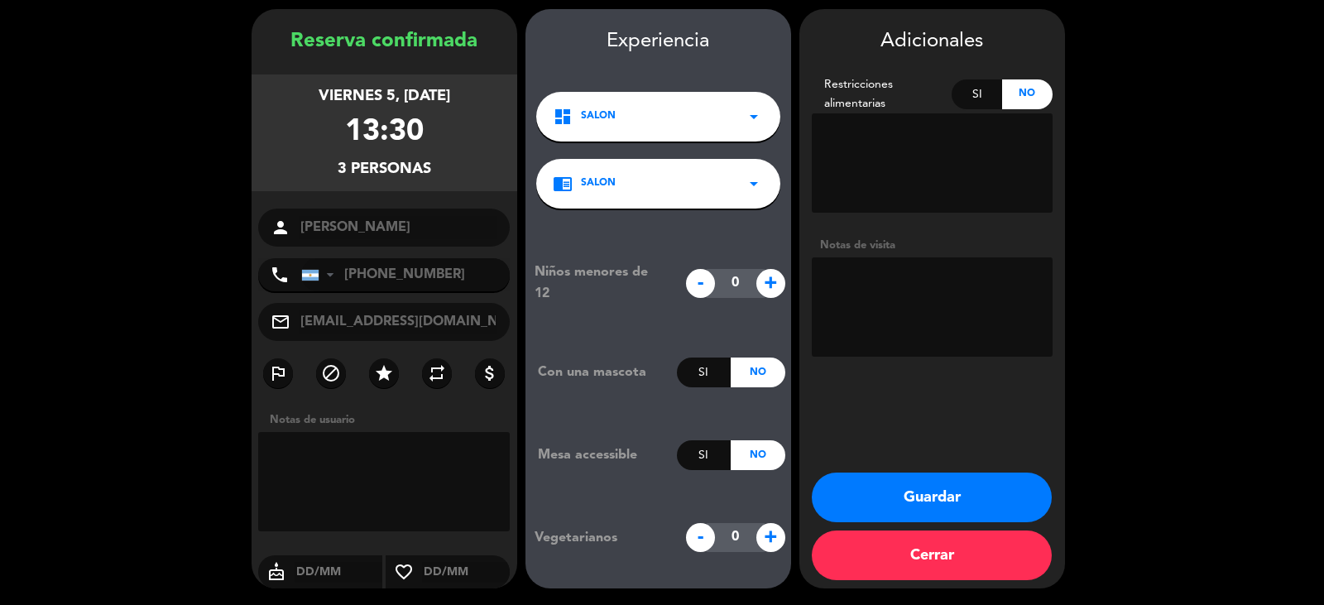
click at [975, 501] on button "Guardar" at bounding box center [932, 497] width 240 height 50
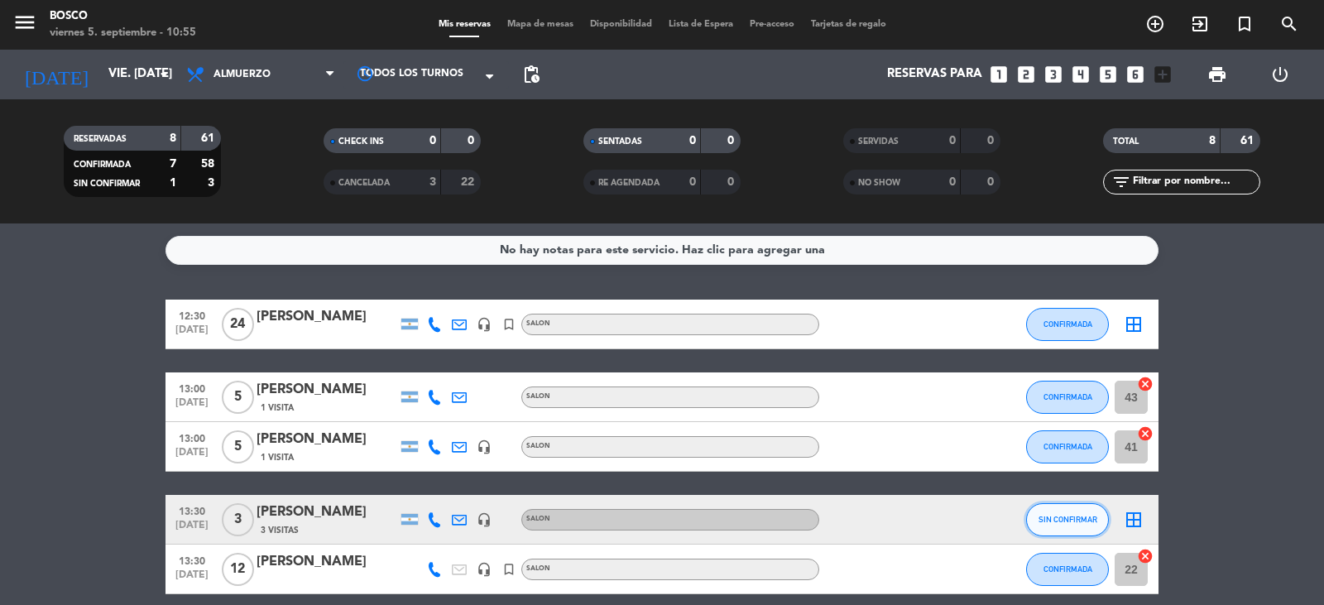
click at [1042, 519] on span "SIN CONFIRMAR" at bounding box center [1067, 519] width 59 height 9
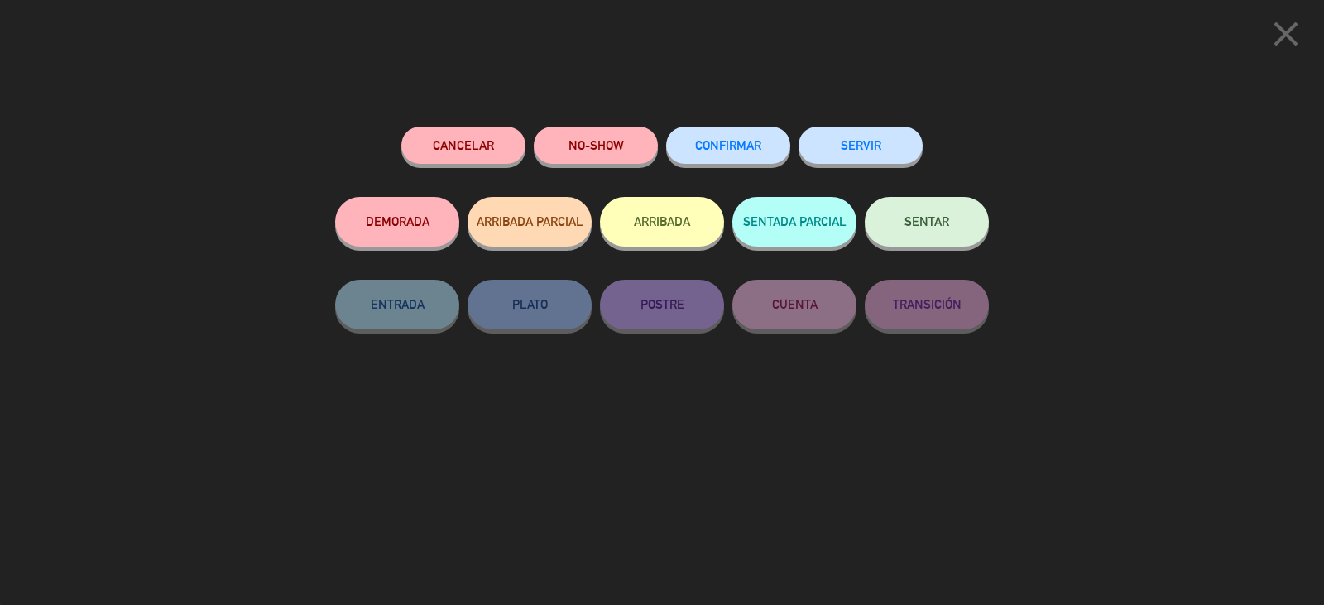
click at [708, 143] on span "CONFIRMAR" at bounding box center [728, 145] width 66 height 14
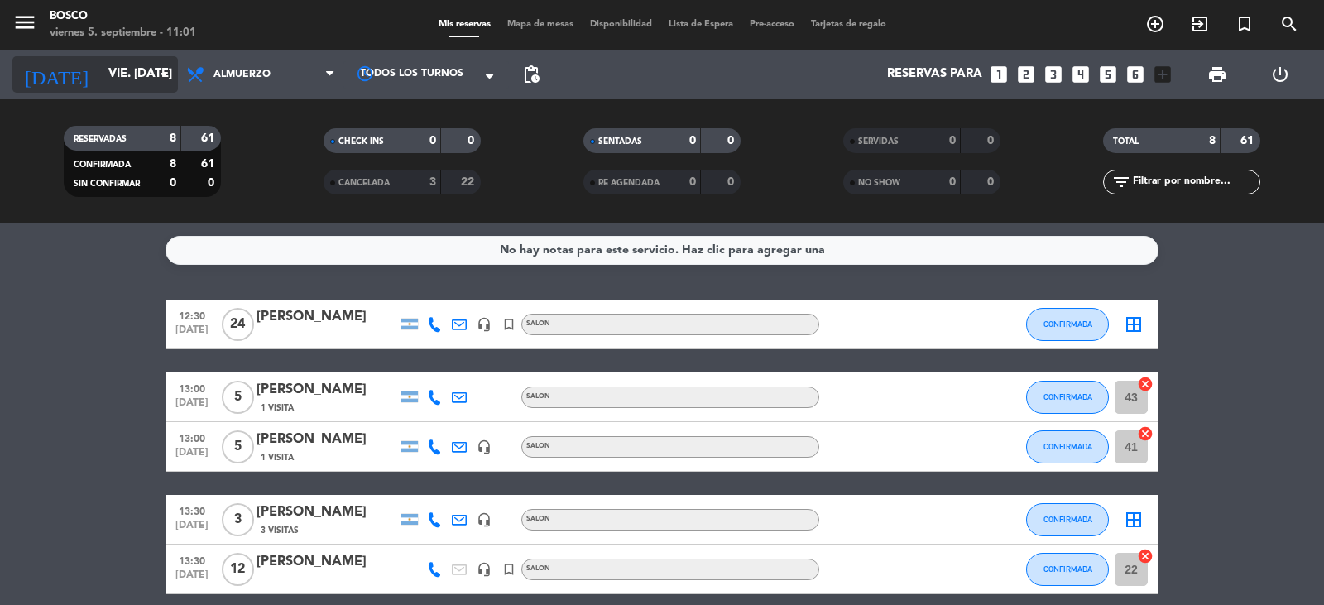
click at [145, 57] on div "[DATE] vie. [DATE] arrow_drop_down" at bounding box center [94, 74] width 165 height 36
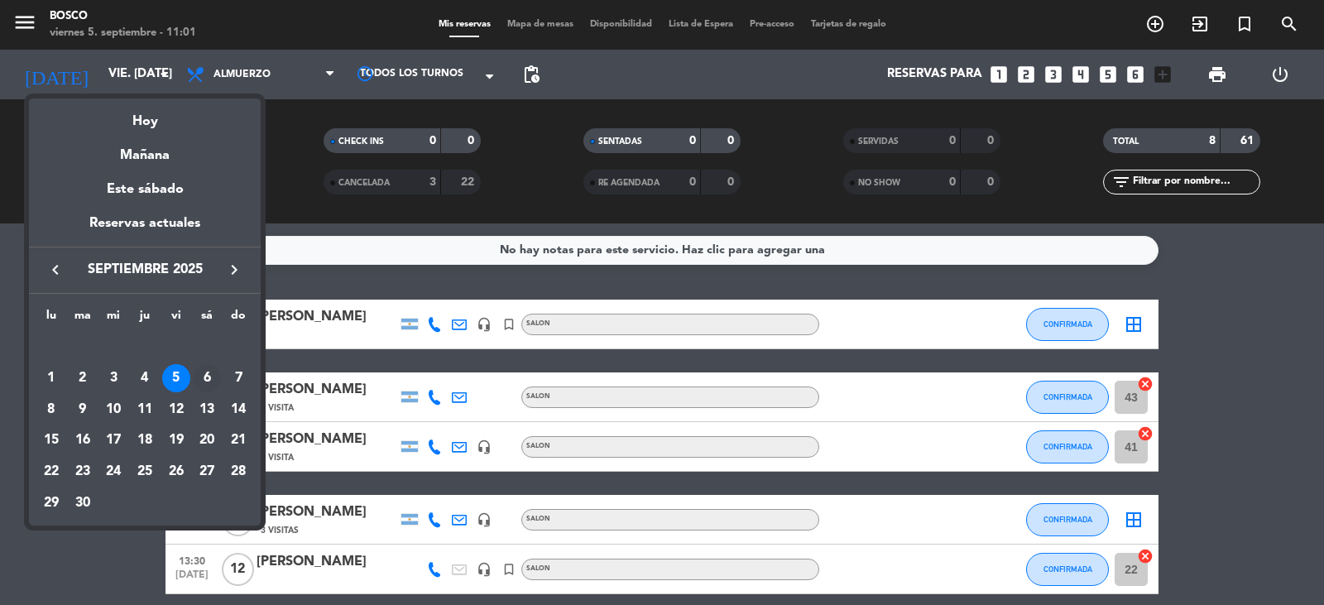
click at [204, 379] on div "6" at bounding box center [207, 378] width 28 height 28
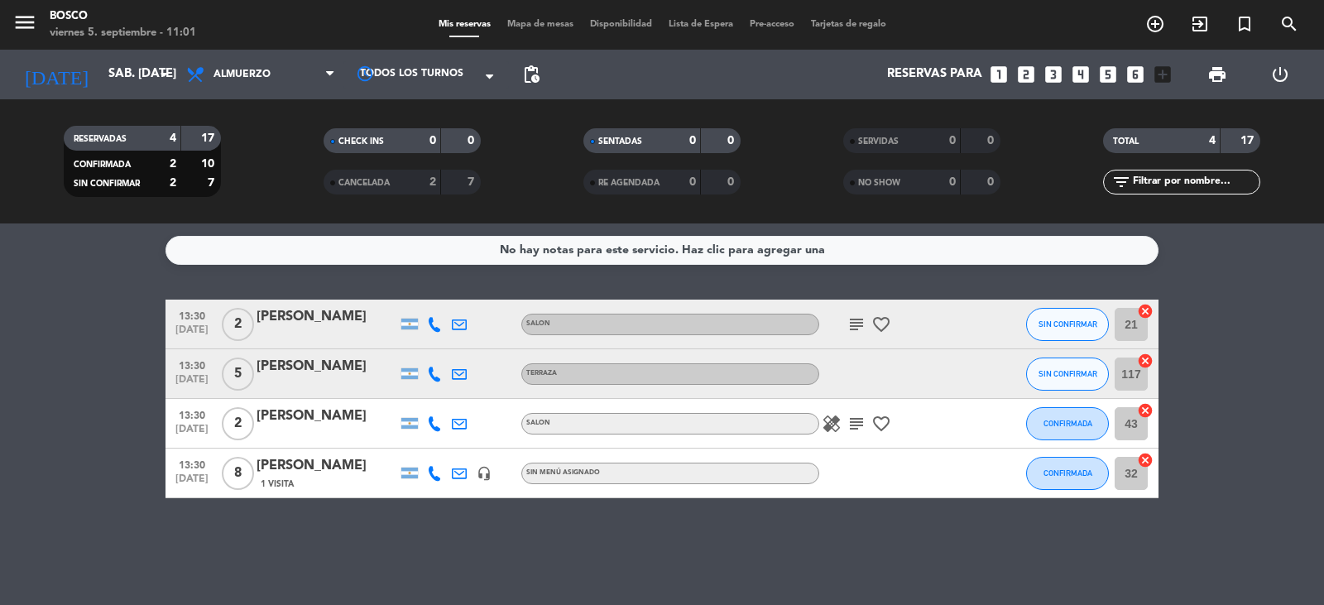
click at [390, 183] on span "CANCELADA" at bounding box center [363, 183] width 51 height 8
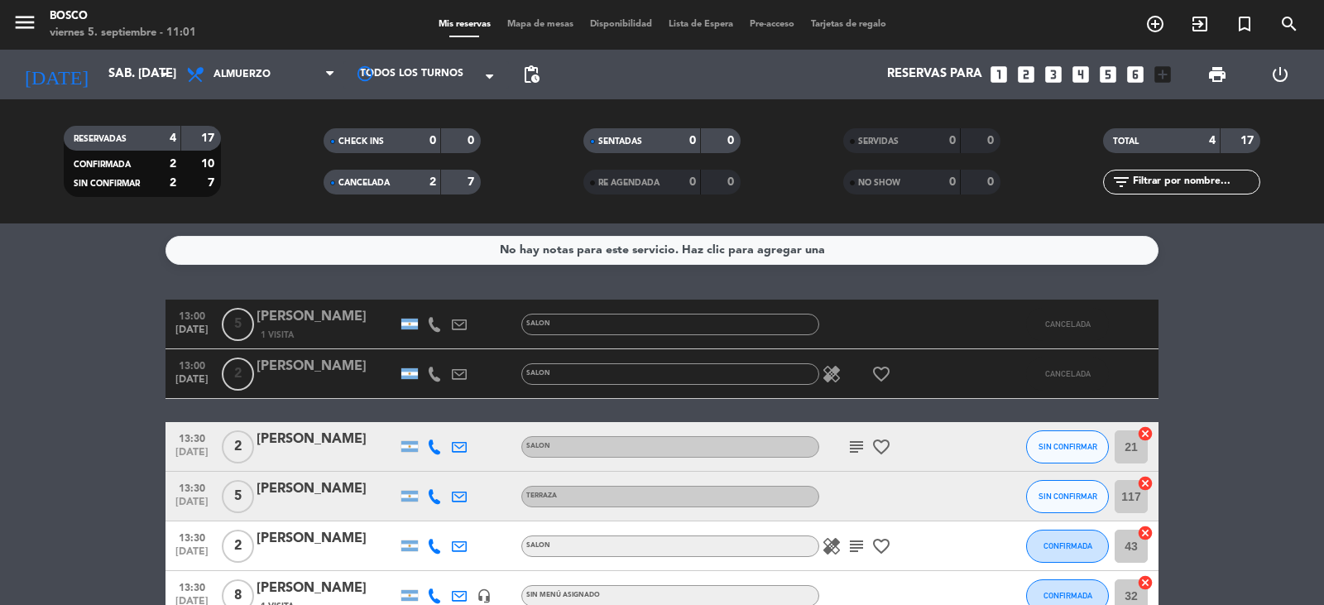
click at [390, 183] on span "CANCELADA" at bounding box center [363, 183] width 51 height 8
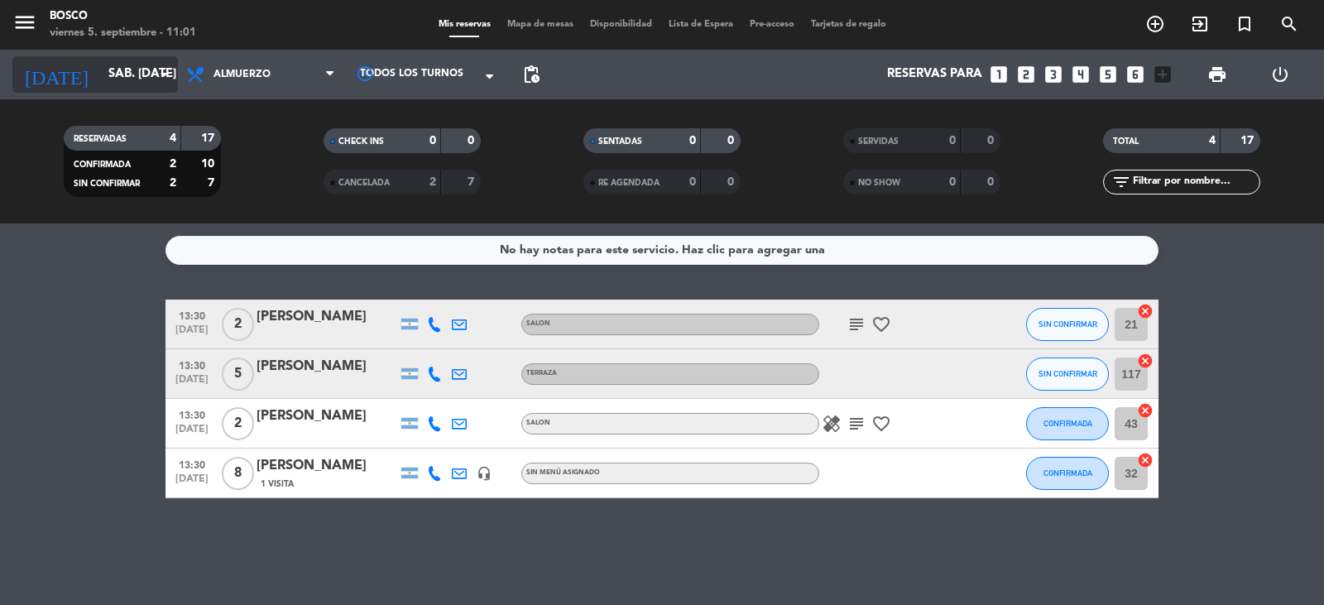
click at [157, 84] on input "sáb. [DATE]" at bounding box center [180, 74] width 160 height 31
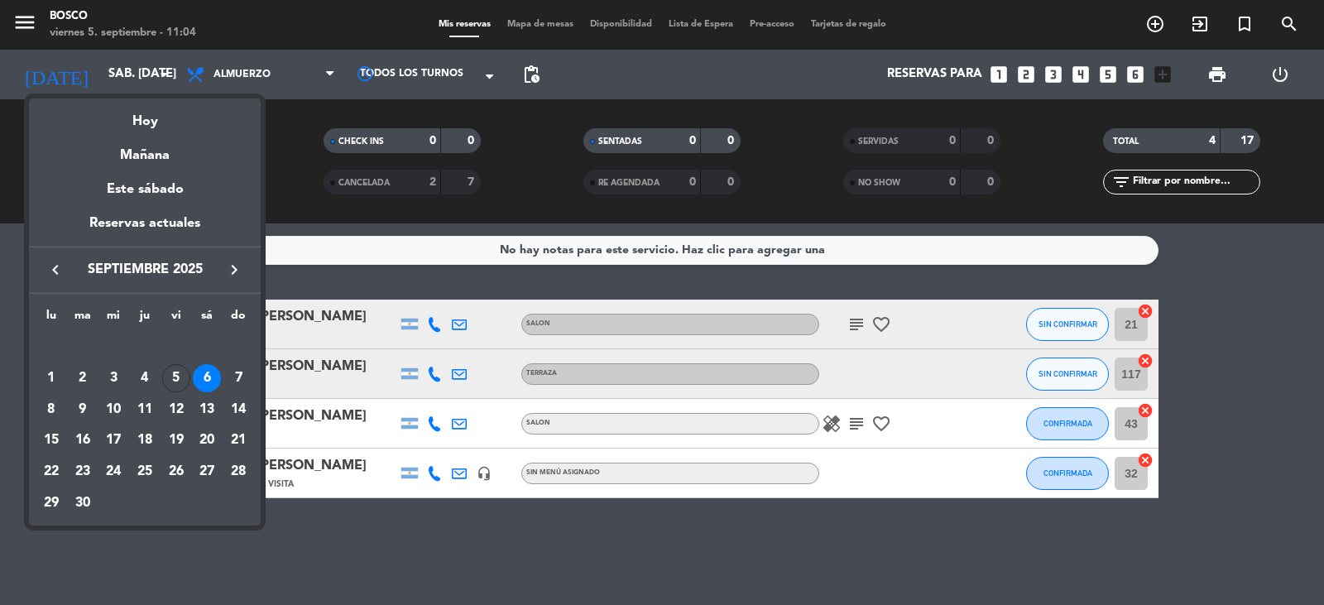
click at [367, 218] on div at bounding box center [662, 302] width 1324 height 605
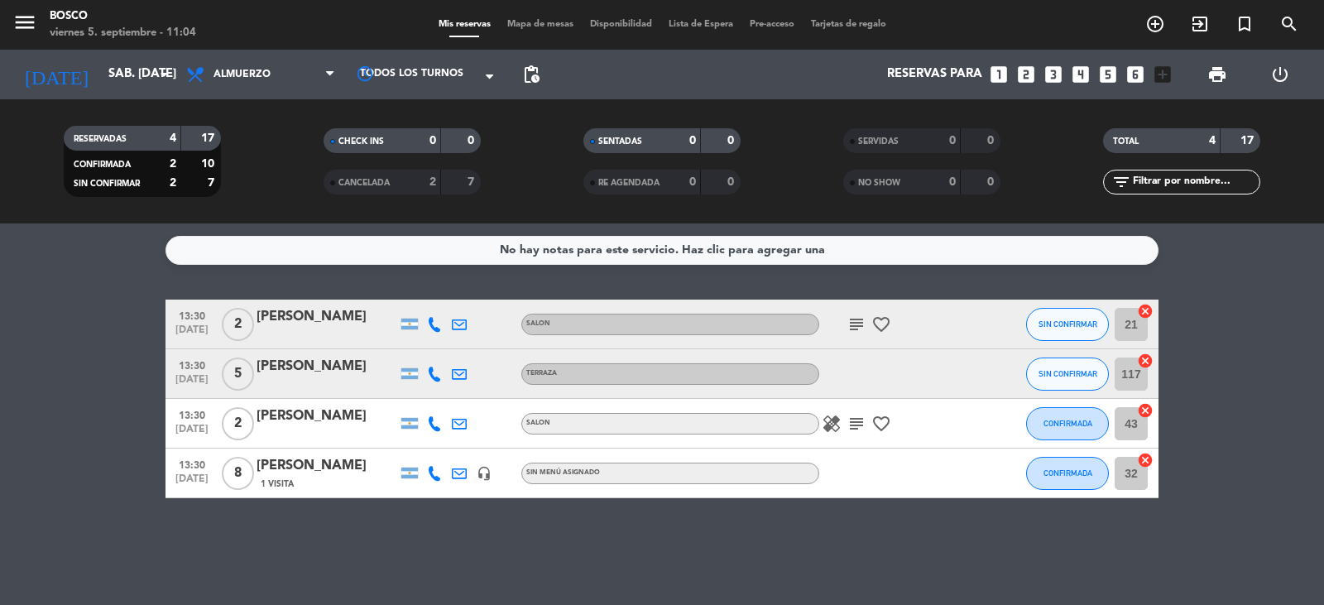
click at [447, 175] on div "7" at bounding box center [460, 182] width 31 height 19
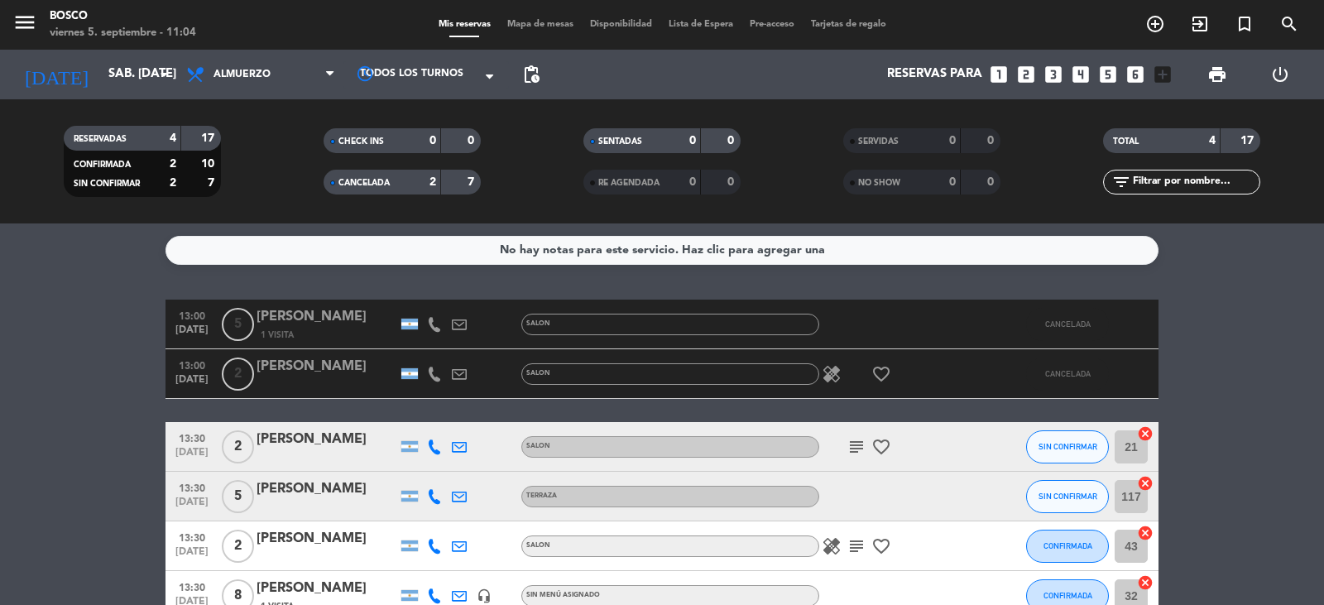
click at [447, 175] on div "7" at bounding box center [460, 182] width 31 height 19
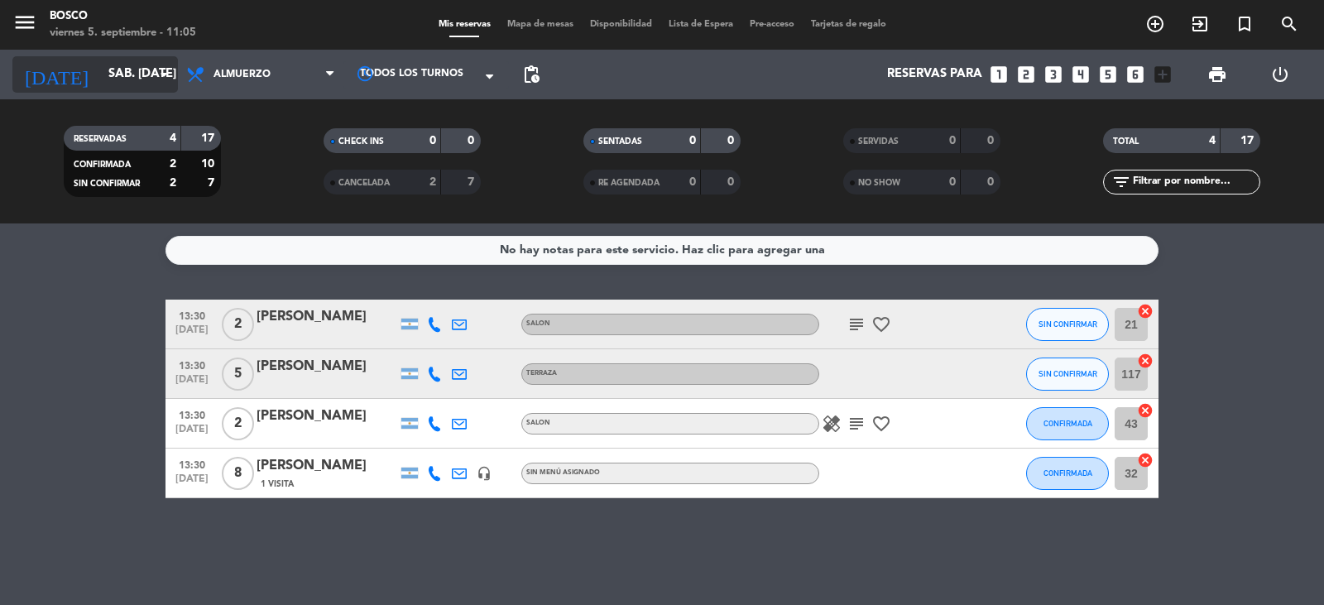
click at [141, 86] on input "sáb. [DATE]" at bounding box center [180, 74] width 160 height 31
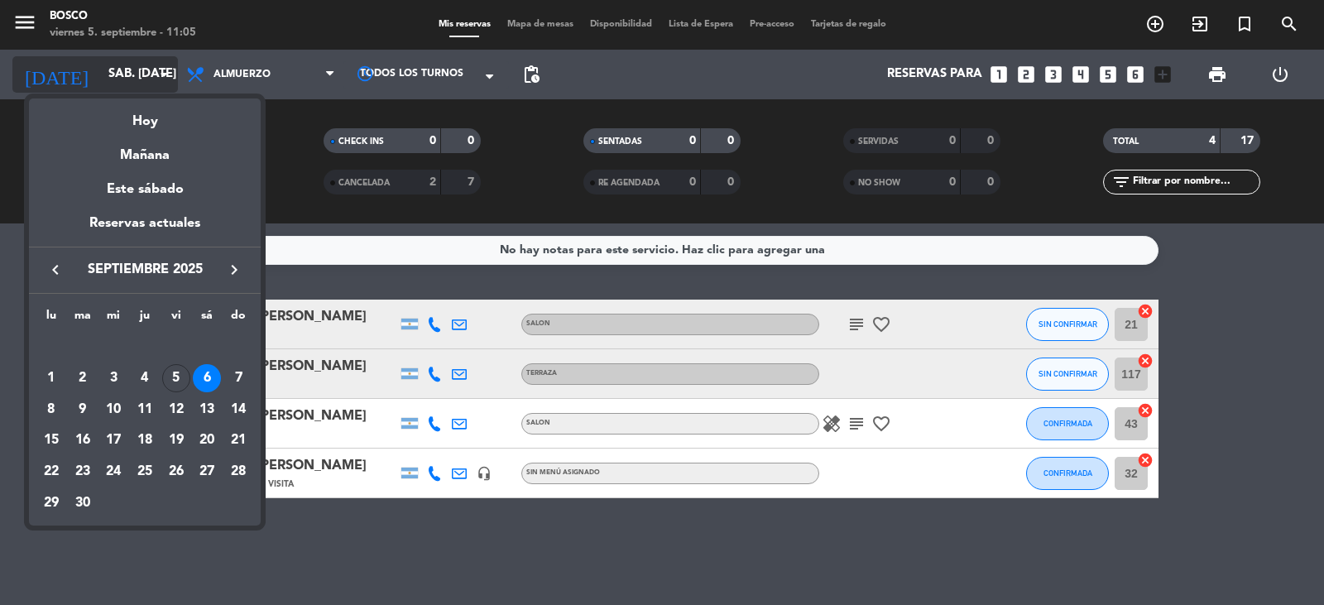
click at [141, 86] on div at bounding box center [662, 302] width 1324 height 605
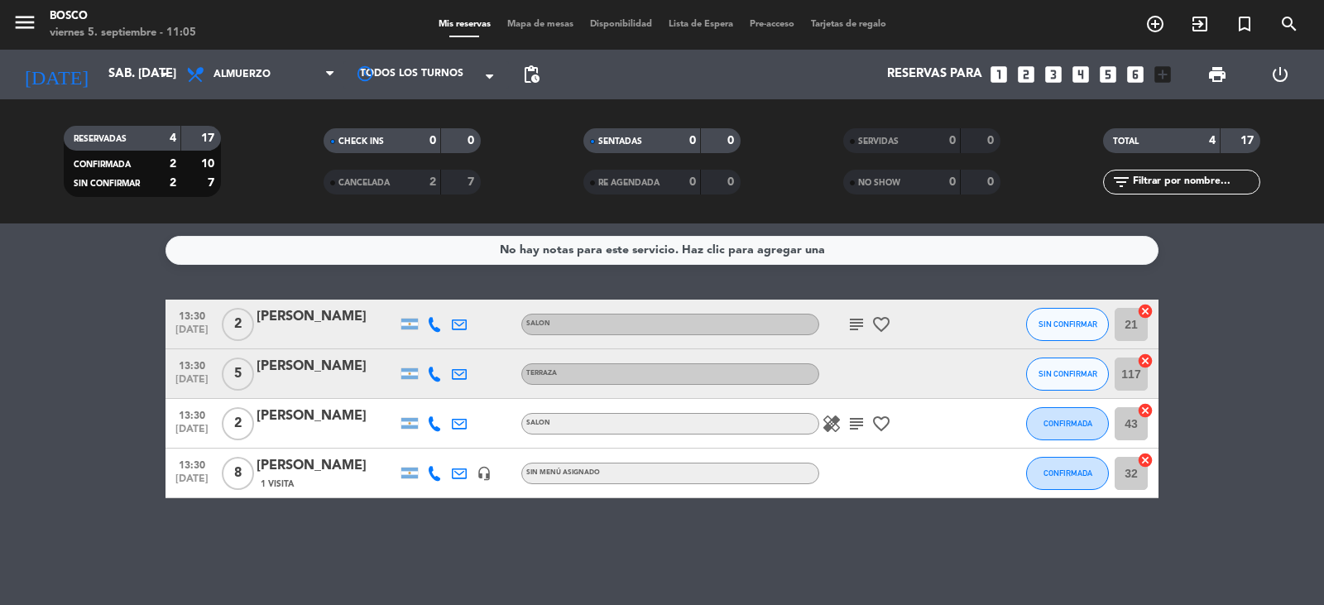
click at [266, 357] on div "[PERSON_NAME]" at bounding box center [326, 367] width 141 height 22
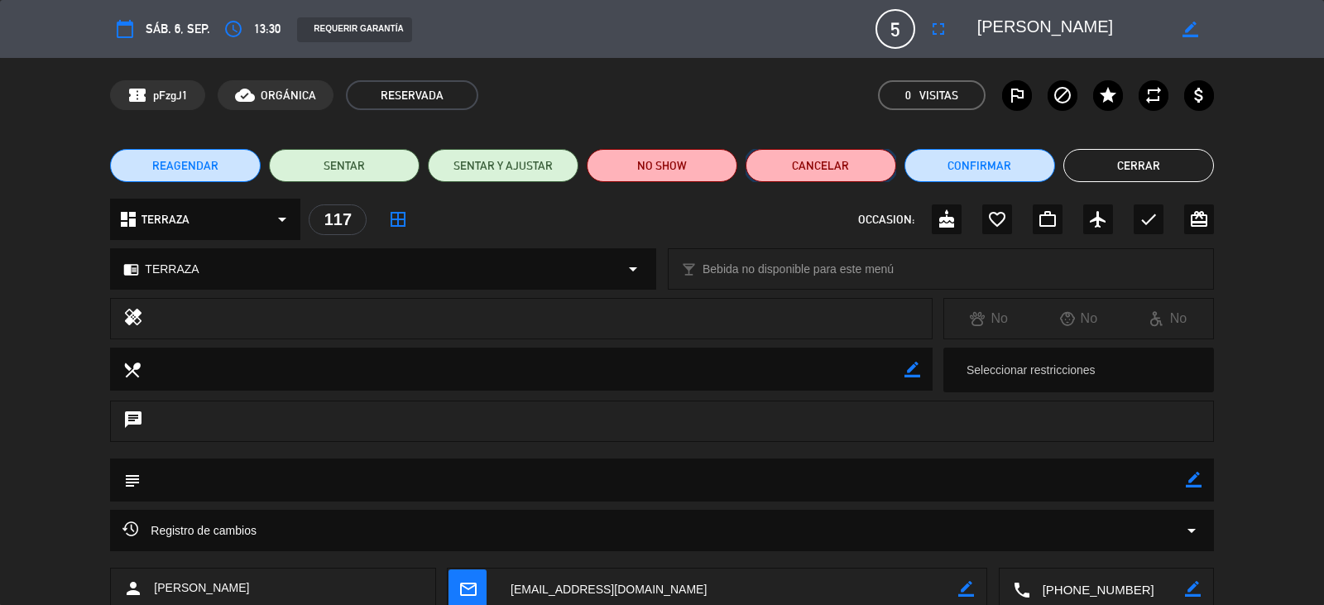
click at [817, 174] on button "Cancelar" at bounding box center [820, 165] width 151 height 33
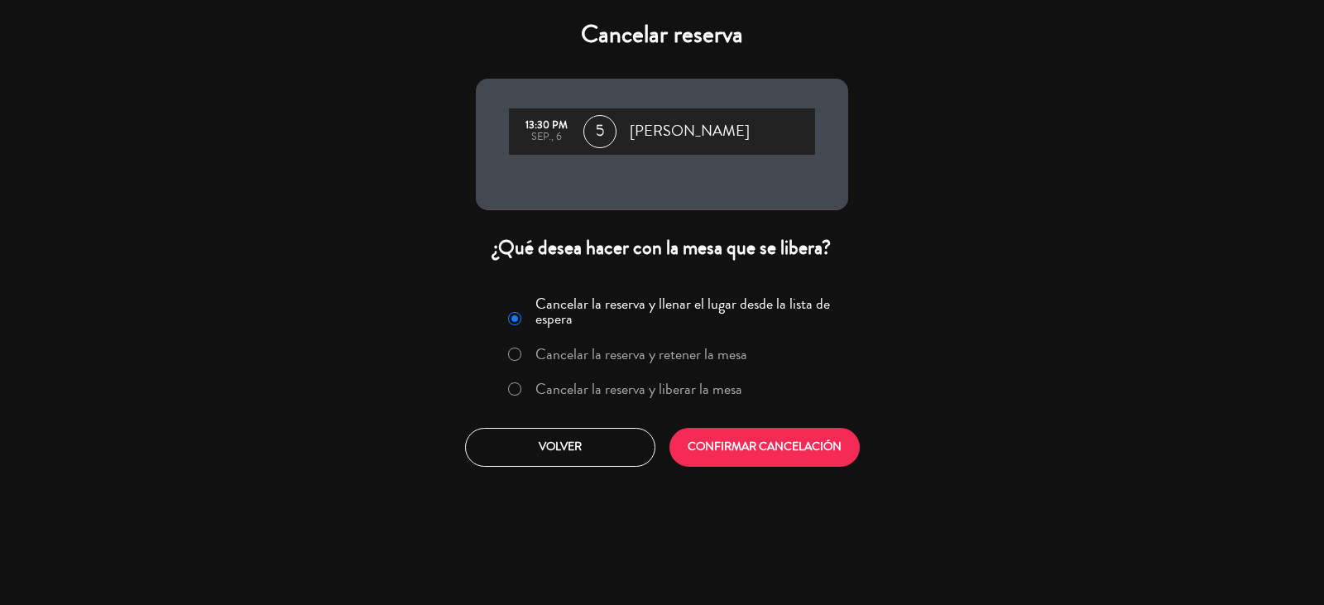
click at [596, 384] on label "Cancelar la reserva y liberar la mesa" at bounding box center [638, 388] width 207 height 15
click at [829, 431] on button "CONFIRMAR CANCELACIÓN" at bounding box center [764, 447] width 190 height 39
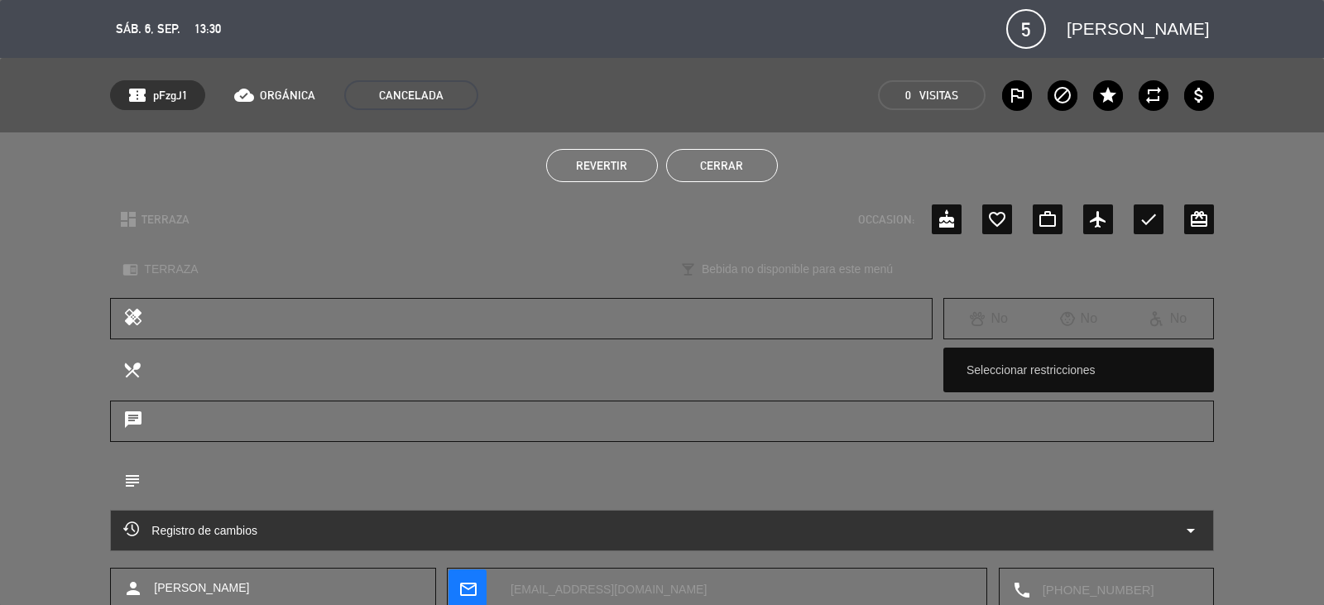
drag, startPoint x: 746, startPoint y: 163, endPoint x: 751, endPoint y: 174, distance: 11.8
click at [746, 165] on button "Cerrar" at bounding box center [722, 165] width 112 height 33
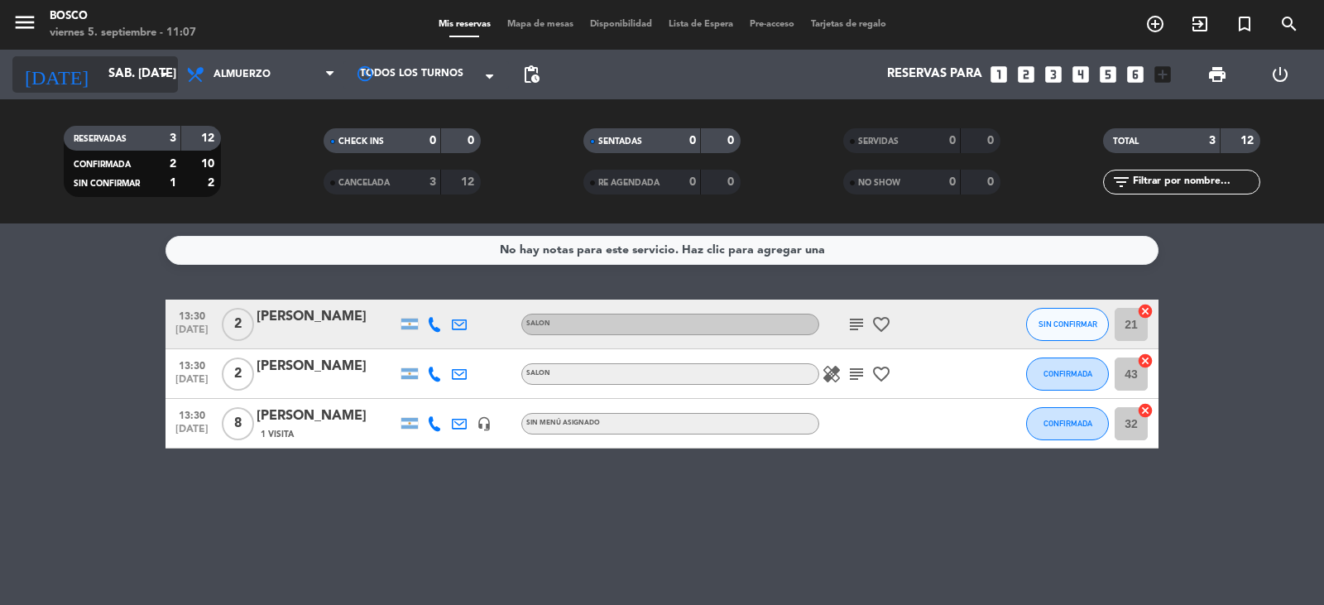
click at [50, 70] on icon "[DATE]" at bounding box center [56, 74] width 88 height 36
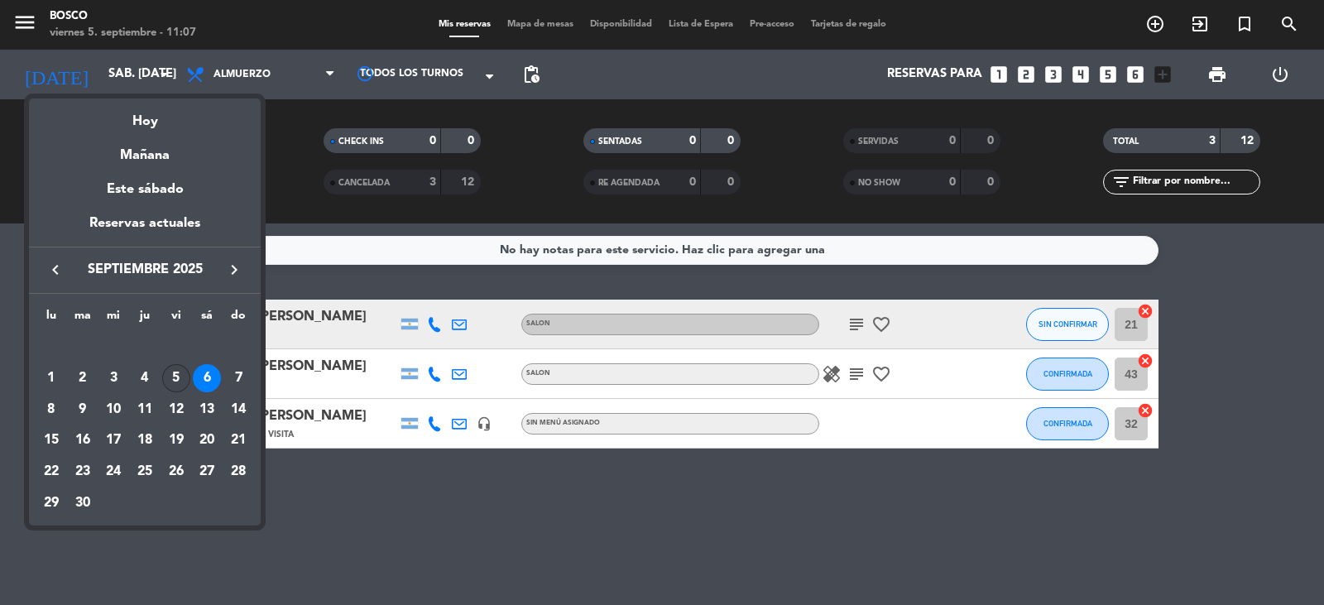
click at [170, 375] on div "5" at bounding box center [176, 378] width 28 height 28
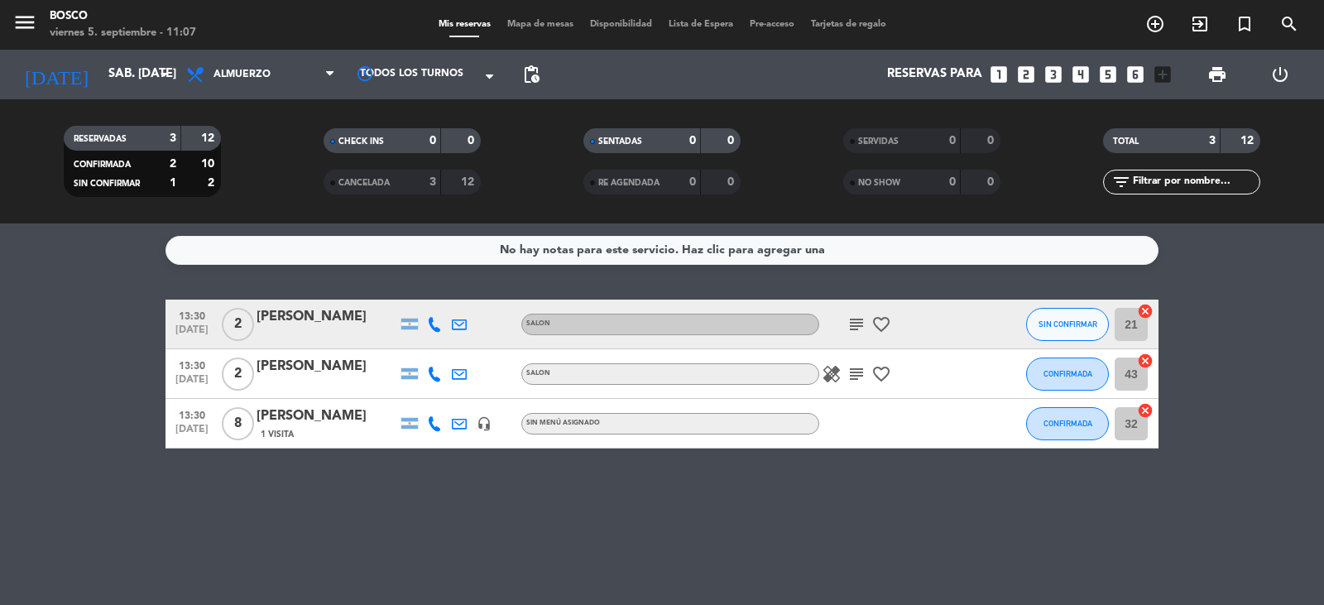
type input "vie. [DATE]"
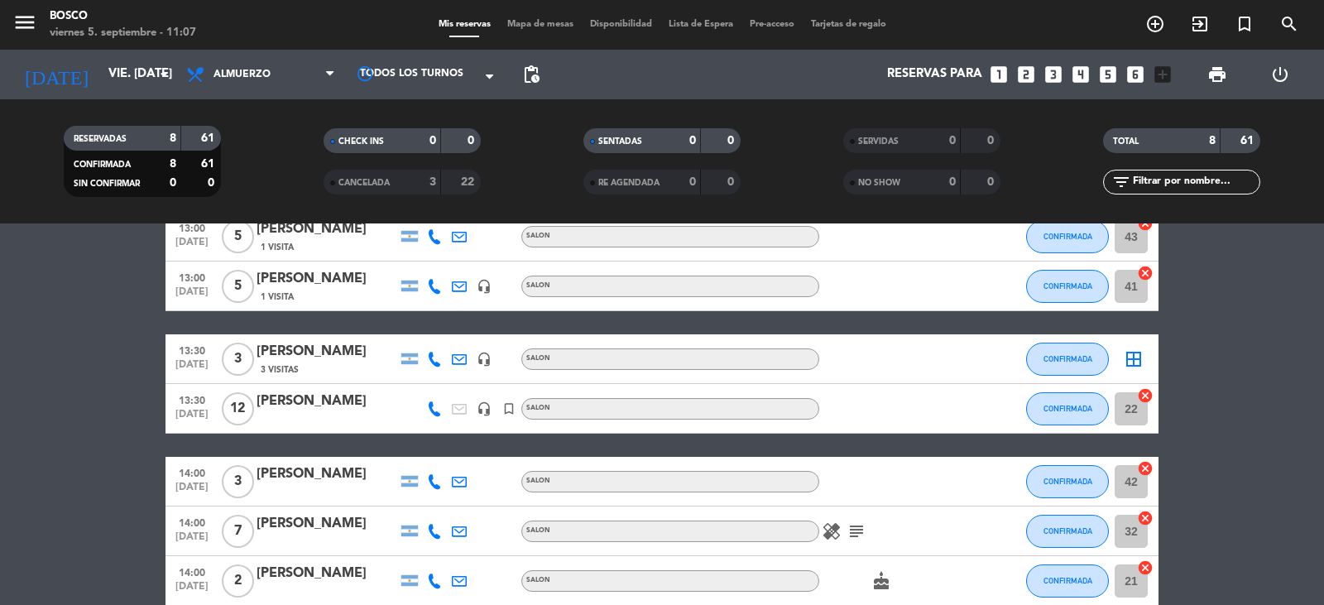
scroll to position [244, 0]
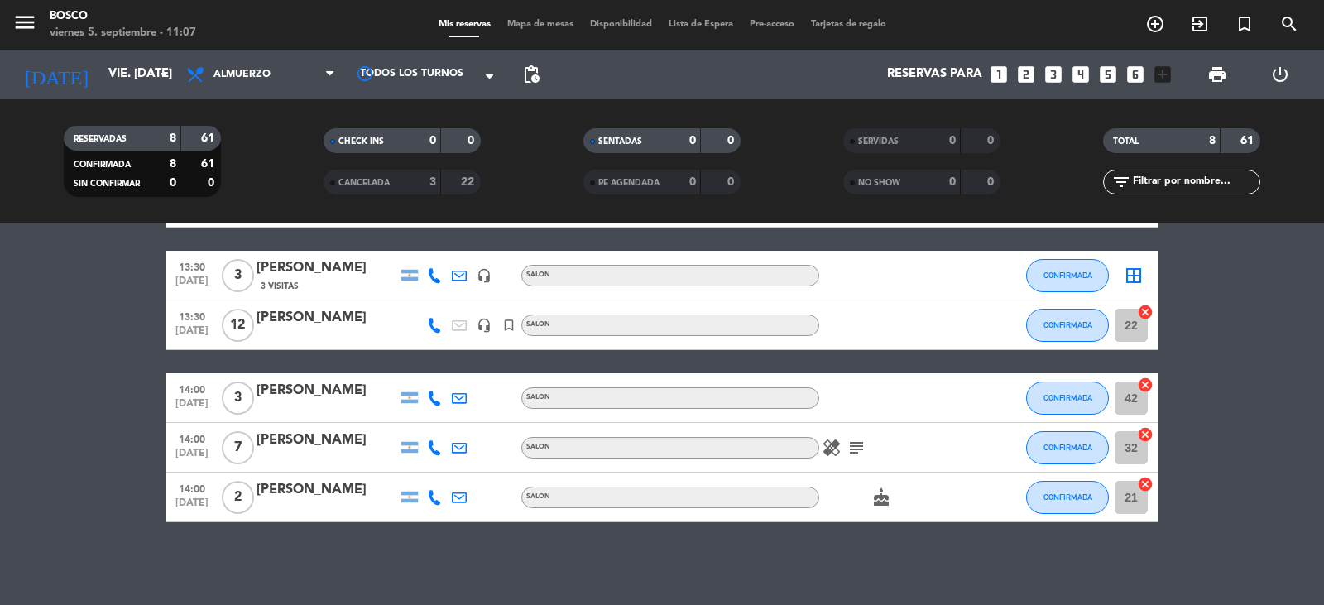
click at [528, 22] on span "Mapa de mesas" at bounding box center [540, 24] width 83 height 9
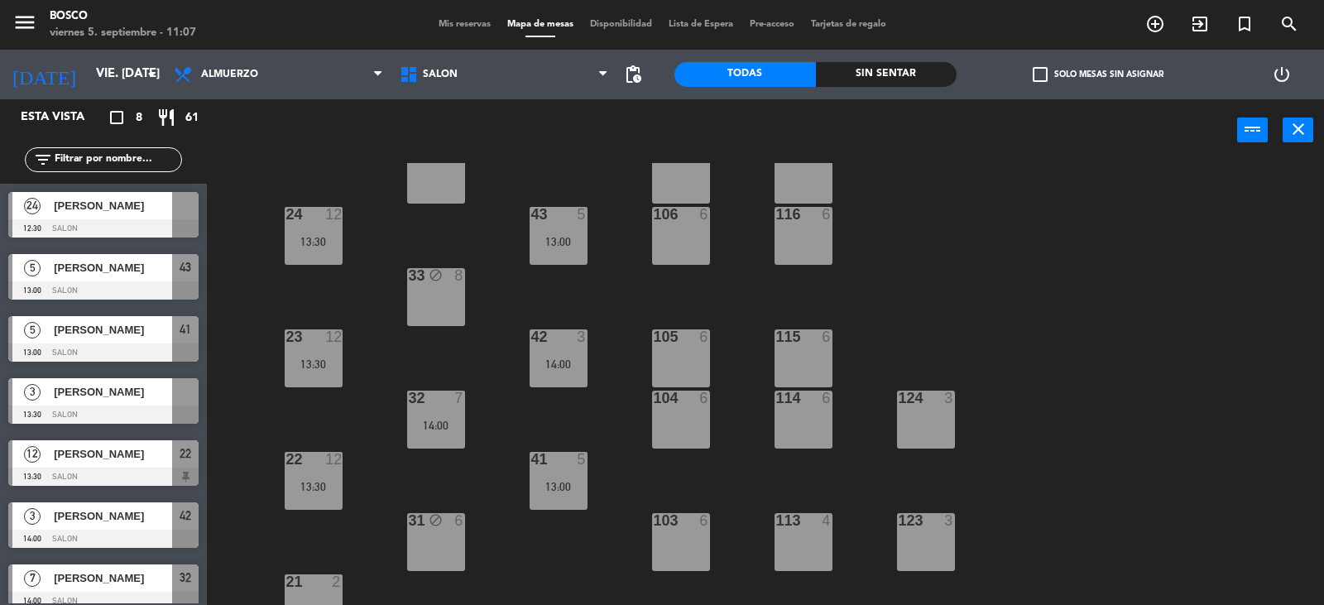
scroll to position [83, 0]
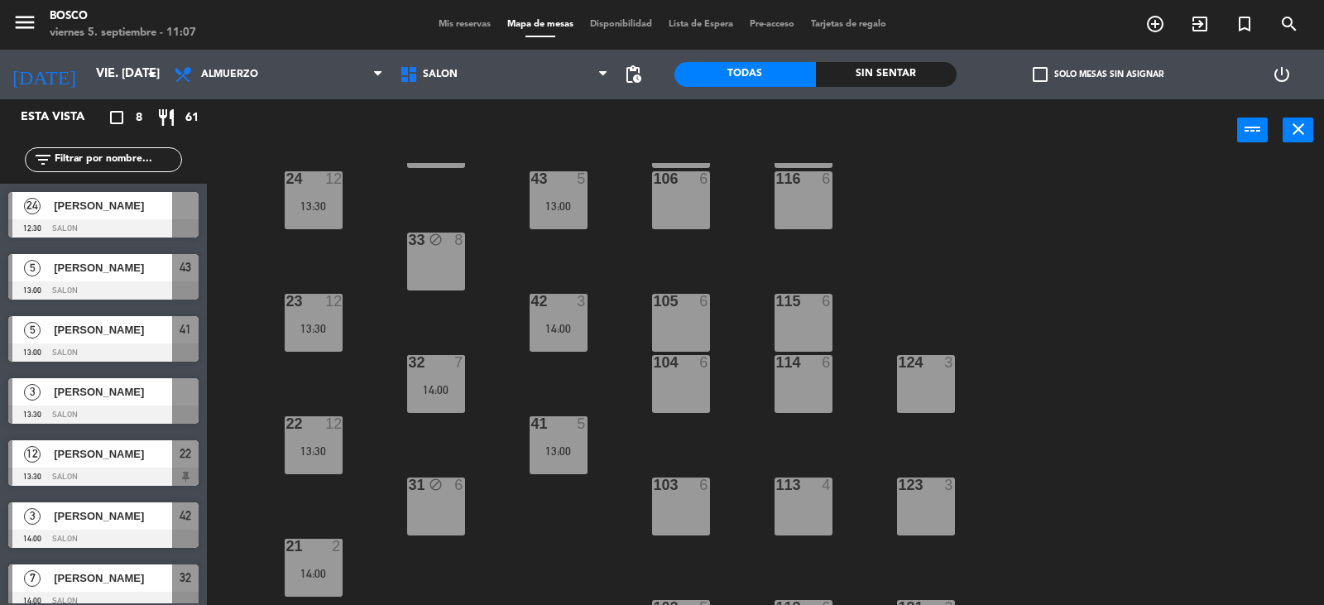
click at [479, 22] on span "Mis reservas" at bounding box center [464, 24] width 69 height 9
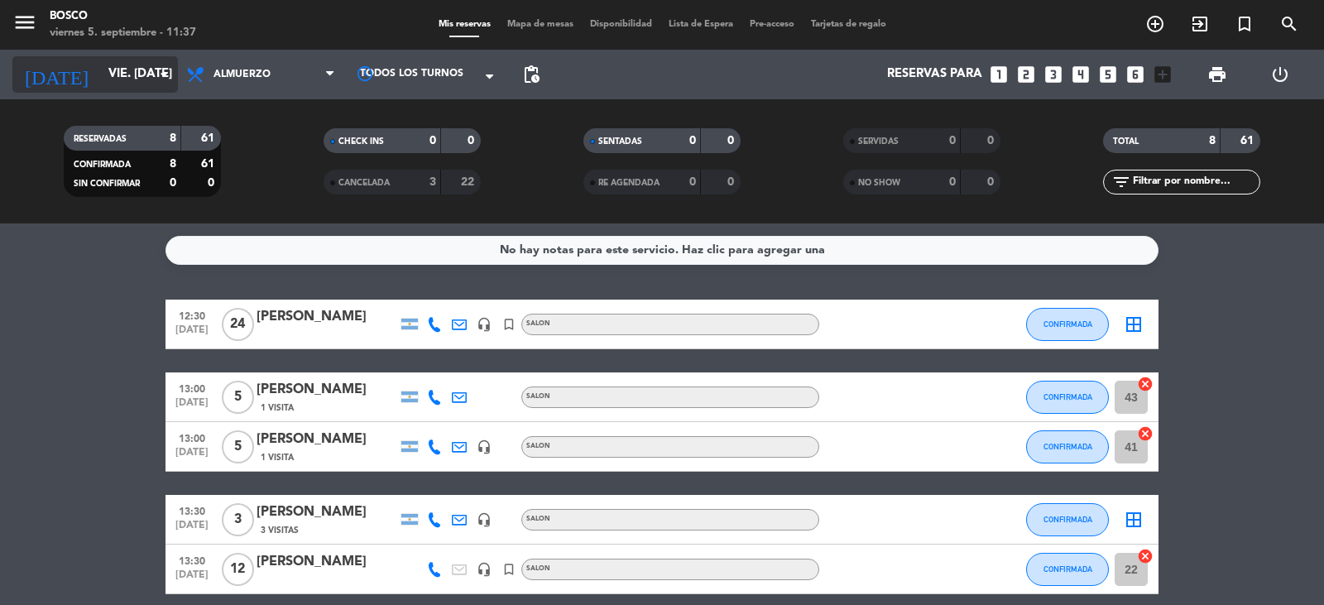
click at [153, 73] on input "vie. [DATE]" at bounding box center [180, 74] width 160 height 31
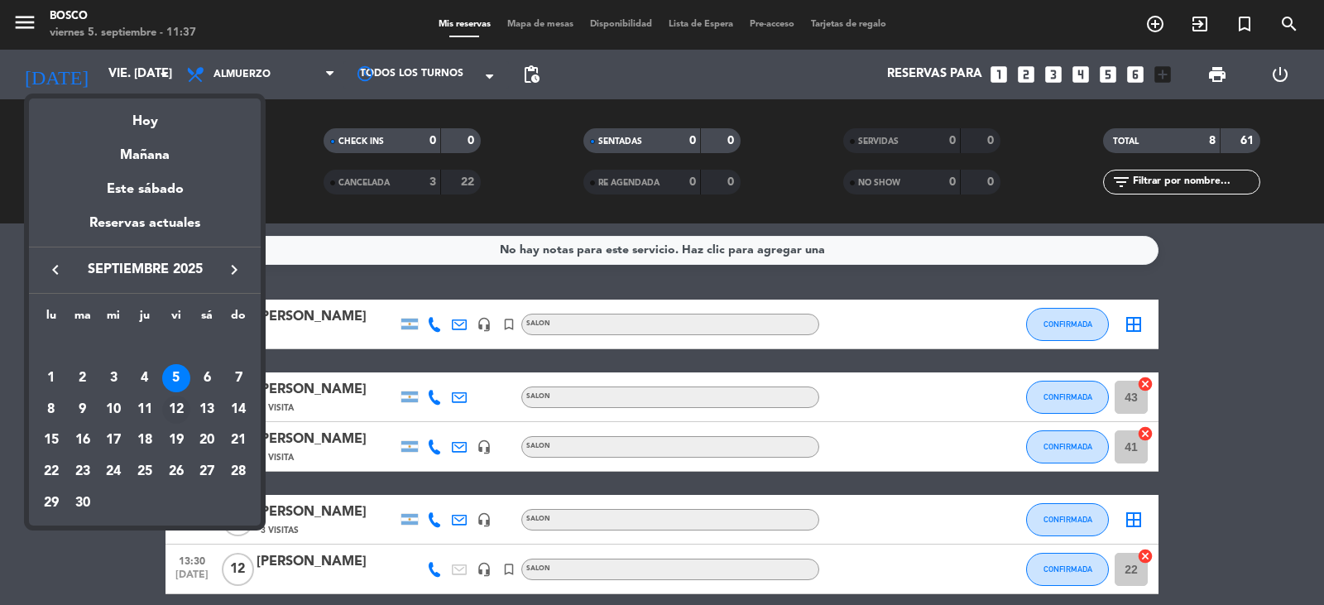
click at [183, 400] on div "12" at bounding box center [176, 409] width 28 height 28
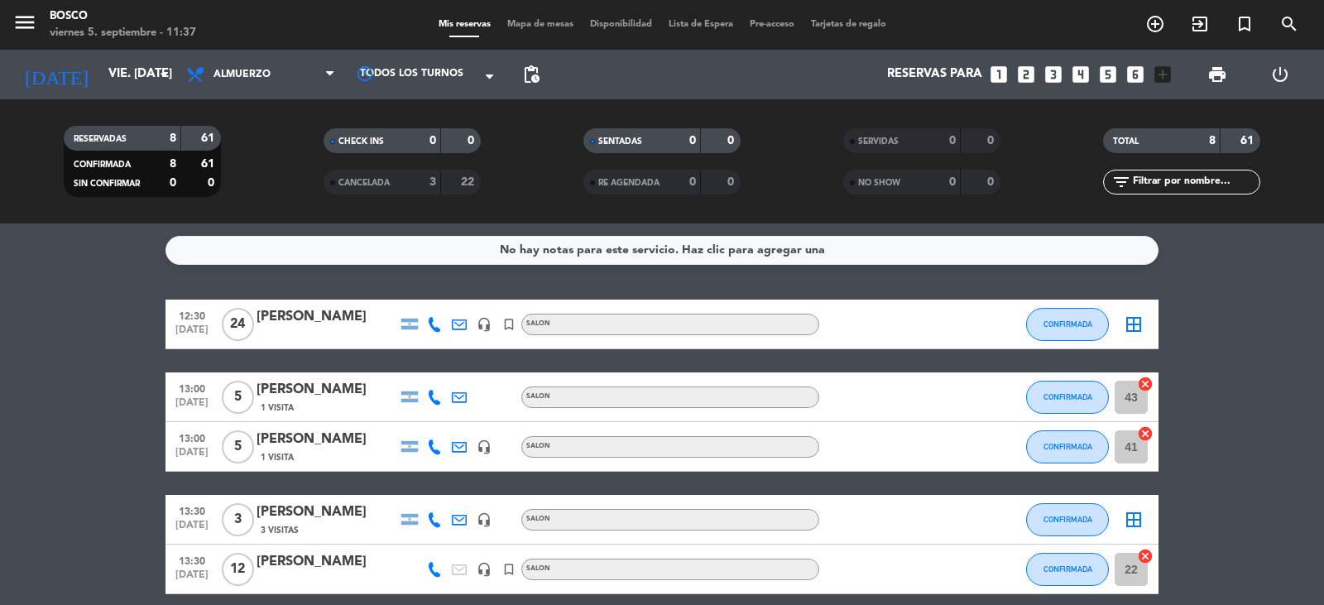
type input "vie. [DATE]"
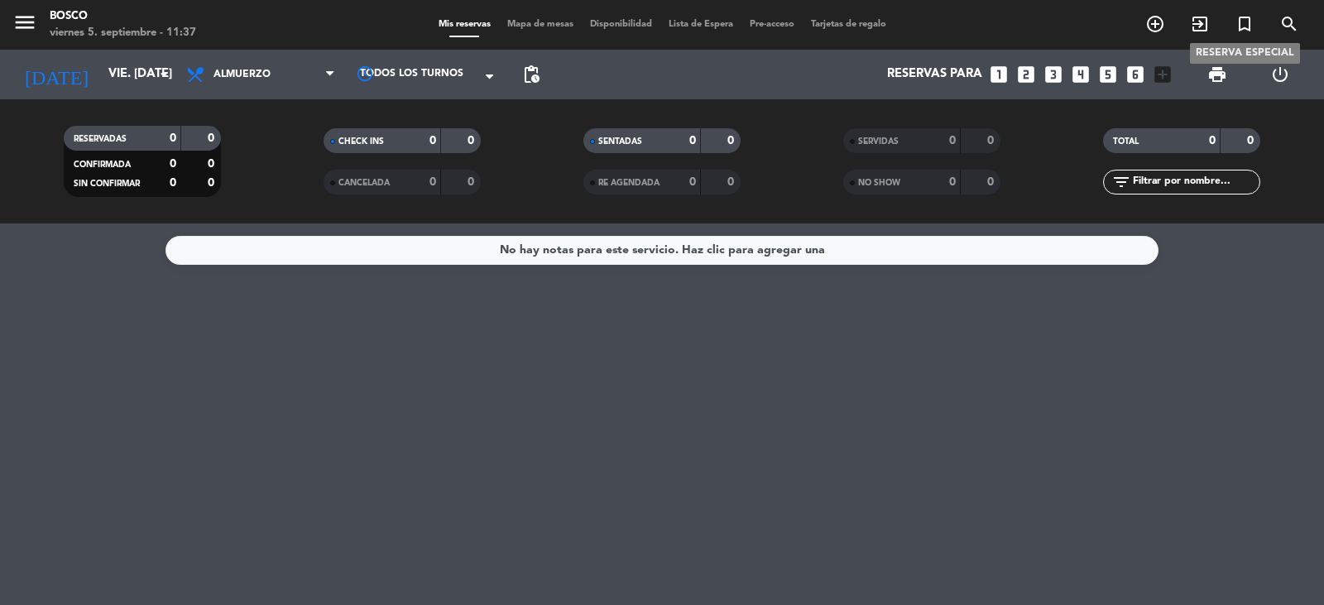
click at [1242, 23] on icon "turned_in_not" at bounding box center [1244, 24] width 20 height 20
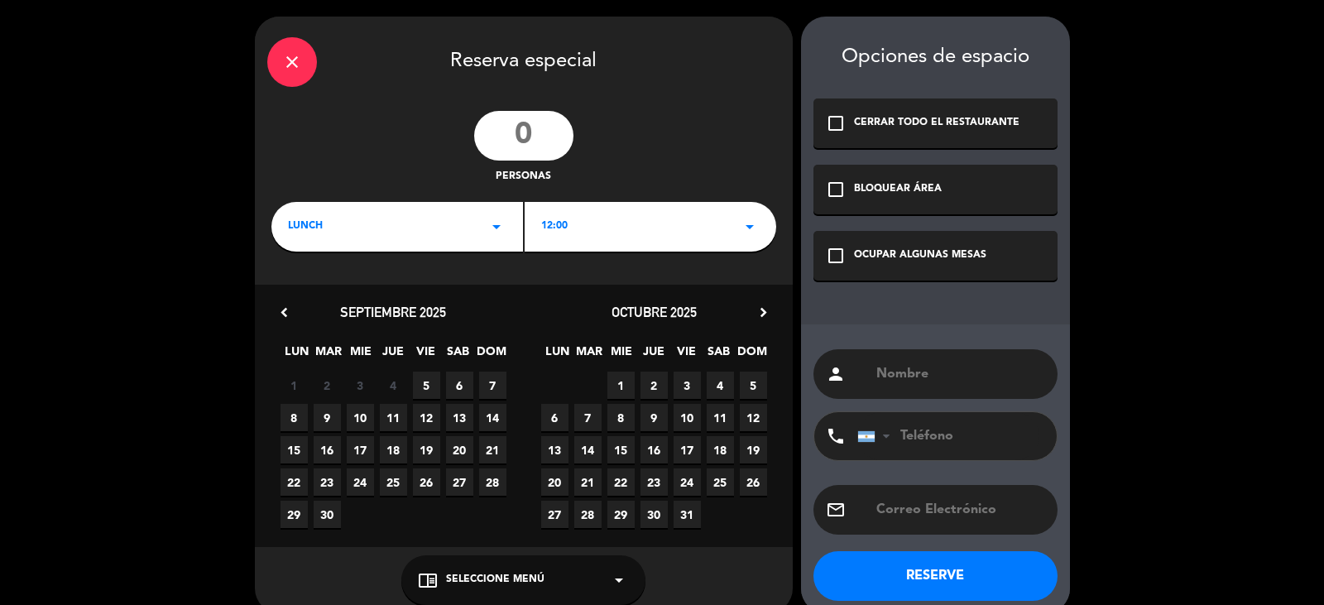
click at [544, 119] on input "number" at bounding box center [523, 136] width 99 height 50
type input "10"
click at [563, 234] on span "12:00" at bounding box center [554, 226] width 26 height 17
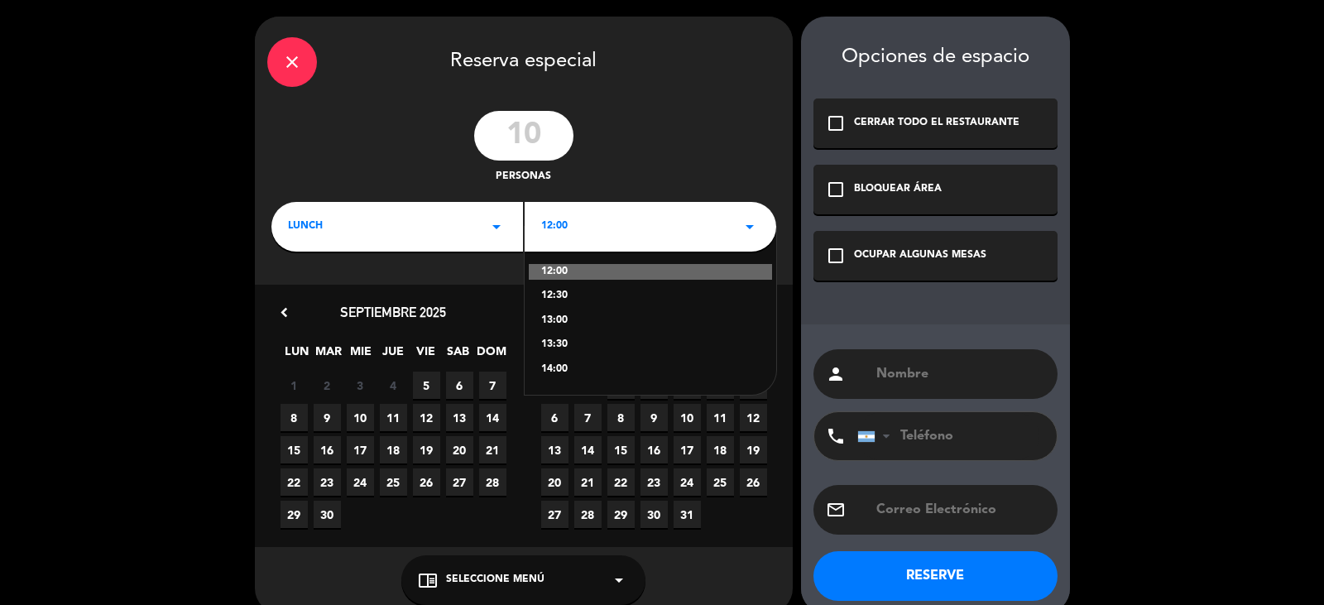
drag, startPoint x: 562, startPoint y: 318, endPoint x: 541, endPoint y: 322, distance: 21.1
click at [562, 316] on div "13:00" at bounding box center [650, 321] width 218 height 17
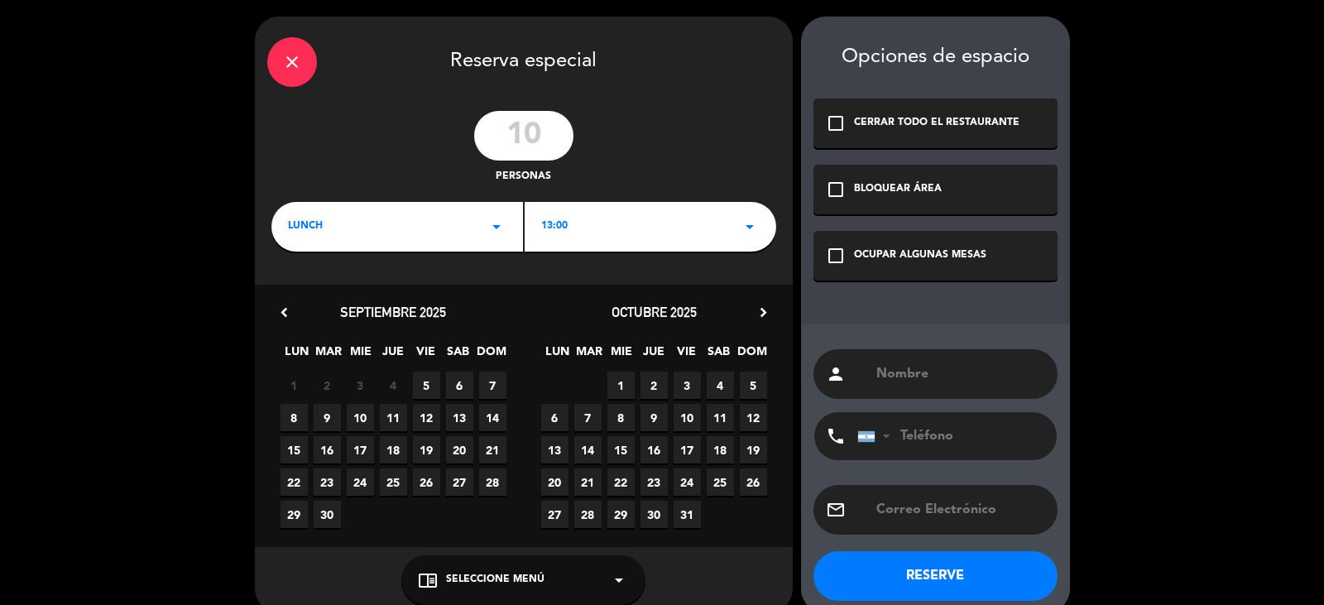
drag, startPoint x: 426, startPoint y: 417, endPoint x: 453, endPoint y: 428, distance: 28.6
click at [428, 417] on span "12" at bounding box center [426, 417] width 27 height 27
click at [498, 577] on span "Seleccione Menú" at bounding box center [495, 580] width 98 height 17
click at [439, 507] on div "SALON" at bounding box center [523, 514] width 211 height 17
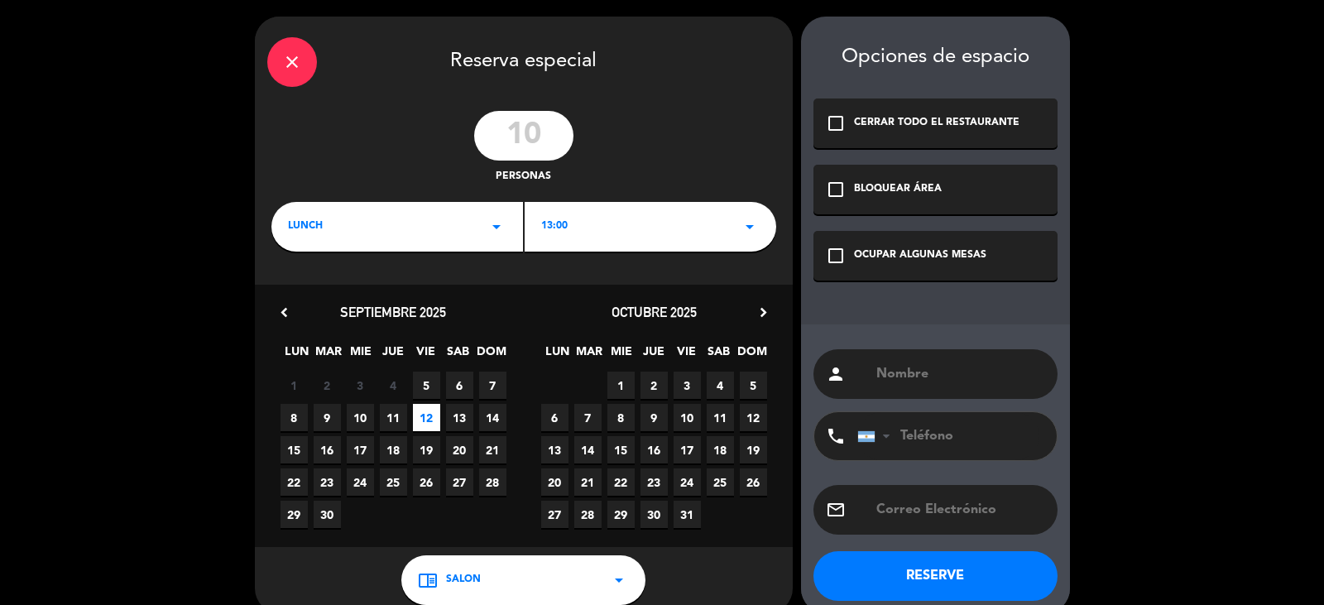
drag, startPoint x: 928, startPoint y: 257, endPoint x: 890, endPoint y: 264, distance: 38.6
click at [927, 257] on div "OCUPAR ALGUNAS MESAS" at bounding box center [920, 255] width 132 height 17
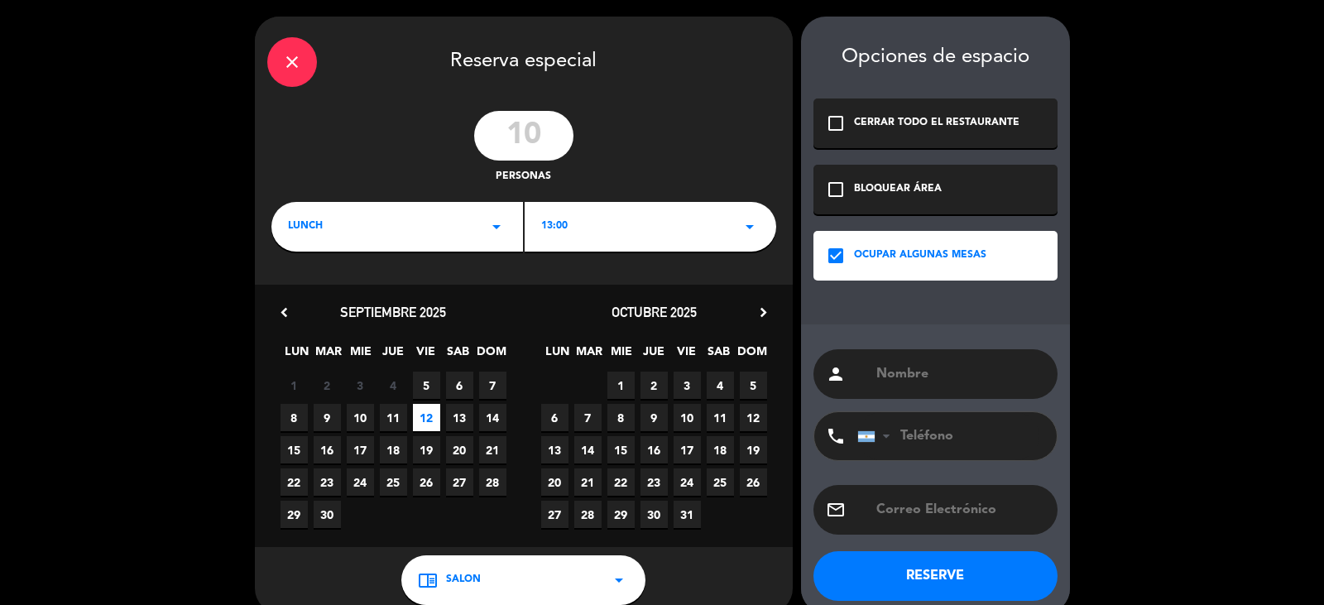
click at [908, 378] on input "text" at bounding box center [959, 373] width 170 height 23
drag, startPoint x: 893, startPoint y: 383, endPoint x: 915, endPoint y: 371, distance: 25.2
click at [894, 383] on input "text" at bounding box center [959, 373] width 170 height 23
click at [915, 371] on input "text" at bounding box center [959, 373] width 170 height 23
type input "[PERSON_NAME]"
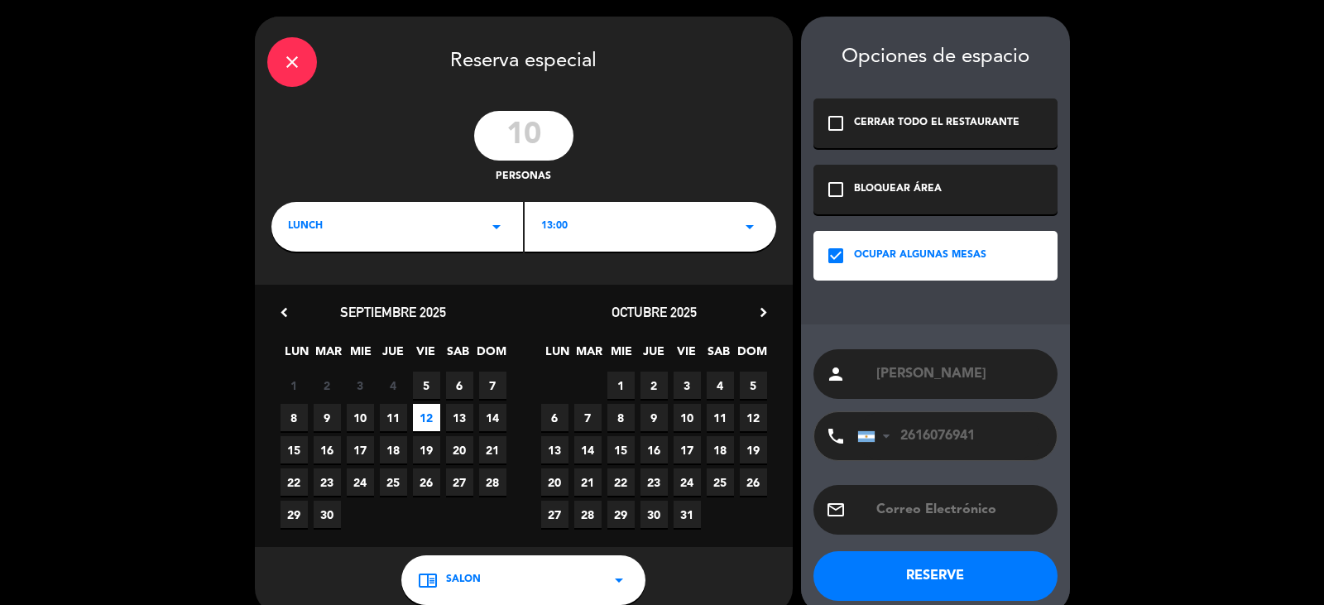
type input "2616076941"
type input "[EMAIL_ADDRESS][DOMAIN_NAME]"
click at [898, 375] on input "[PERSON_NAME]" at bounding box center [959, 373] width 170 height 23
click at [894, 377] on input "[PERSON_NAME]" at bounding box center [959, 373] width 170 height 23
type input "[PERSON_NAME]"
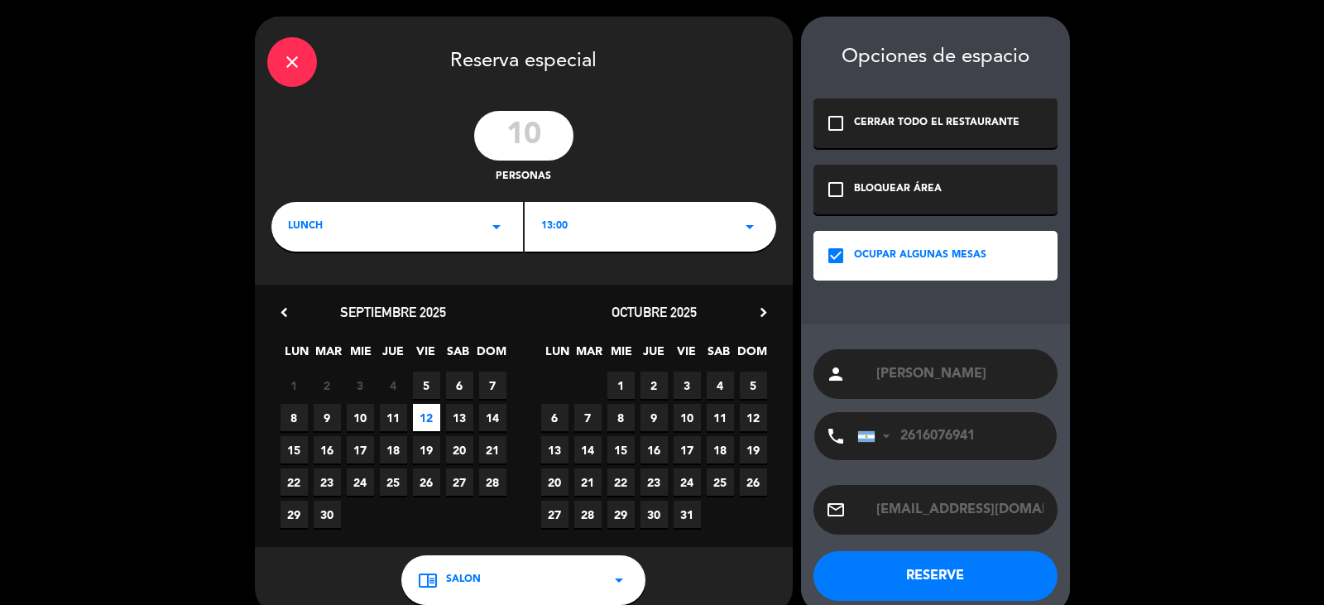
drag, startPoint x: 808, startPoint y: 327, endPoint x: 793, endPoint y: 481, distance: 154.7
drag, startPoint x: 793, startPoint y: 481, endPoint x: 946, endPoint y: 496, distance: 153.9
click at [946, 496] on div "email [EMAIL_ADDRESS][DOMAIN_NAME]" at bounding box center [935, 510] width 244 height 50
click at [955, 441] on input "2616076941" at bounding box center [948, 436] width 182 height 48
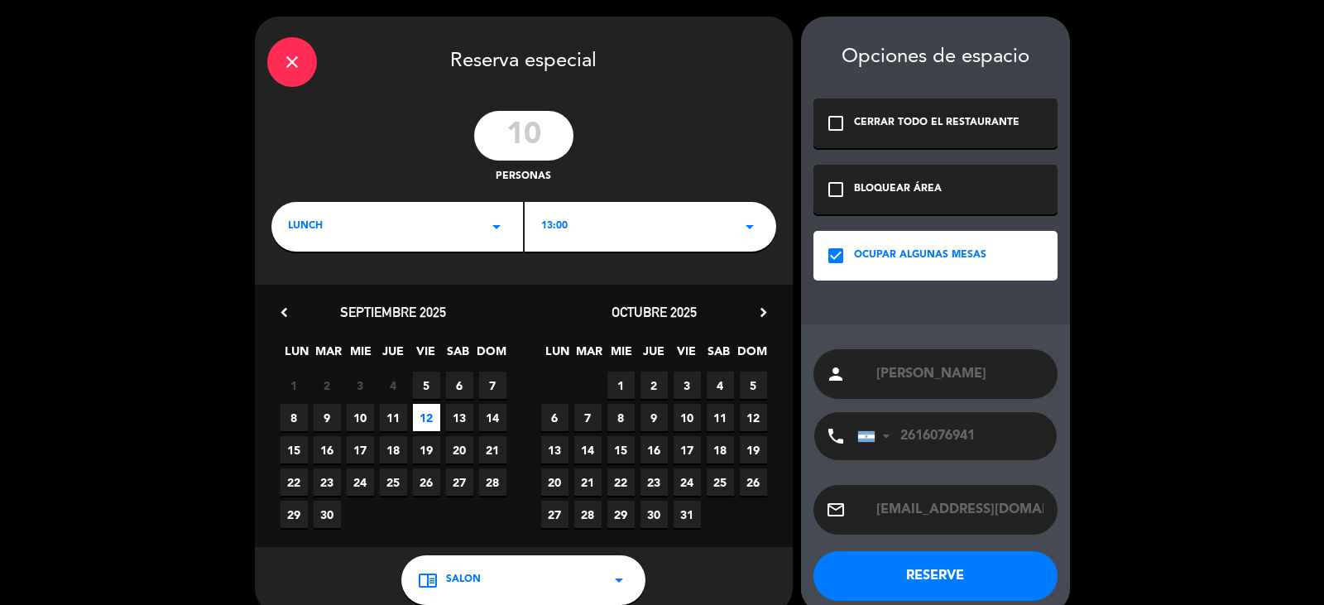
click at [894, 498] on input "[EMAIL_ADDRESS][DOMAIN_NAME]" at bounding box center [959, 509] width 170 height 23
click at [956, 500] on input "[EMAIL_ADDRESS][DOMAIN_NAME]" at bounding box center [959, 509] width 170 height 23
click at [957, 562] on button "RESERVE" at bounding box center [935, 576] width 244 height 50
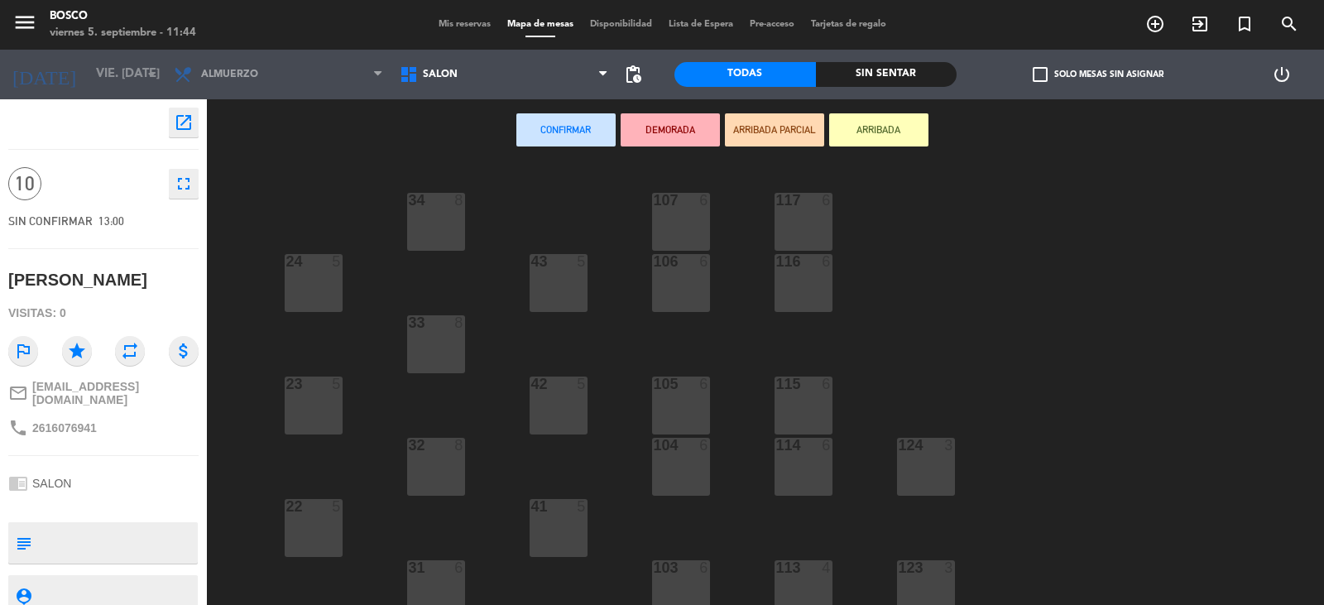
drag, startPoint x: 576, startPoint y: 280, endPoint x: 578, endPoint y: 470, distance: 190.3
click at [576, 273] on div "43 5" at bounding box center [558, 283] width 58 height 58
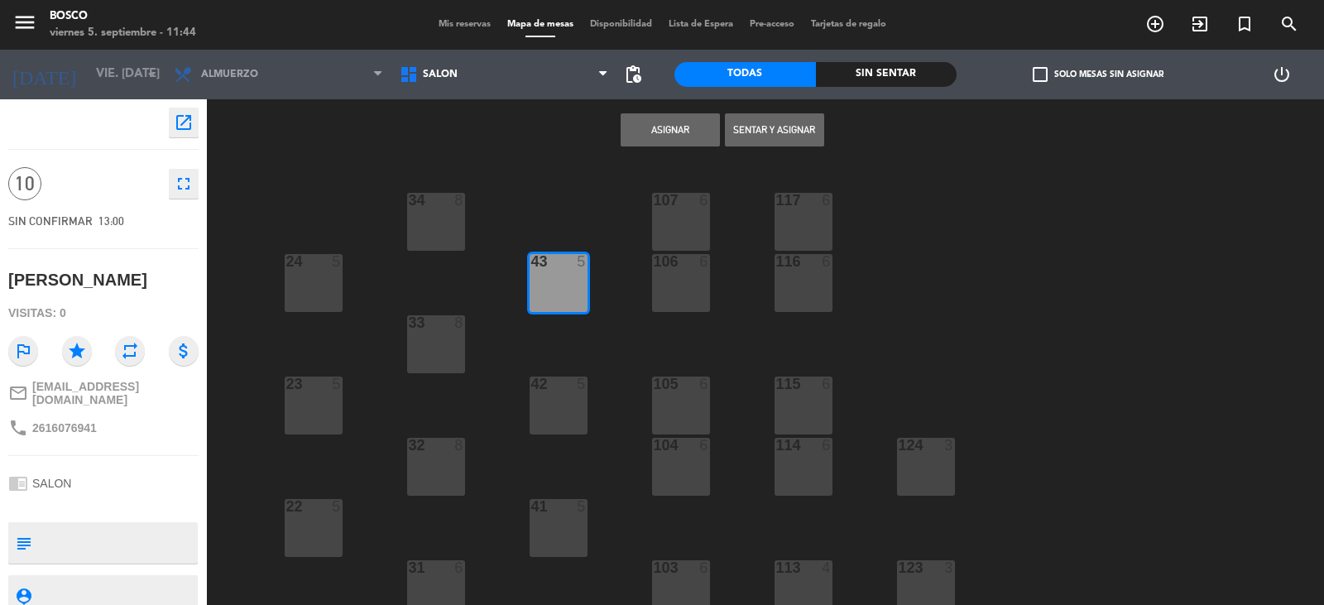
click at [554, 400] on div "42 5" at bounding box center [558, 405] width 58 height 58
click at [655, 138] on button "Asignar" at bounding box center [669, 129] width 99 height 33
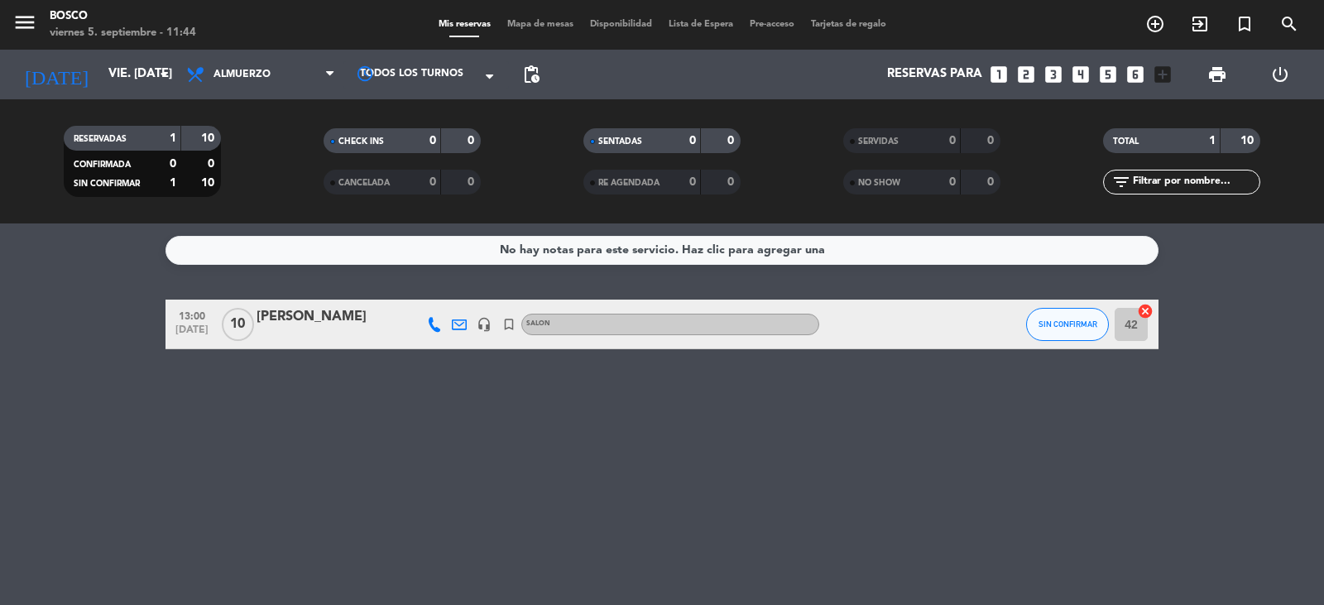
click at [294, 308] on div "[PERSON_NAME]" at bounding box center [326, 317] width 141 height 22
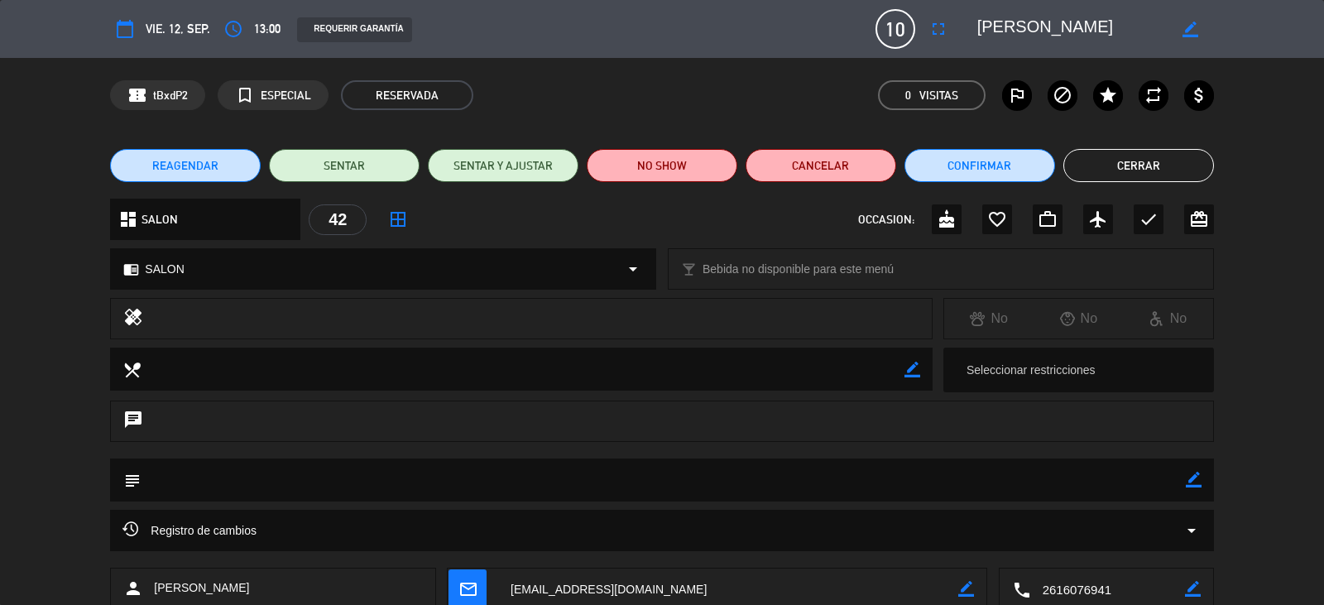
click at [1084, 590] on textarea at bounding box center [1107, 588] width 155 height 41
click at [1179, 157] on button "Cerrar" at bounding box center [1138, 165] width 151 height 33
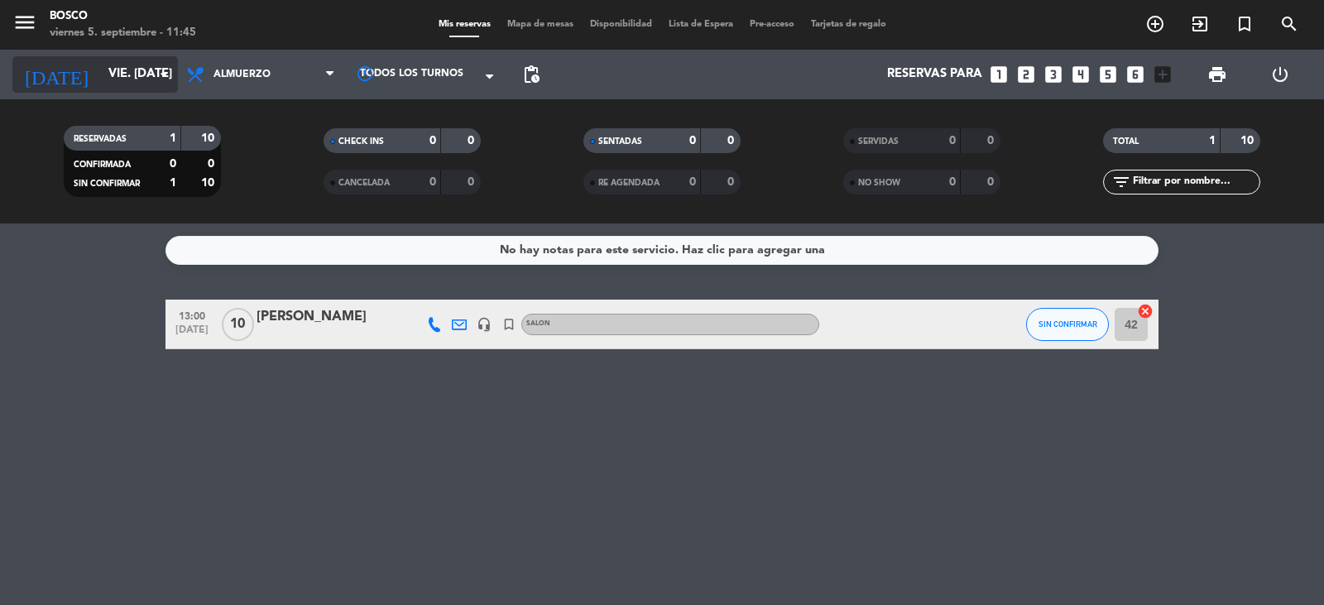
click at [41, 69] on icon "[DATE]" at bounding box center [56, 74] width 88 height 36
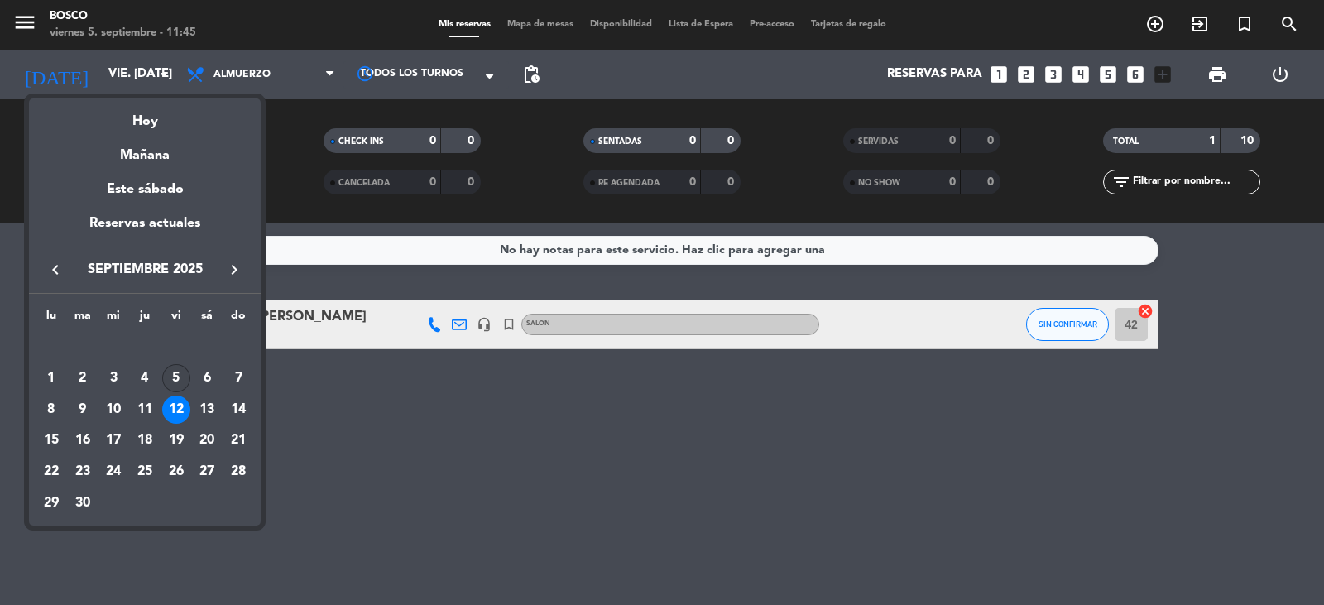
click at [184, 379] on div "5" at bounding box center [176, 378] width 28 height 28
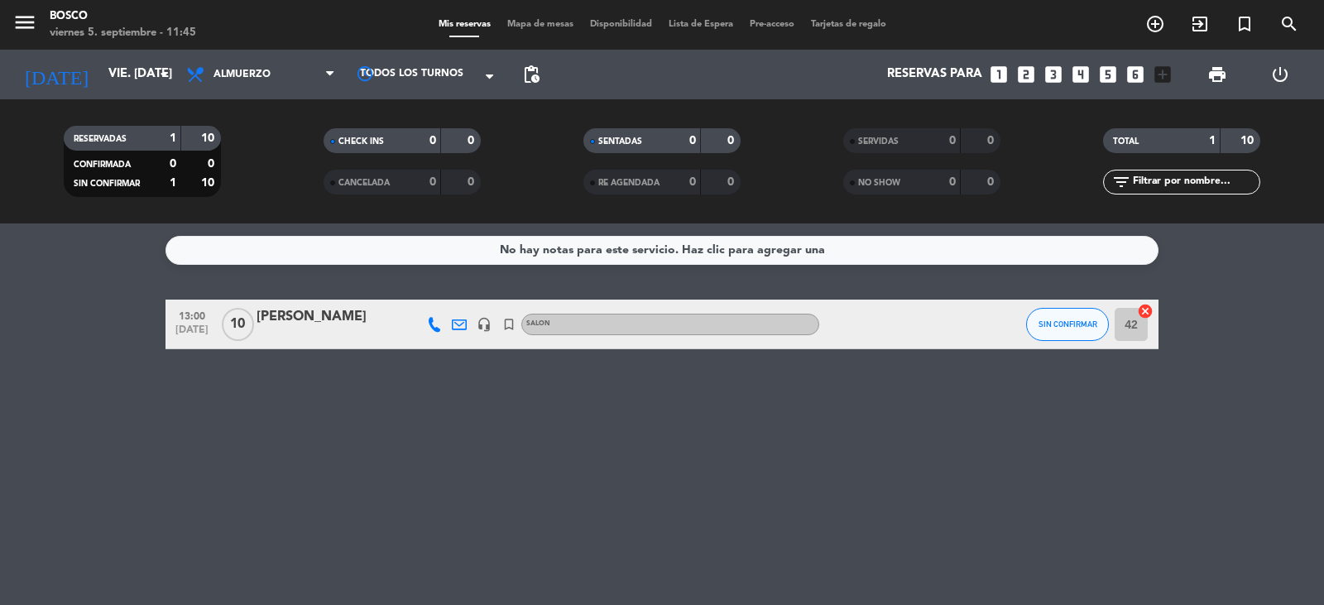
type input "vie. [DATE]"
